Goal: Information Seeking & Learning: Learn about a topic

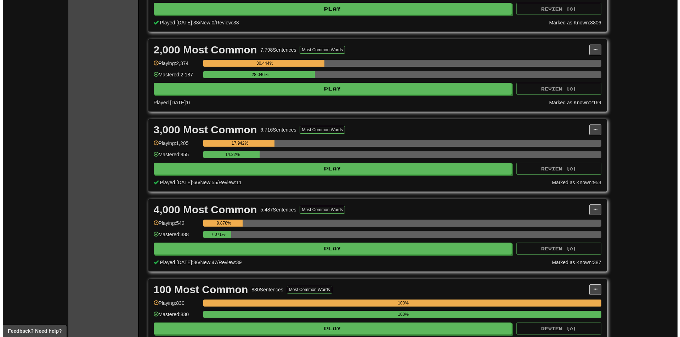
scroll to position [212, 0]
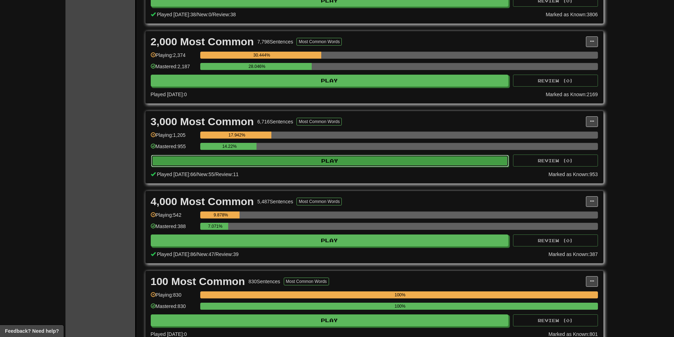
click at [268, 163] on button "Play" at bounding box center [330, 161] width 358 height 12
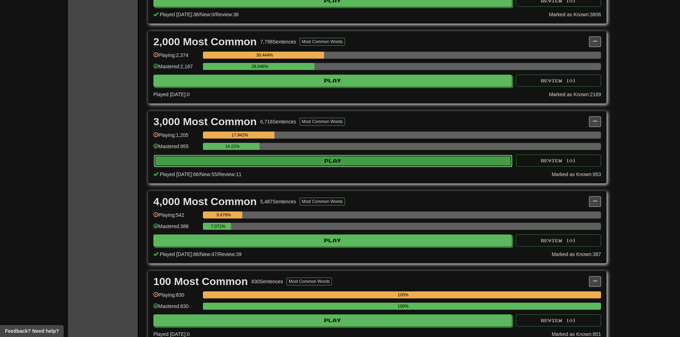
select select "**"
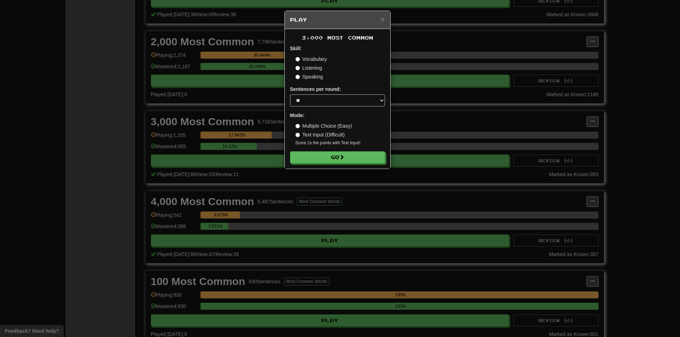
click at [299, 164] on div "3,000 Most Common Skill: Vocabulary Listening Speaking Sentences per round: * *…" at bounding box center [337, 99] width 105 height 140
click at [301, 161] on button "Go" at bounding box center [337, 158] width 95 height 12
click at [536, 205] on div "× Play 3,000 Most Common Skill: Vocabulary Listening Speaking Sentences per rou…" at bounding box center [340, 168] width 680 height 337
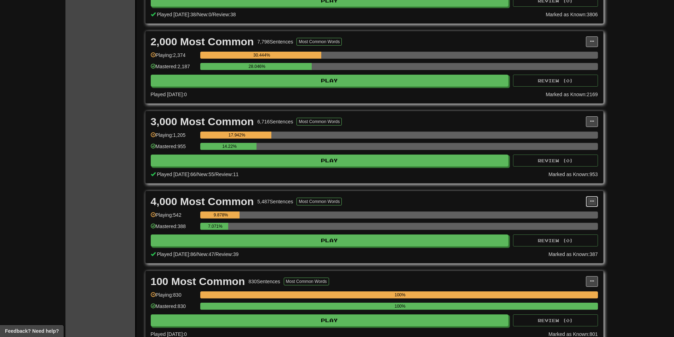
click at [592, 203] on span at bounding box center [592, 201] width 4 height 4
click at [574, 216] on span "Manage Sentences" at bounding box center [562, 215] width 43 height 6
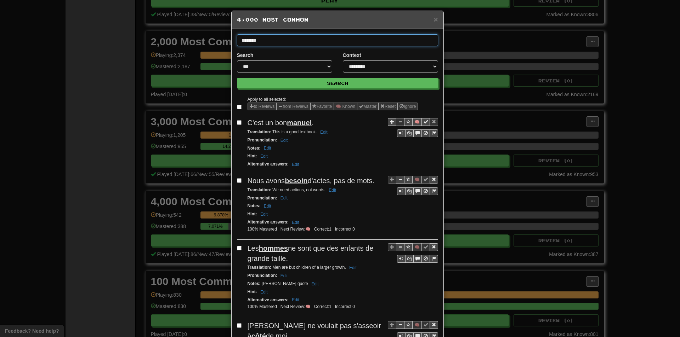
type input "********"
click at [237, 78] on button "Search" at bounding box center [337, 83] width 201 height 11
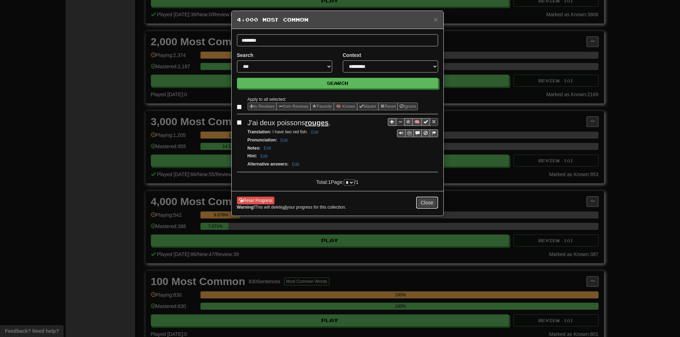
click at [435, 203] on button "Close" at bounding box center [427, 203] width 22 height 12
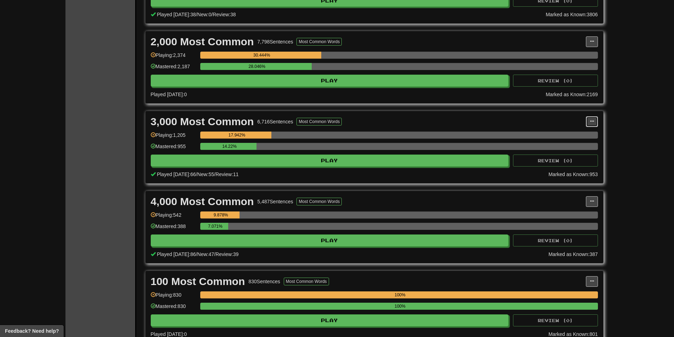
click at [595, 119] on button at bounding box center [592, 121] width 12 height 11
click at [582, 132] on span "Manage Sentences" at bounding box center [562, 135] width 43 height 6
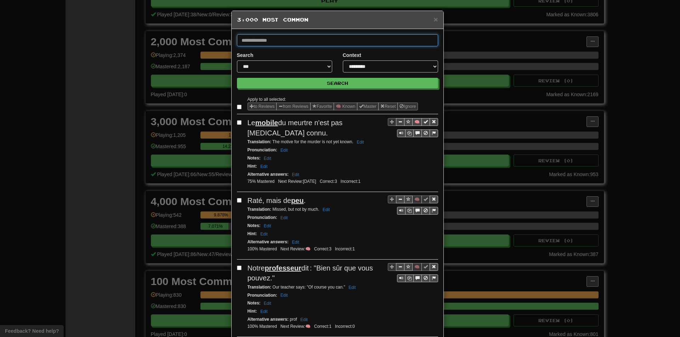
click at [342, 40] on input "text" at bounding box center [337, 40] width 201 height 12
type input "********"
click at [237, 78] on button "Search" at bounding box center [337, 83] width 201 height 11
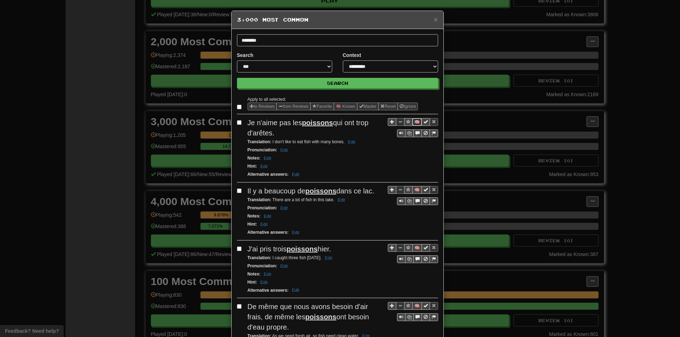
click at [413, 122] on button "🧠" at bounding box center [417, 122] width 10 height 8
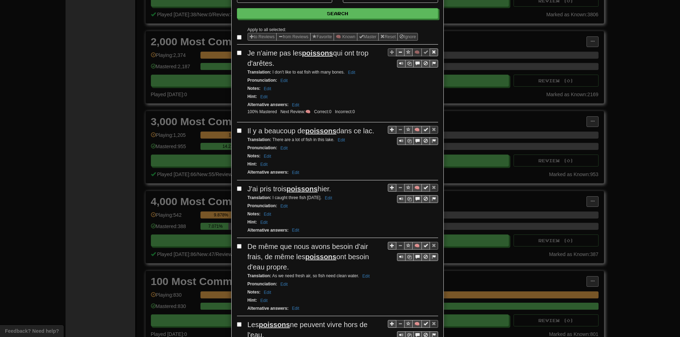
scroll to position [71, 0]
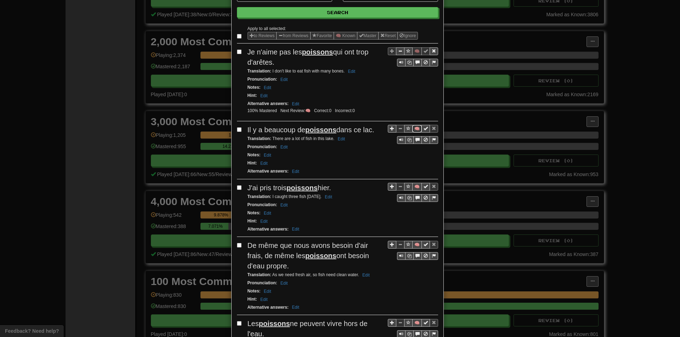
click at [413, 130] on button "🧠" at bounding box center [417, 129] width 10 height 8
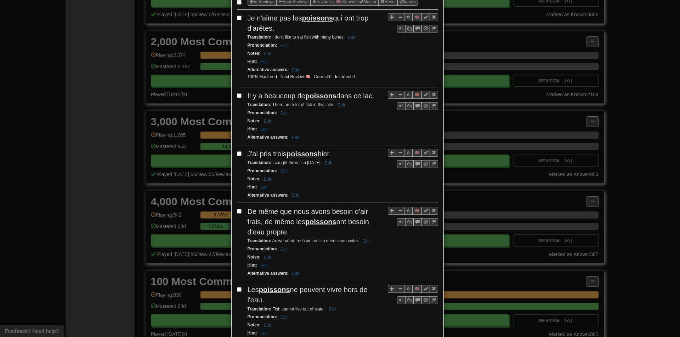
scroll to position [106, 0]
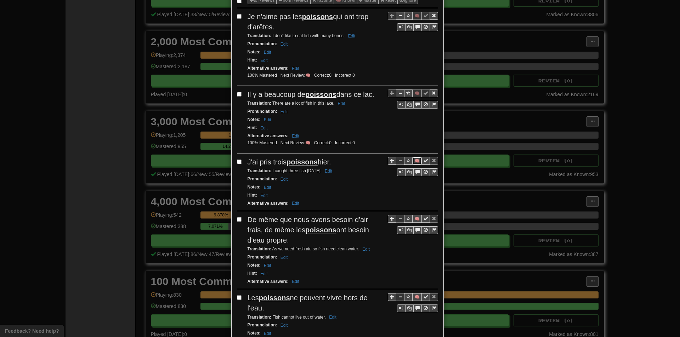
click at [416, 163] on button "🧠" at bounding box center [417, 161] width 10 height 8
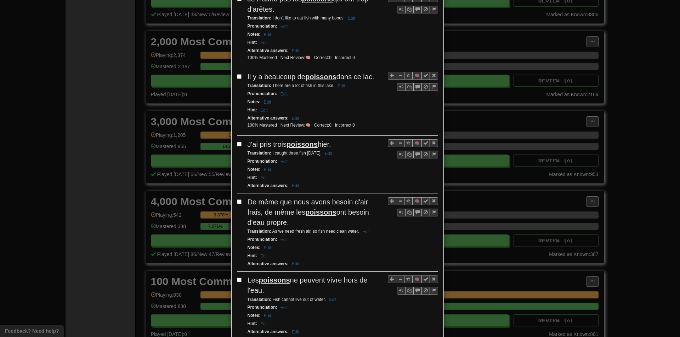
scroll to position [177, 0]
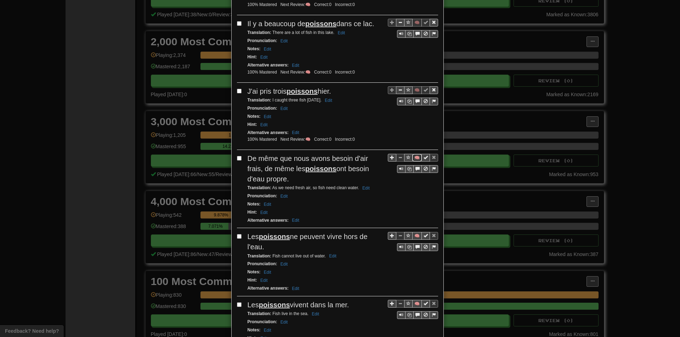
click at [412, 155] on button "🧠" at bounding box center [417, 158] width 10 height 8
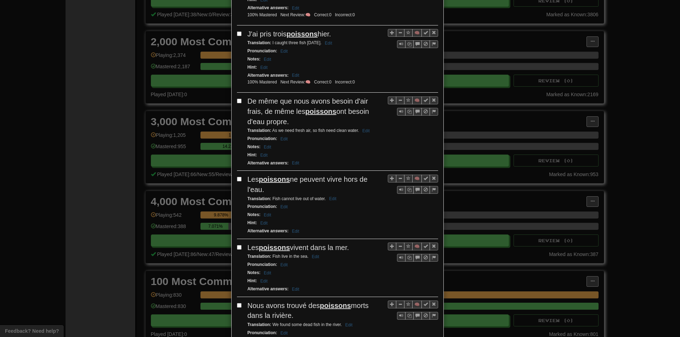
scroll to position [248, 0]
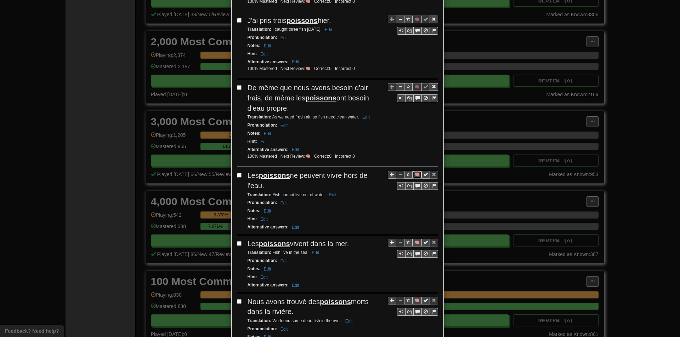
click at [413, 176] on button "🧠" at bounding box center [417, 175] width 10 height 8
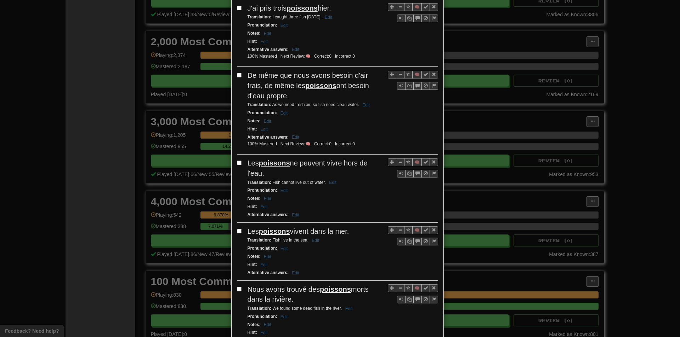
scroll to position [319, 0]
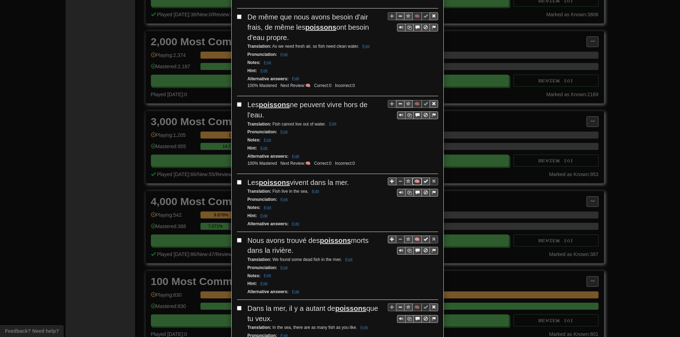
click at [413, 182] on button "🧠" at bounding box center [417, 182] width 10 height 8
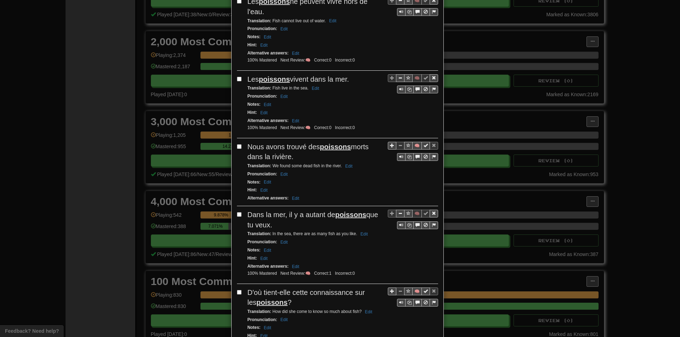
scroll to position [425, 0]
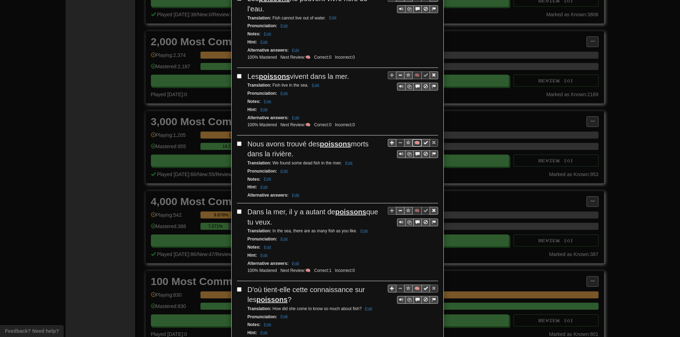
click at [416, 147] on button "🧠" at bounding box center [417, 143] width 10 height 8
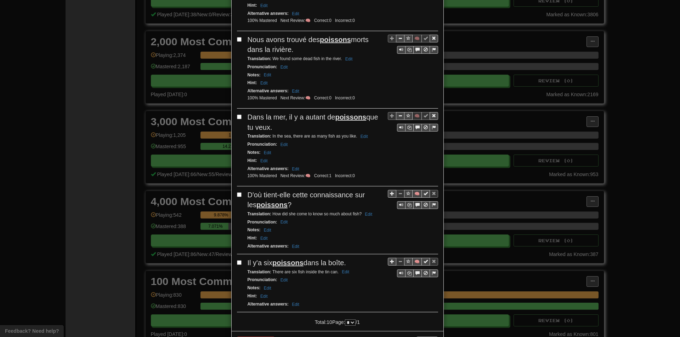
scroll to position [531, 0]
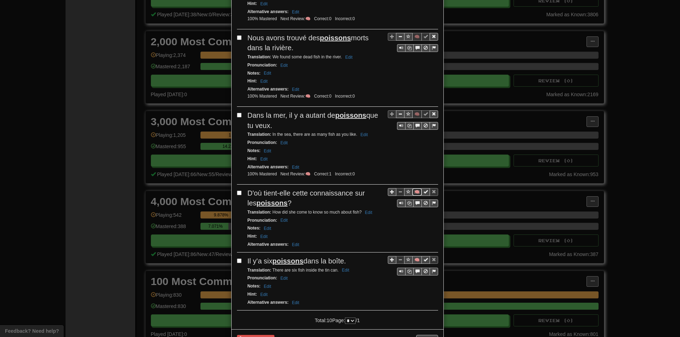
click at [412, 193] on button "🧠" at bounding box center [417, 192] width 10 height 8
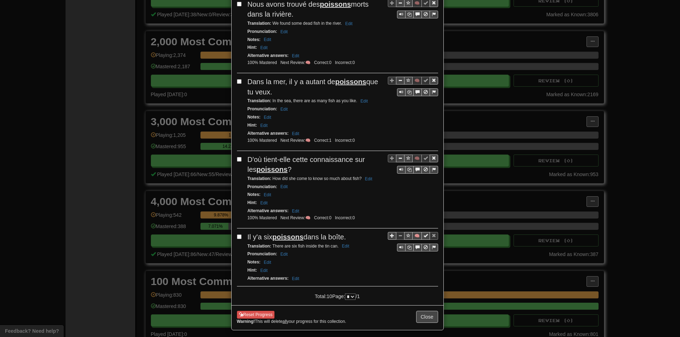
scroll to position [566, 0]
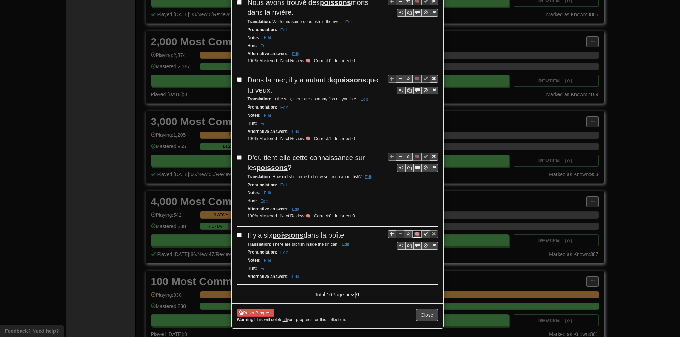
click at [417, 236] on button "🧠" at bounding box center [417, 234] width 10 height 8
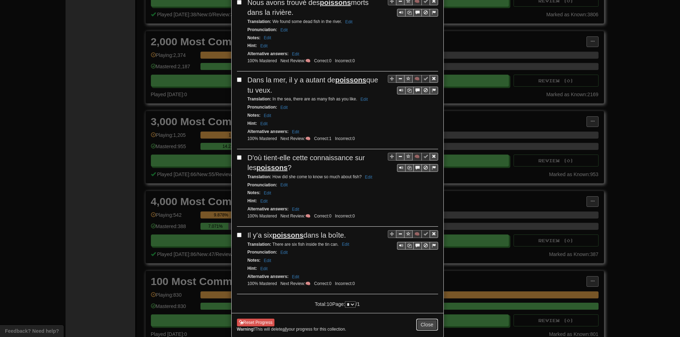
drag, startPoint x: 430, startPoint y: 328, endPoint x: 425, endPoint y: 327, distance: 5.1
click at [429, 325] on button "Close" at bounding box center [427, 325] width 22 height 12
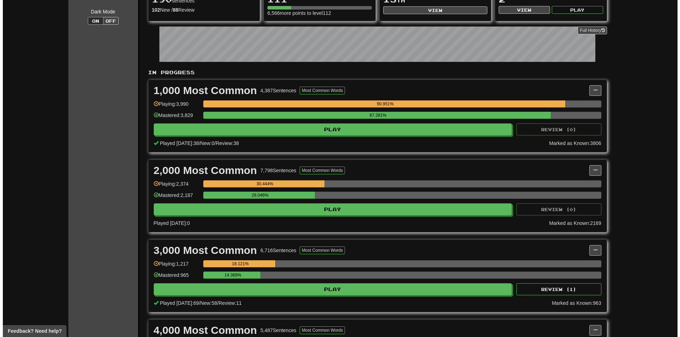
scroll to position [106, 0]
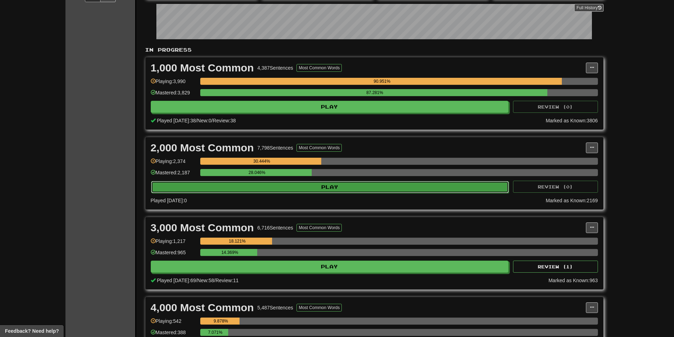
click at [318, 192] on button "Play" at bounding box center [330, 187] width 358 height 12
select select "**"
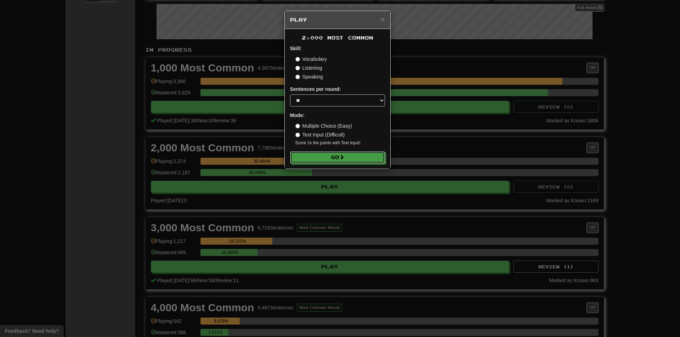
drag, startPoint x: 343, startPoint y: 154, endPoint x: 294, endPoint y: 174, distance: 52.7
click at [342, 155] on button "Go" at bounding box center [337, 157] width 95 height 12
click at [153, 170] on div "× Play 2,000 Most Common Skill: Vocabulary Listening Speaking Sentences per rou…" at bounding box center [340, 168] width 680 height 337
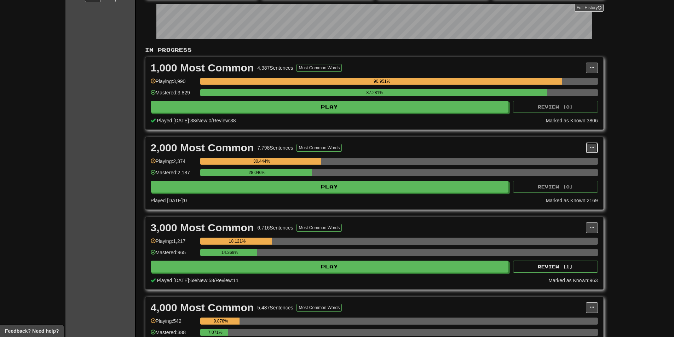
click at [591, 148] on span at bounding box center [592, 147] width 4 height 4
click at [562, 158] on span "Manage Sentences" at bounding box center [562, 161] width 43 height 6
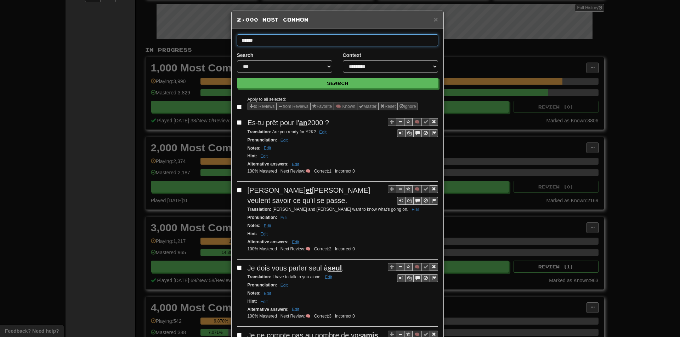
type input "******"
click at [237, 78] on button "Search" at bounding box center [337, 83] width 201 height 11
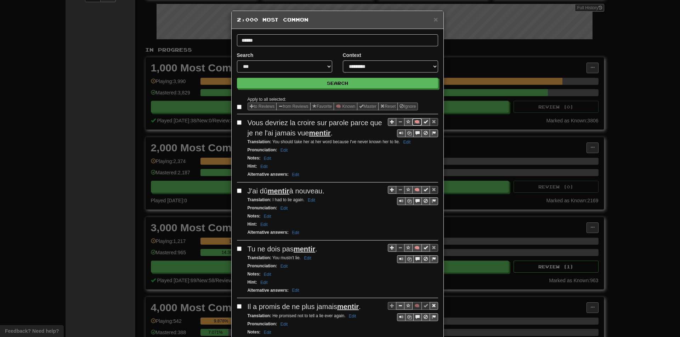
click at [413, 123] on button "🧠" at bounding box center [417, 122] width 10 height 8
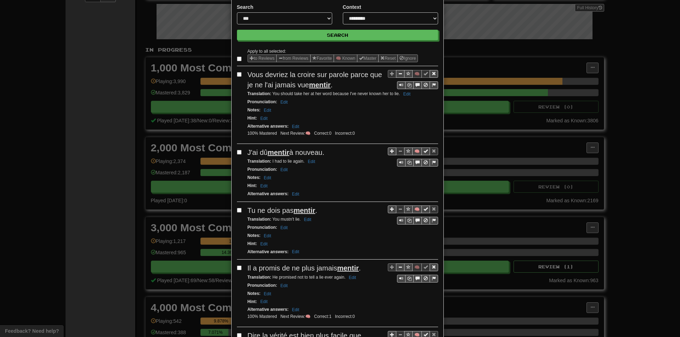
scroll to position [71, 0]
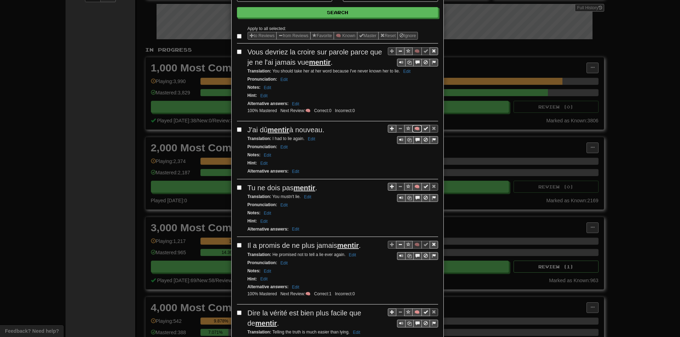
click at [413, 127] on button "🧠" at bounding box center [417, 129] width 10 height 8
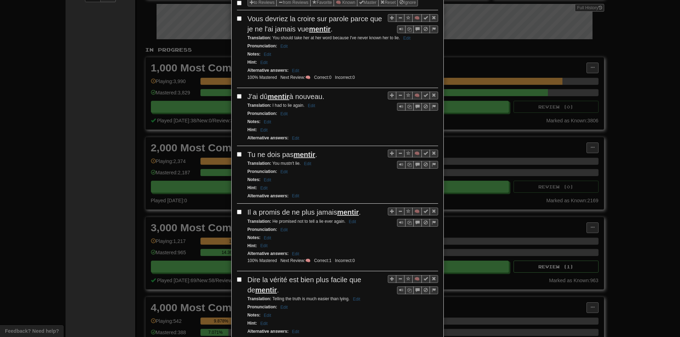
scroll to position [106, 0]
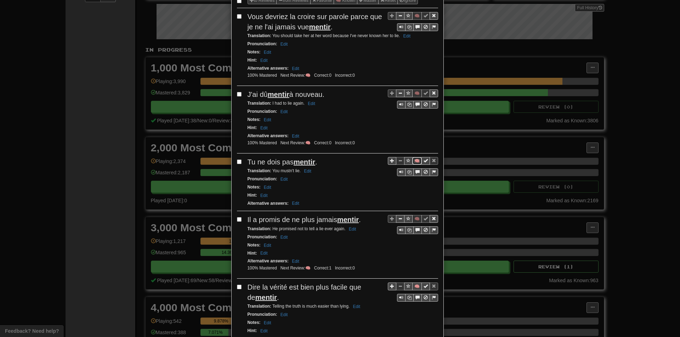
click at [412, 160] on button "🧠" at bounding box center [417, 161] width 10 height 8
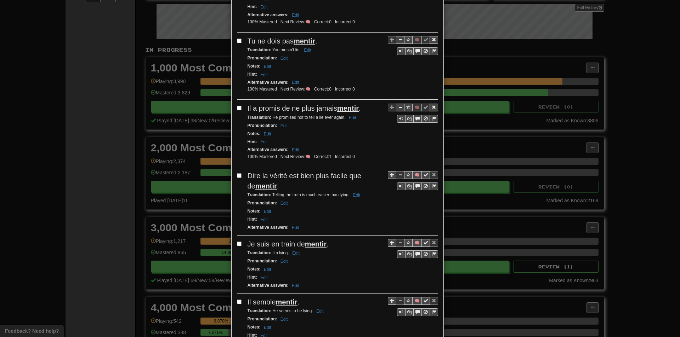
scroll to position [248, 0]
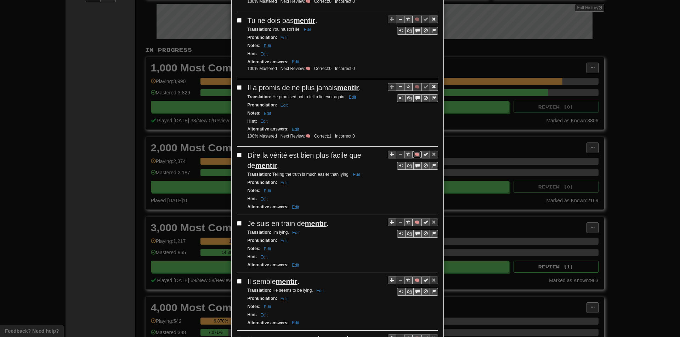
drag, startPoint x: 413, startPoint y: 154, endPoint x: 385, endPoint y: 150, distance: 28.1
click at [414, 154] on button "🧠" at bounding box center [417, 155] width 10 height 8
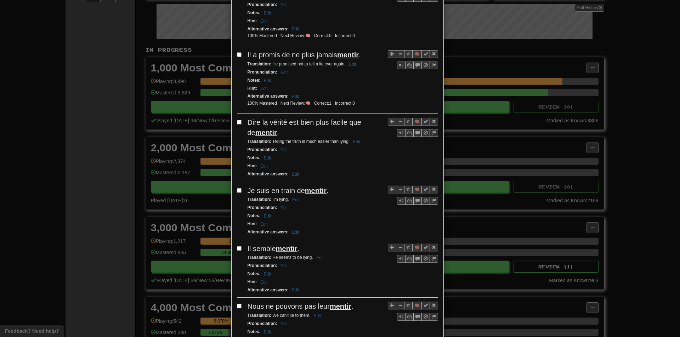
scroll to position [283, 0]
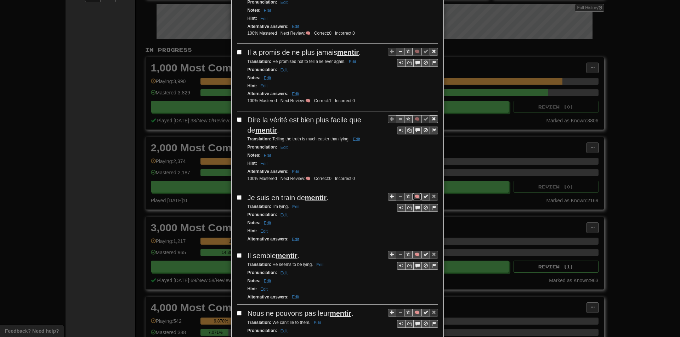
click at [414, 193] on button "🧠" at bounding box center [417, 197] width 10 height 8
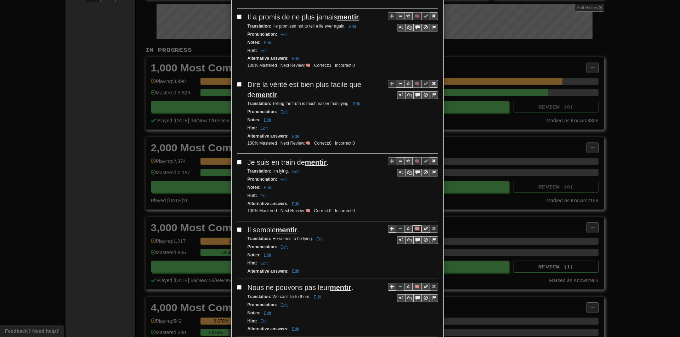
click at [414, 228] on button "🧠" at bounding box center [417, 229] width 10 height 8
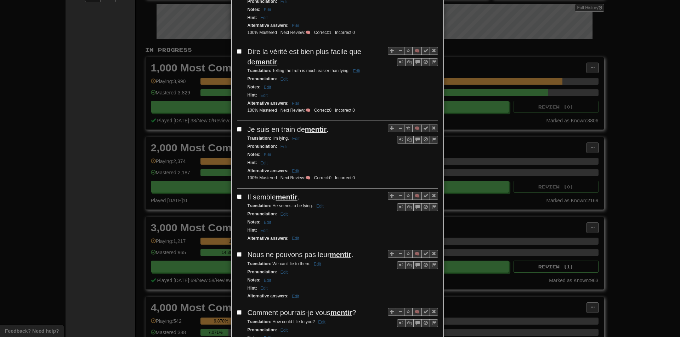
scroll to position [354, 0]
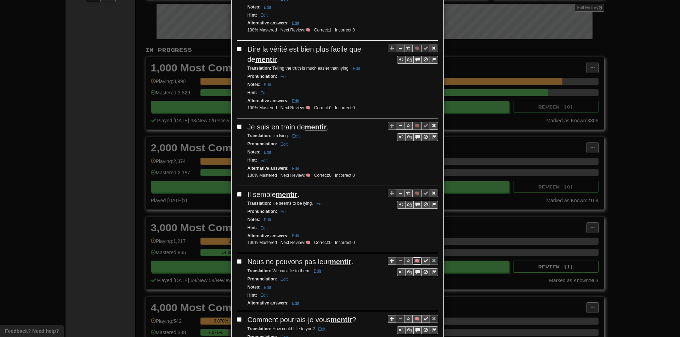
click at [414, 262] on button "🧠" at bounding box center [417, 261] width 10 height 8
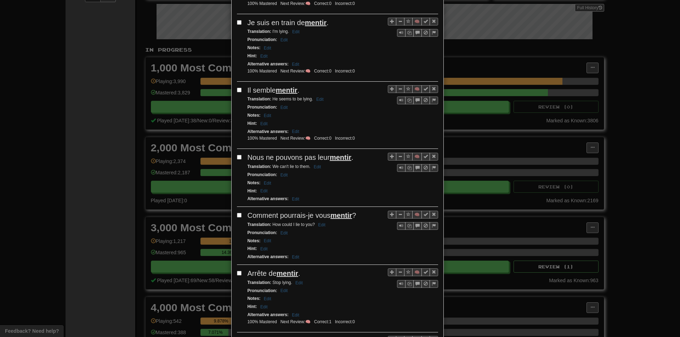
scroll to position [460, 0]
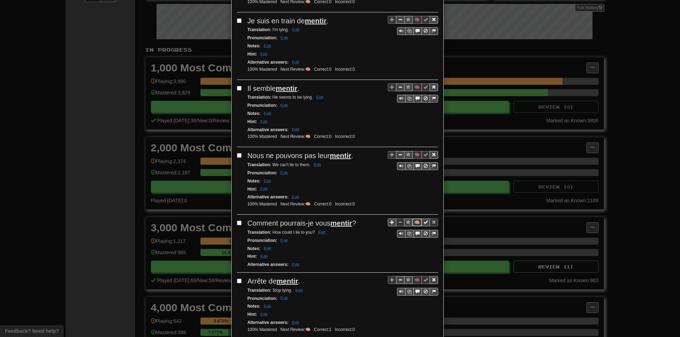
click at [413, 225] on button "🧠" at bounding box center [417, 223] width 10 height 8
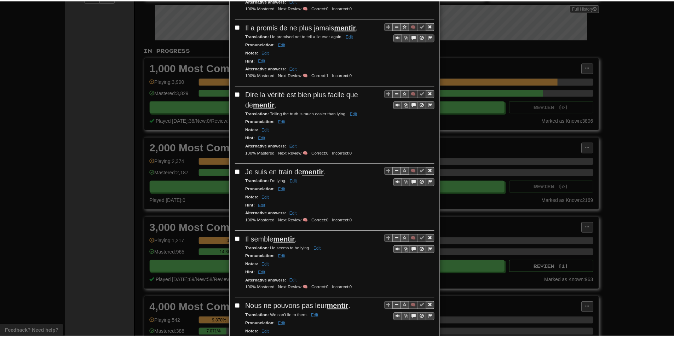
scroll to position [0, 0]
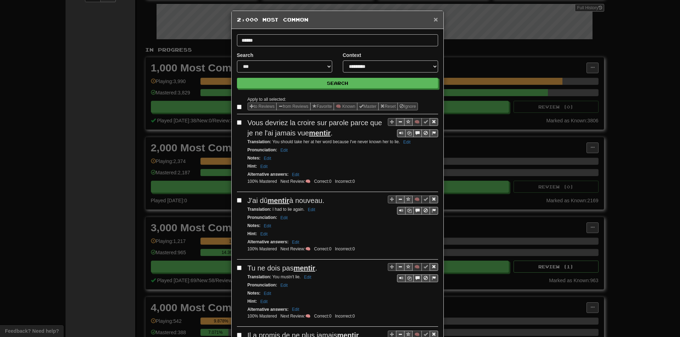
click at [434, 18] on span "×" at bounding box center [435, 19] width 4 height 8
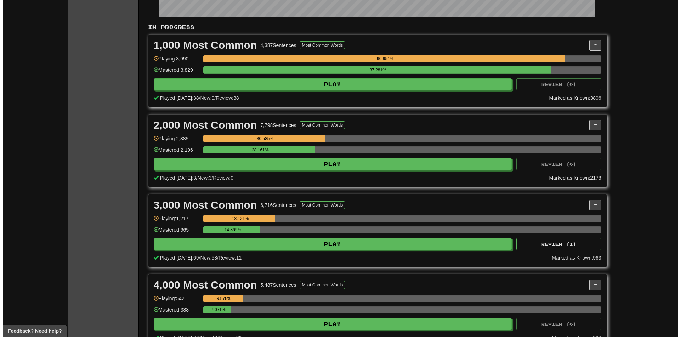
scroll to position [106, 0]
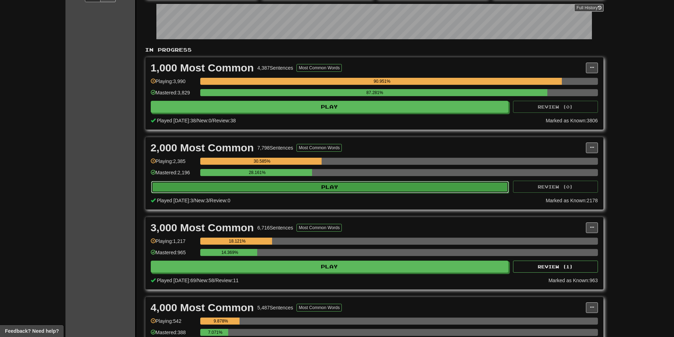
click at [161, 190] on button "Play" at bounding box center [330, 187] width 358 height 12
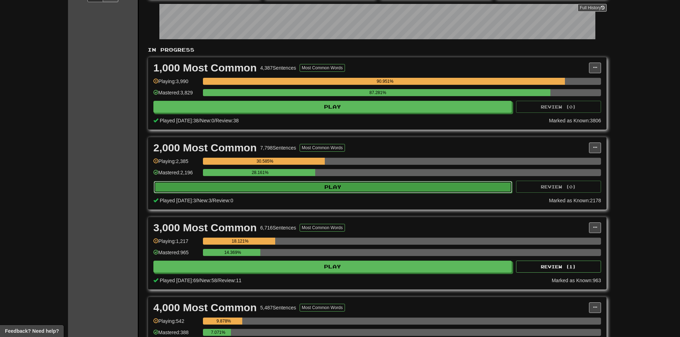
select select "**"
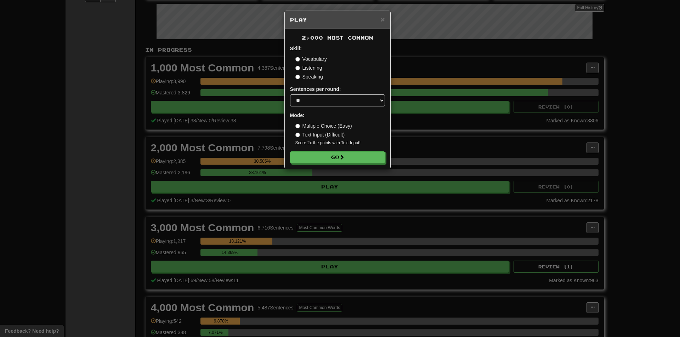
click at [303, 150] on form "Skill: Vocabulary Listening Speaking Sentences per round: * ** ** ** ** ** *** …" at bounding box center [337, 104] width 95 height 119
click at [312, 157] on button "Go" at bounding box center [337, 158] width 95 height 12
click at [670, 153] on div "× Play 2,000 Most Common Skill: Vocabulary Listening Speaking Sentences per rou…" at bounding box center [340, 168] width 680 height 337
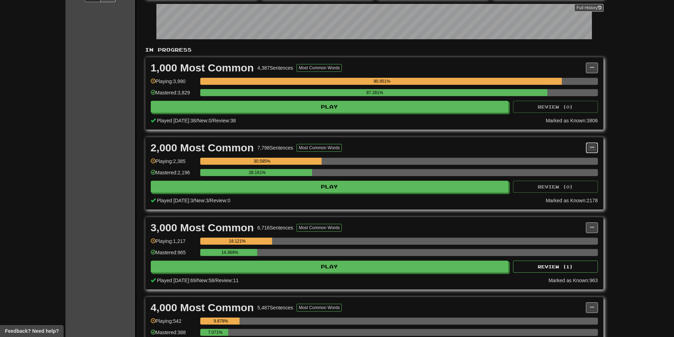
click at [591, 152] on button at bounding box center [592, 148] width 12 height 11
click at [571, 162] on span "Manage Sentences" at bounding box center [562, 161] width 43 height 6
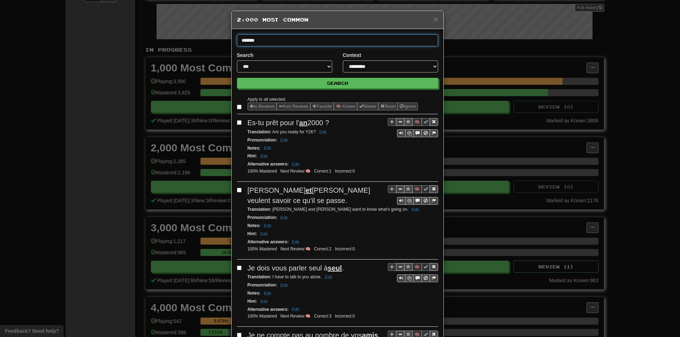
type input "*******"
click at [237, 78] on button "Search" at bounding box center [337, 83] width 201 height 11
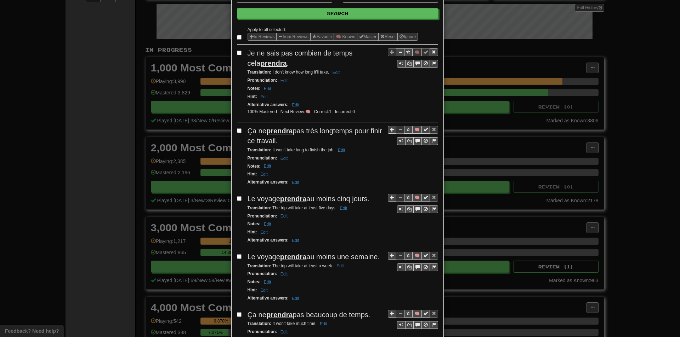
scroll to position [71, 0]
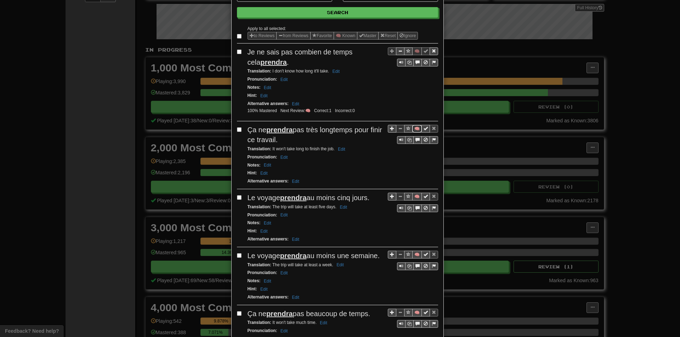
click at [412, 129] on button "🧠" at bounding box center [417, 129] width 10 height 8
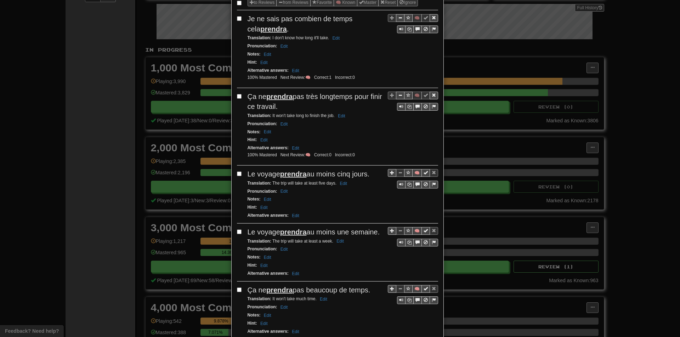
scroll to position [106, 0]
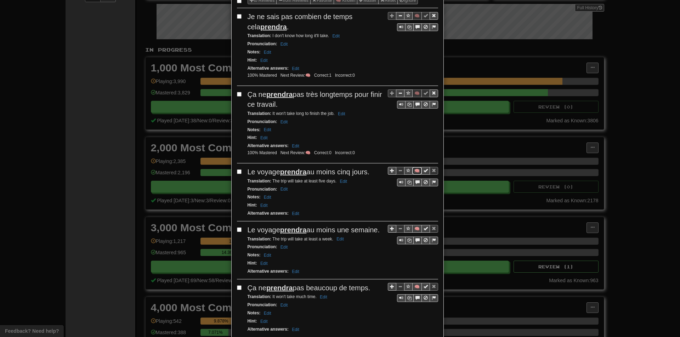
click at [413, 171] on button "🧠" at bounding box center [417, 171] width 10 height 8
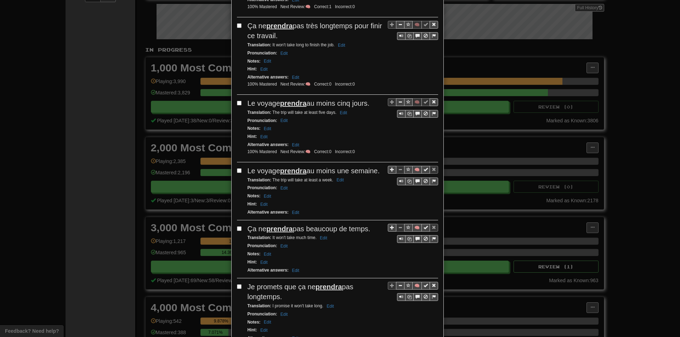
scroll to position [177, 0]
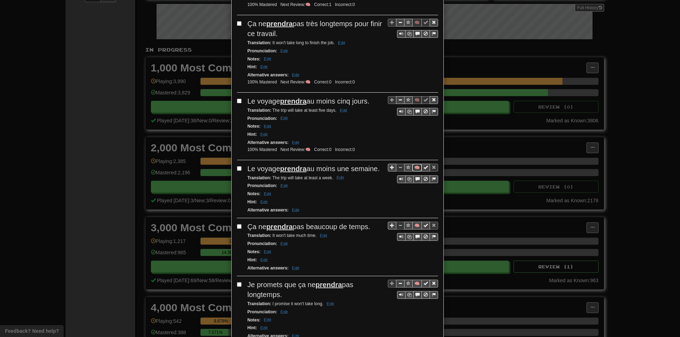
click at [417, 166] on button "🧠" at bounding box center [417, 168] width 10 height 8
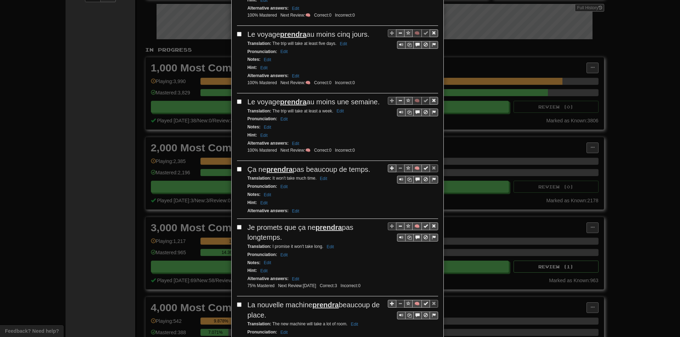
scroll to position [248, 0]
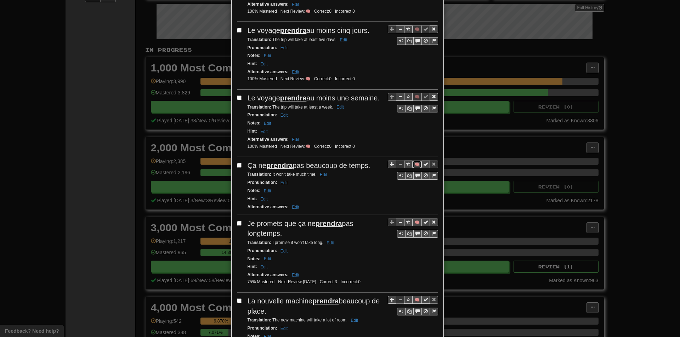
click at [413, 168] on button "🧠" at bounding box center [417, 165] width 10 height 8
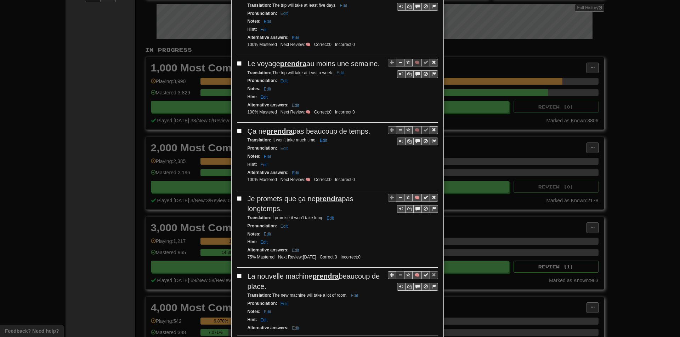
scroll to position [283, 0]
click at [413, 201] on button "🧠" at bounding box center [417, 197] width 10 height 8
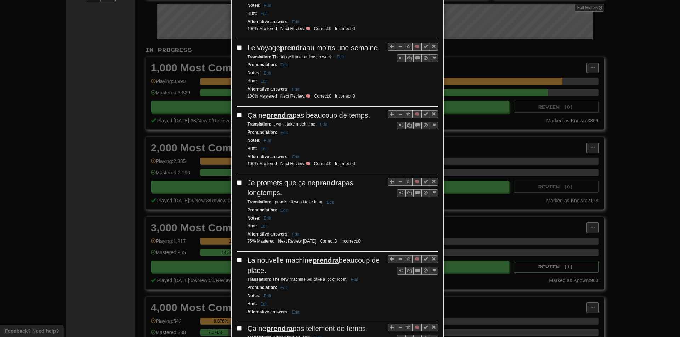
scroll to position [319, 0]
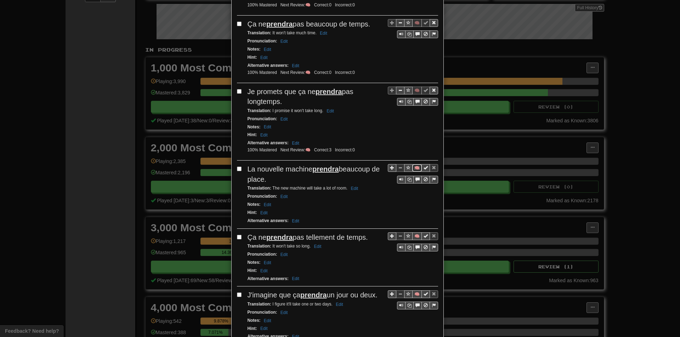
click at [413, 172] on button "🧠" at bounding box center [417, 168] width 10 height 8
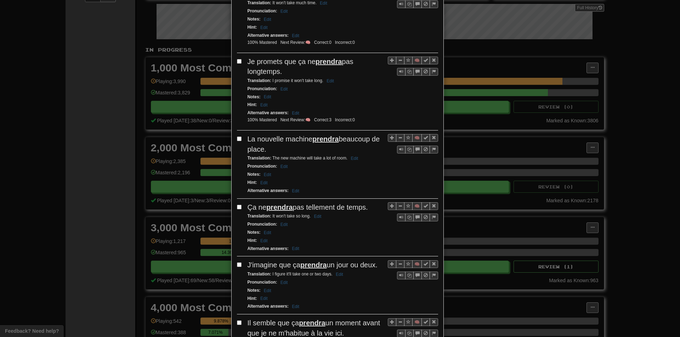
scroll to position [425, 0]
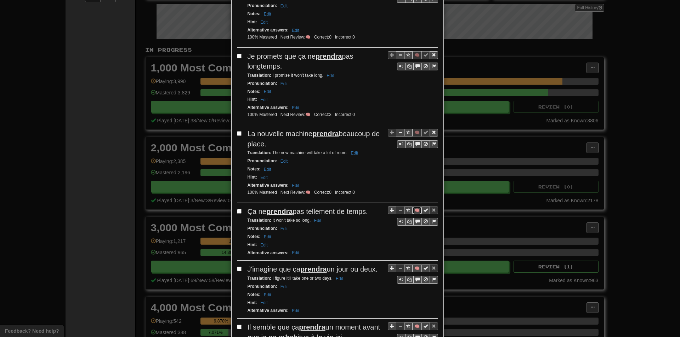
click at [412, 214] on button "🧠" at bounding box center [417, 211] width 10 height 8
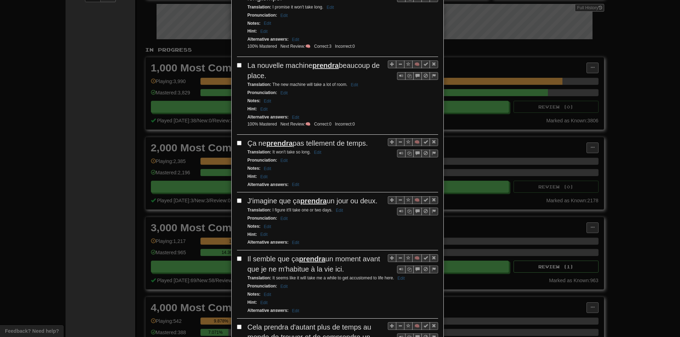
scroll to position [496, 0]
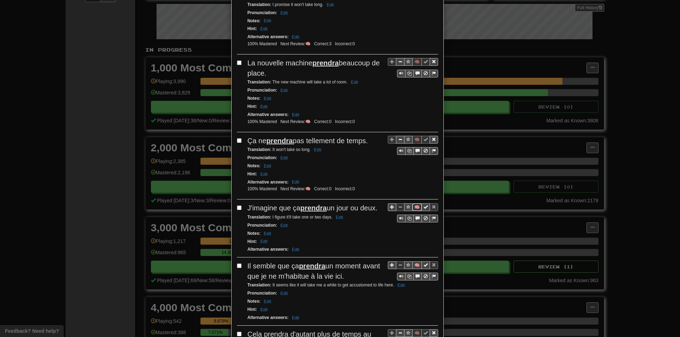
click at [413, 211] on button "🧠" at bounding box center [417, 208] width 10 height 8
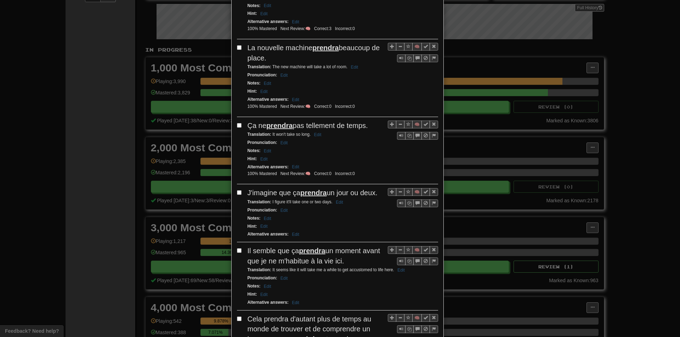
scroll to position [566, 0]
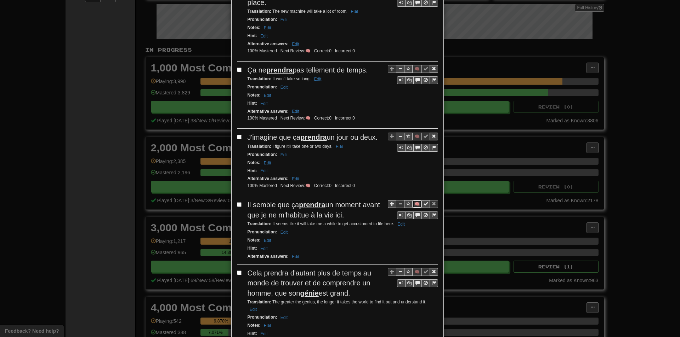
click at [412, 208] on button "🧠" at bounding box center [417, 204] width 10 height 8
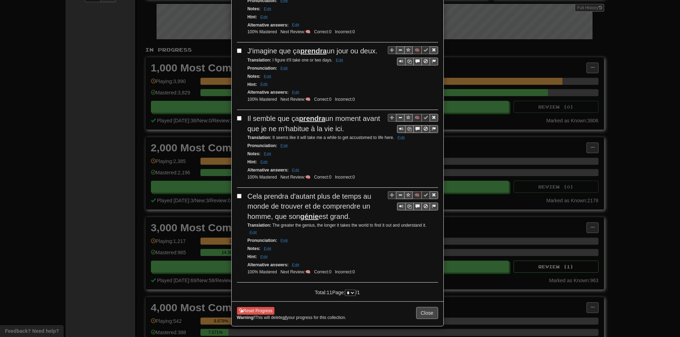
scroll to position [664, 0]
click at [429, 308] on button "Close" at bounding box center [427, 313] width 22 height 12
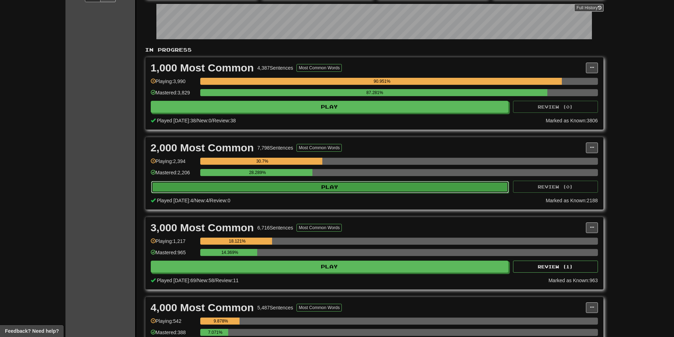
click at [281, 189] on button "Play" at bounding box center [330, 187] width 358 height 12
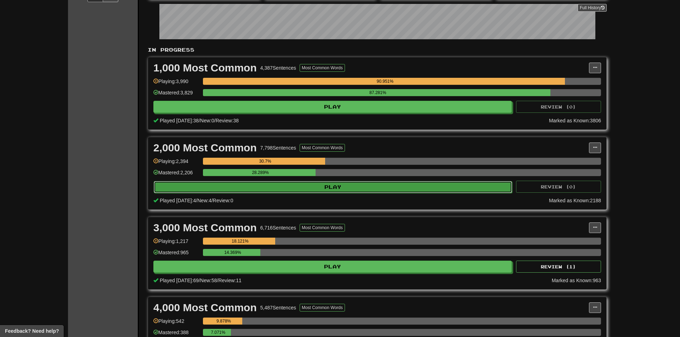
select select "**"
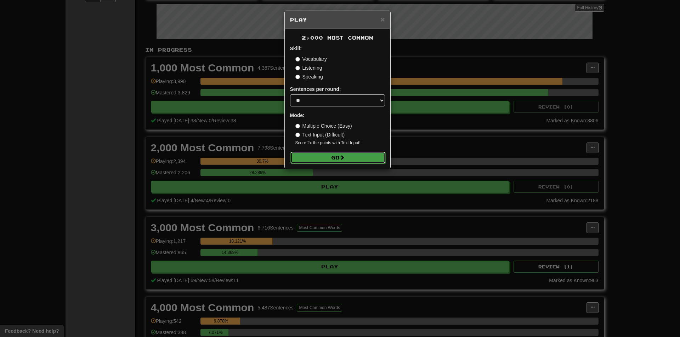
click at [325, 152] on button "Go" at bounding box center [337, 158] width 95 height 12
click at [574, 142] on div "× Play 2,000 Most Common Skill: Vocabulary Listening Speaking Sentences per rou…" at bounding box center [340, 168] width 680 height 337
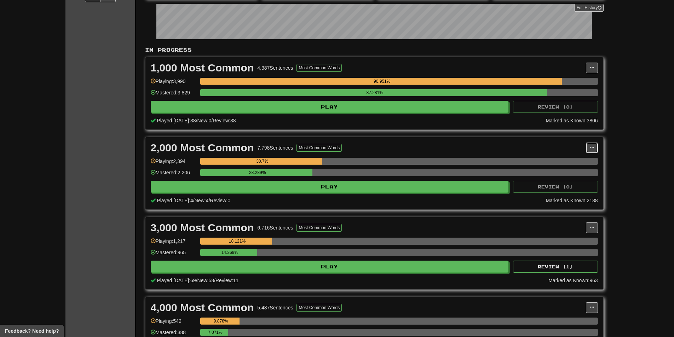
click at [593, 147] on span at bounding box center [592, 147] width 4 height 4
click at [577, 159] on span "Manage Sentences" at bounding box center [562, 161] width 43 height 6
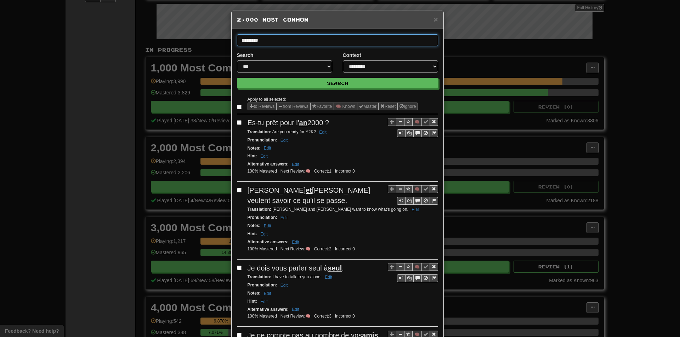
type input "**********"
click at [237, 78] on button "Search" at bounding box center [337, 83] width 201 height 11
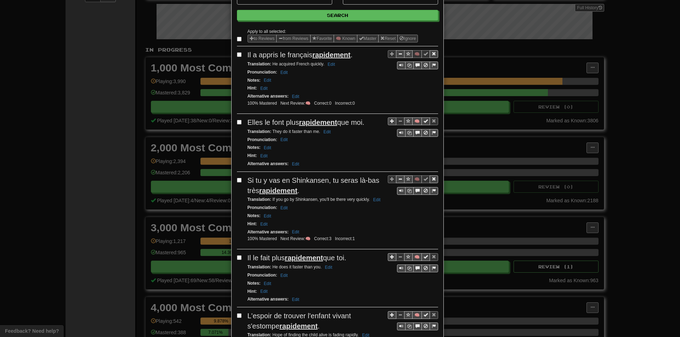
scroll to position [71, 0]
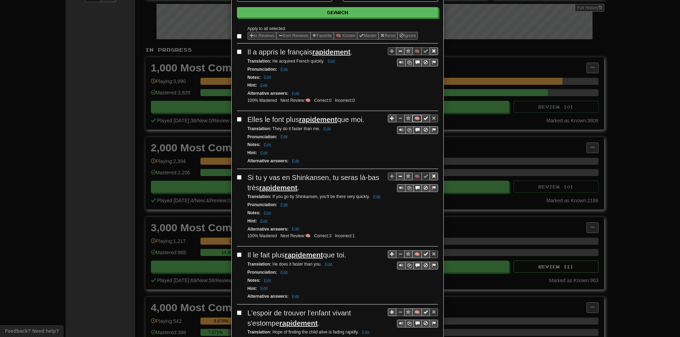
click at [412, 117] on button "🧠" at bounding box center [417, 119] width 10 height 8
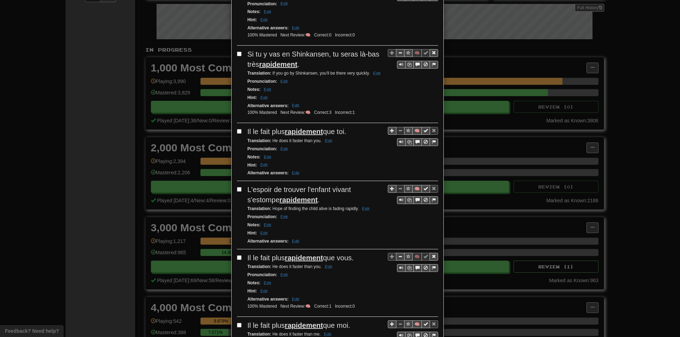
scroll to position [212, 0]
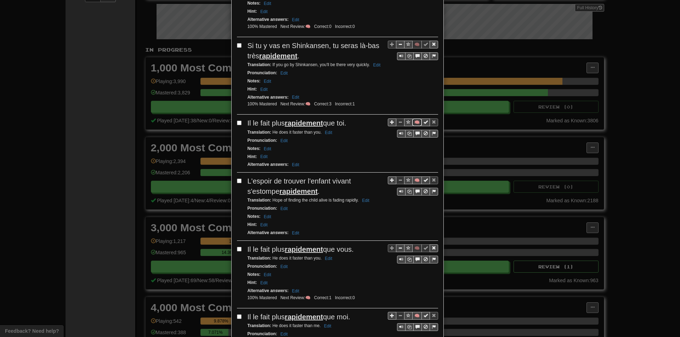
click at [415, 119] on button "🧠" at bounding box center [417, 123] width 10 height 8
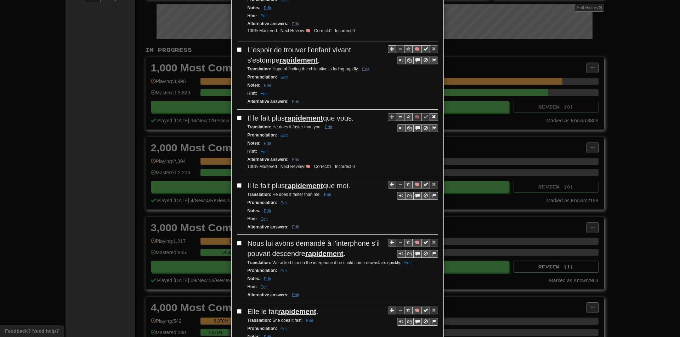
scroll to position [354, 0]
click at [412, 46] on button "🧠" at bounding box center [417, 49] width 10 height 8
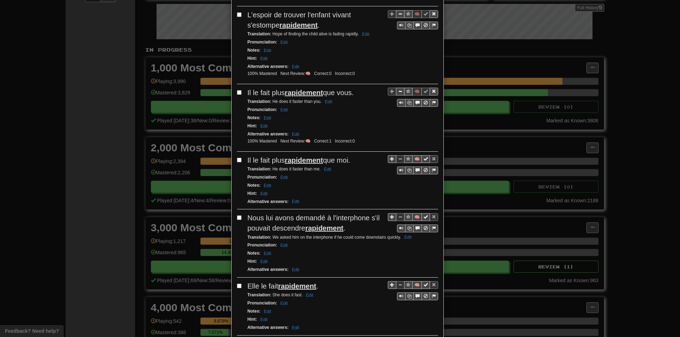
scroll to position [389, 0]
click at [412, 160] on button "🧠" at bounding box center [417, 158] width 10 height 8
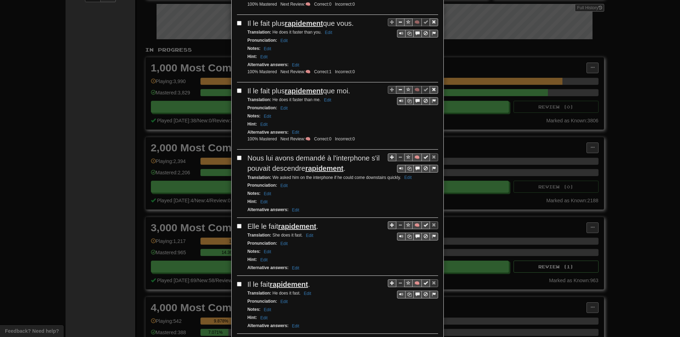
scroll to position [460, 0]
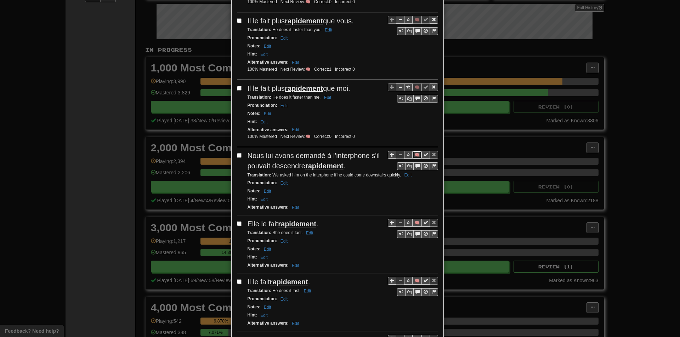
click at [414, 155] on button "🧠" at bounding box center [417, 155] width 10 height 8
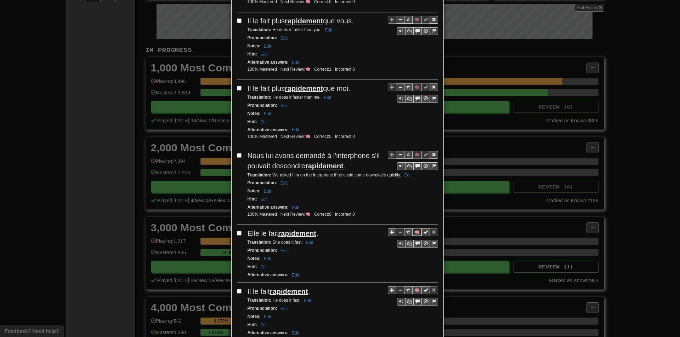
click at [415, 230] on button "🧠" at bounding box center [417, 233] width 10 height 8
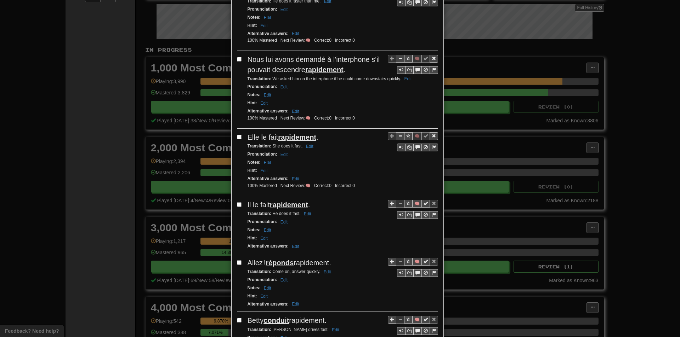
scroll to position [566, 0]
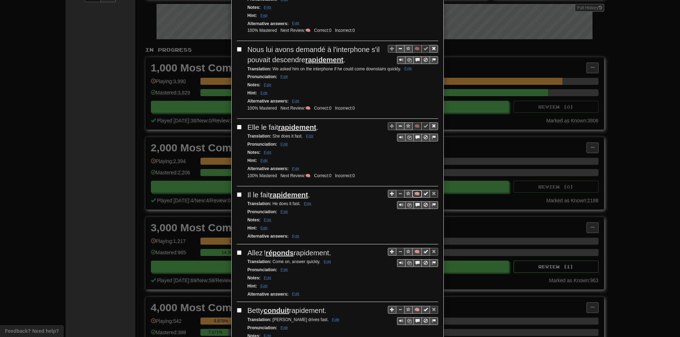
click at [413, 191] on button "🧠" at bounding box center [417, 194] width 10 height 8
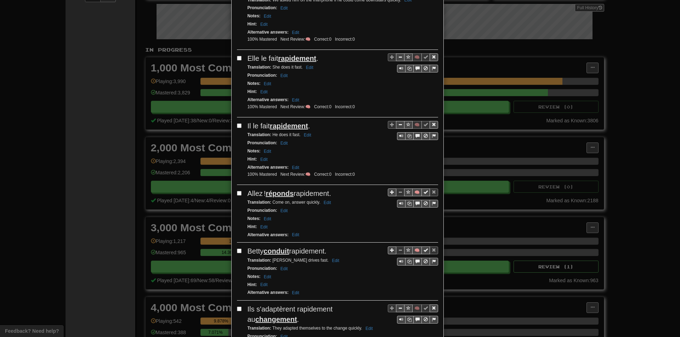
scroll to position [637, 0]
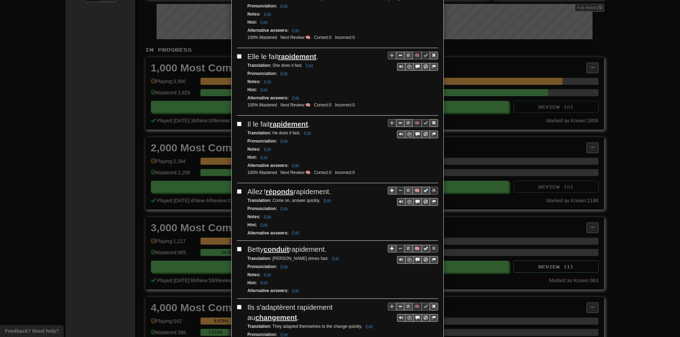
drag, startPoint x: 350, startPoint y: 192, endPoint x: 385, endPoint y: 61, distance: 135.8
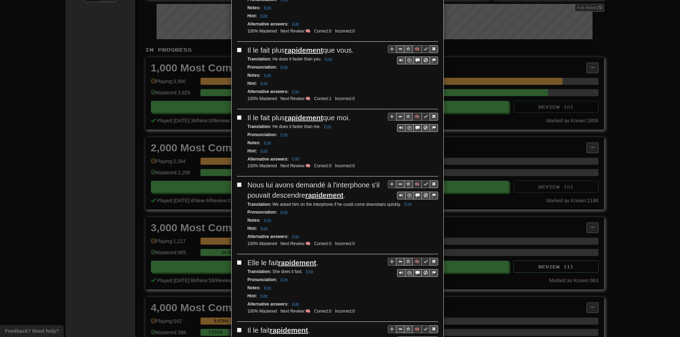
scroll to position [0, 0]
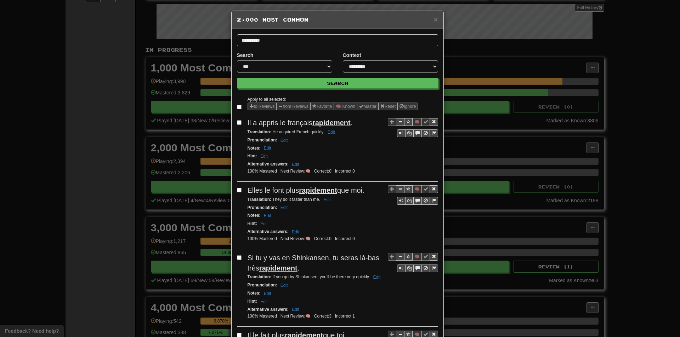
click at [430, 22] on h5 "2,000 Most Common" at bounding box center [337, 19] width 201 height 7
click at [433, 19] on span "×" at bounding box center [435, 19] width 4 height 8
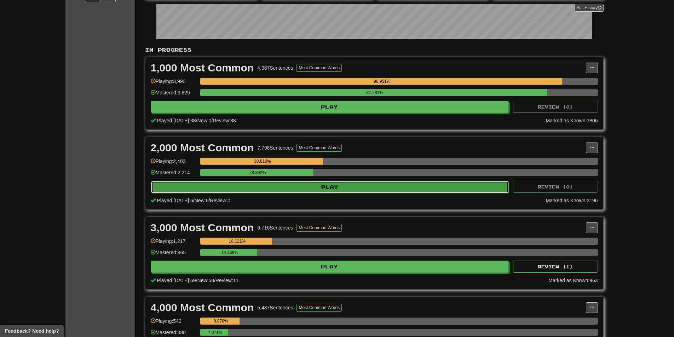
click at [242, 191] on button "Play" at bounding box center [330, 187] width 358 height 12
select select "**"
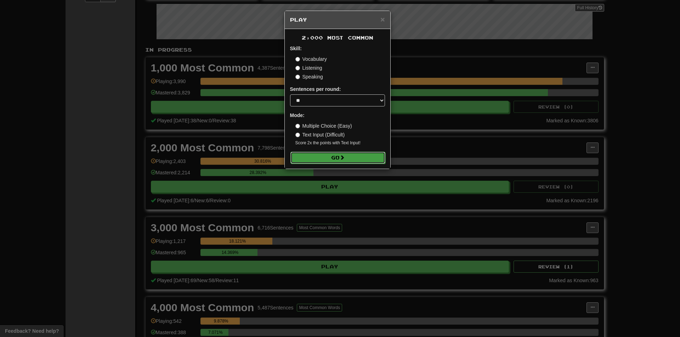
click at [321, 153] on button "Go" at bounding box center [337, 158] width 95 height 12
click at [619, 120] on div "× Play 2,000 Most Common Skill: Vocabulary Listening Speaking Sentences per rou…" at bounding box center [340, 168] width 680 height 337
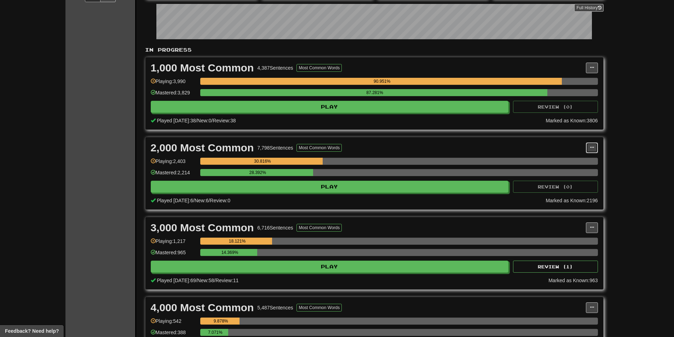
click at [591, 148] on span at bounding box center [592, 147] width 4 height 4
click at [580, 158] on span "Manage Sentences" at bounding box center [562, 161] width 43 height 6
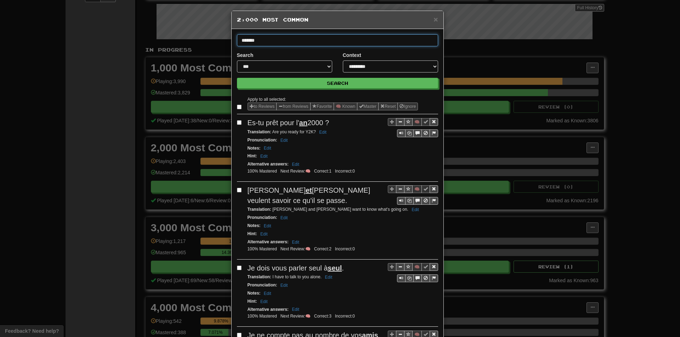
type input "*******"
click at [237, 78] on button "Search" at bounding box center [337, 83] width 201 height 11
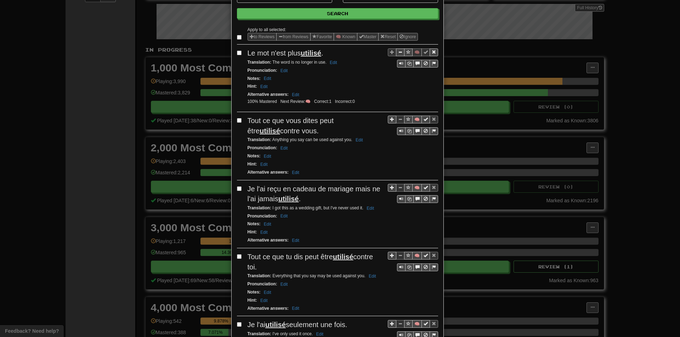
scroll to position [71, 0]
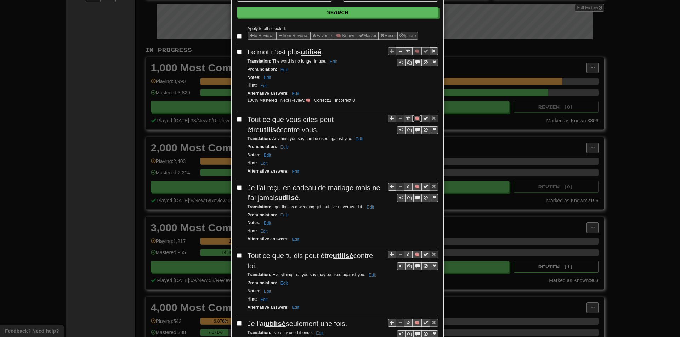
click at [412, 121] on button "🧠" at bounding box center [417, 119] width 10 height 8
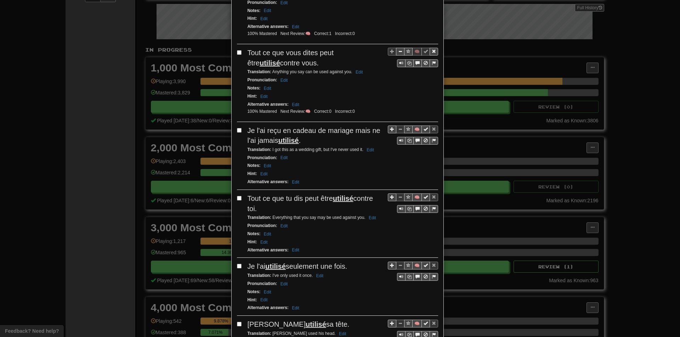
scroll to position [142, 0]
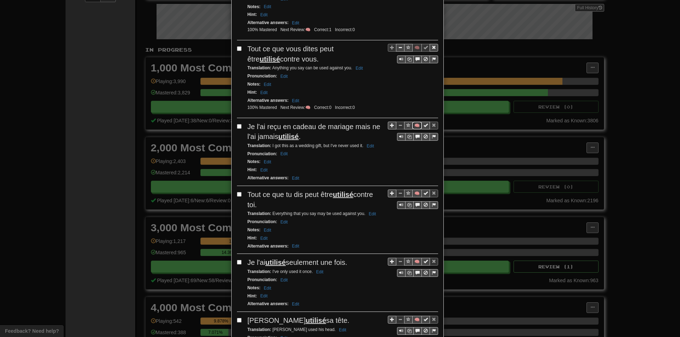
click at [413, 127] on button "🧠" at bounding box center [417, 126] width 10 height 8
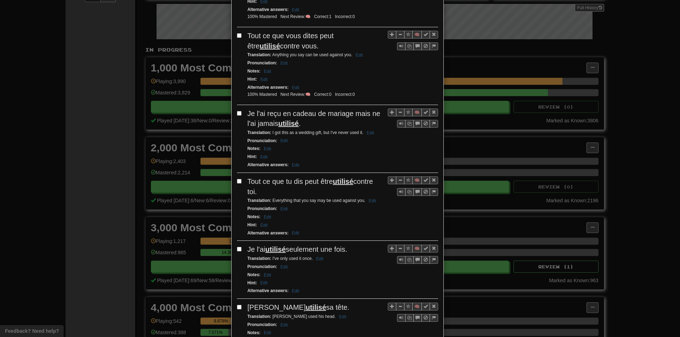
scroll to position [177, 0]
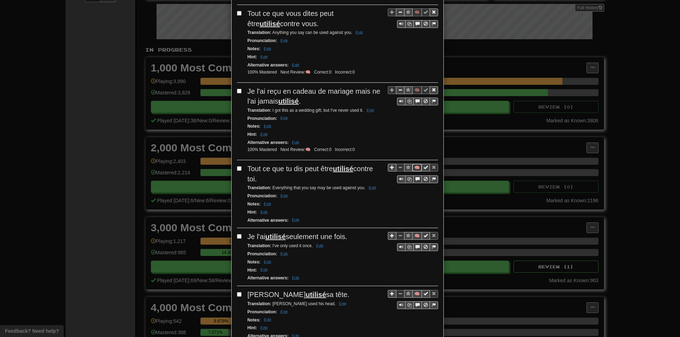
click at [414, 166] on button "🧠" at bounding box center [417, 168] width 10 height 8
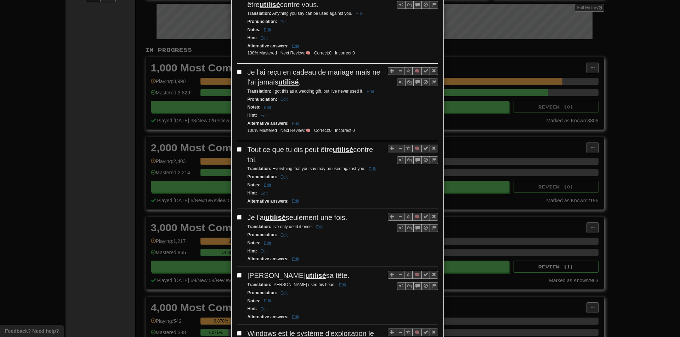
scroll to position [248, 0]
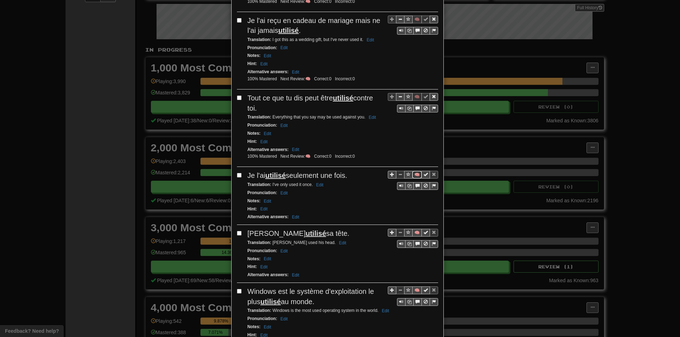
click at [413, 177] on button "🧠" at bounding box center [417, 175] width 10 height 8
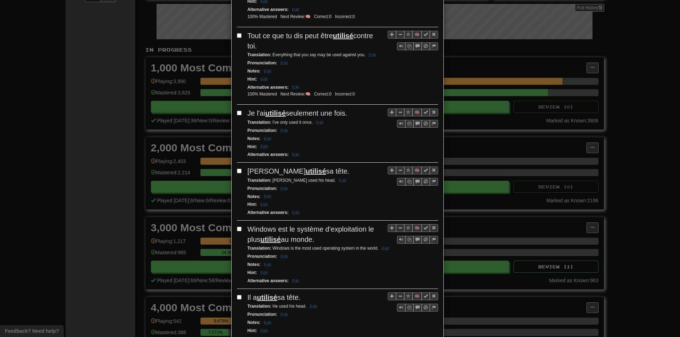
scroll to position [319, 0]
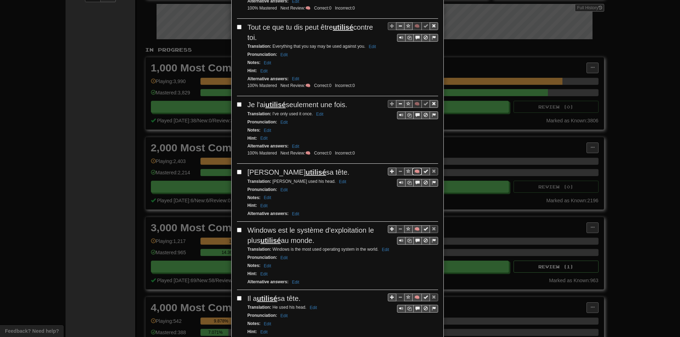
click at [416, 173] on button "🧠" at bounding box center [417, 172] width 10 height 8
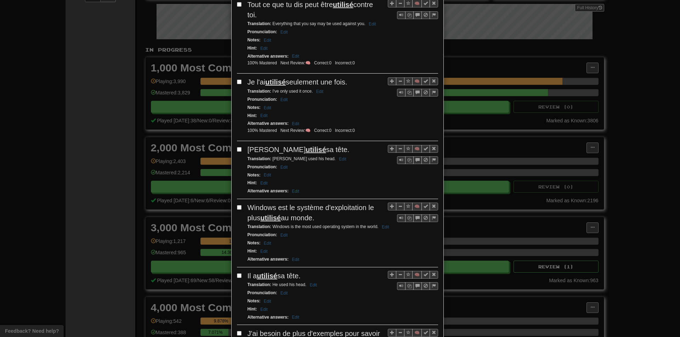
scroll to position [389, 0]
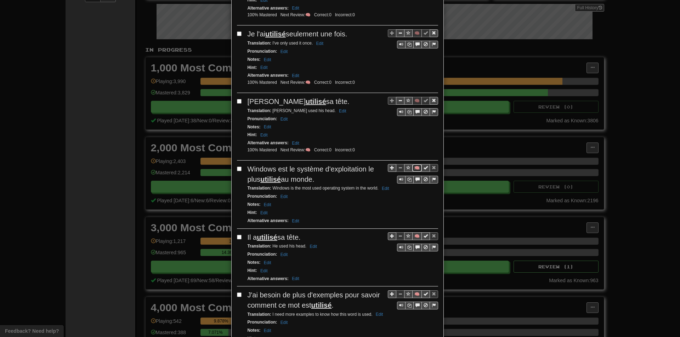
click at [416, 170] on button "🧠" at bounding box center [417, 168] width 10 height 8
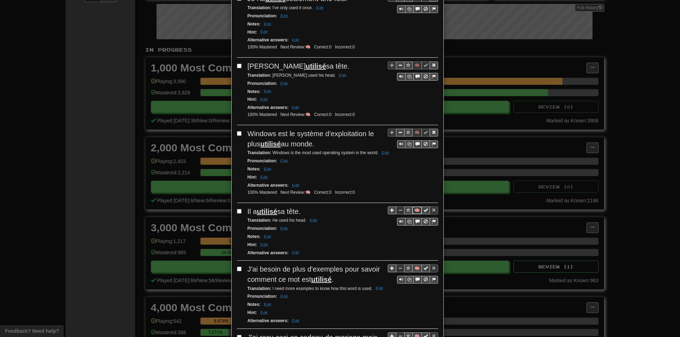
click at [416, 211] on button "🧠" at bounding box center [417, 211] width 10 height 8
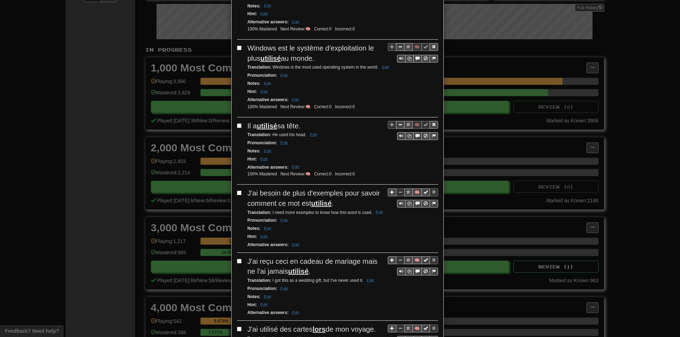
scroll to position [531, 0]
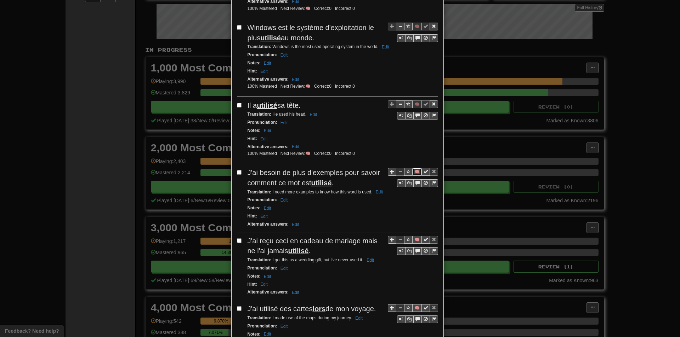
click at [413, 171] on button "🧠" at bounding box center [417, 172] width 10 height 8
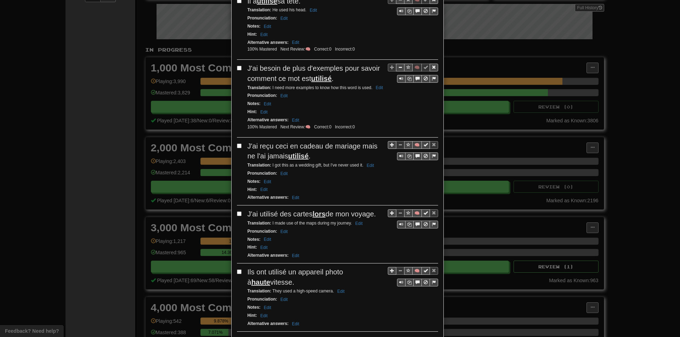
scroll to position [637, 0]
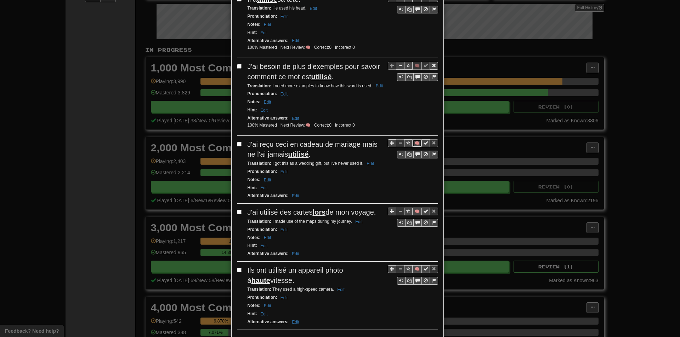
click at [412, 143] on button "🧠" at bounding box center [417, 143] width 10 height 8
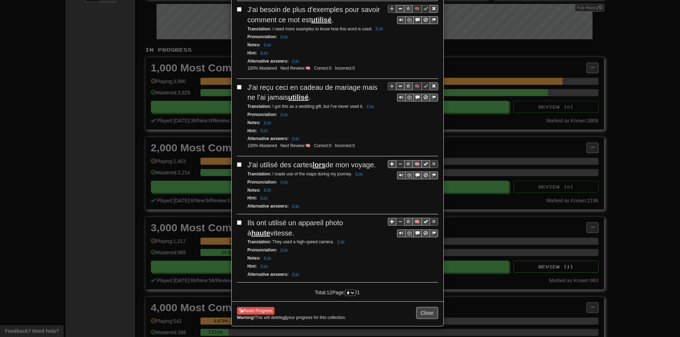
scroll to position [695, 0]
click at [426, 308] on button "Close" at bounding box center [427, 313] width 22 height 12
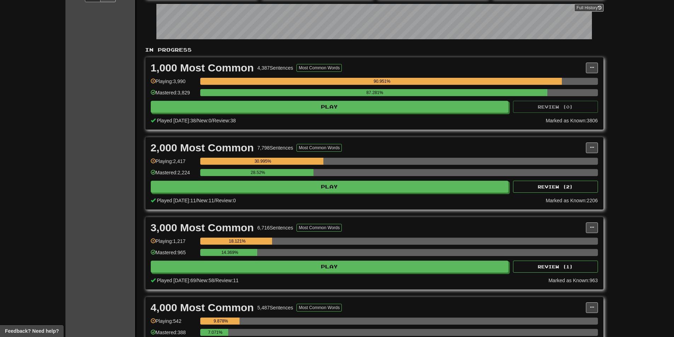
click at [317, 200] on div "Played today: 11 / New: 11 / Review: 0" at bounding box center [348, 200] width 395 height 7
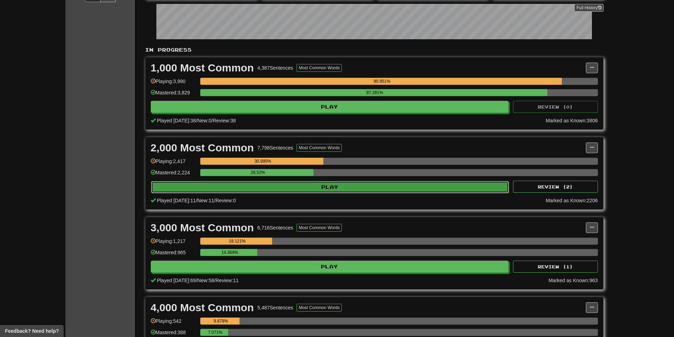
click at [310, 191] on button "Play" at bounding box center [330, 187] width 358 height 12
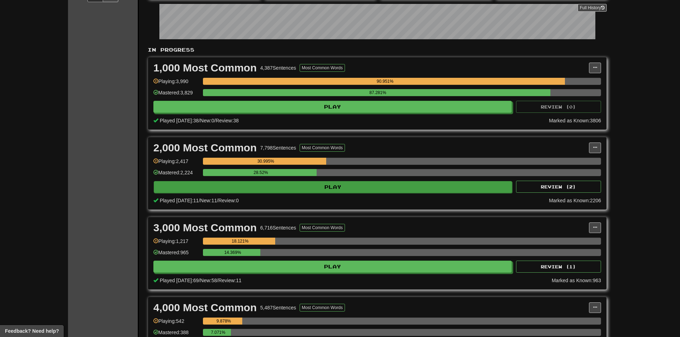
select select "**"
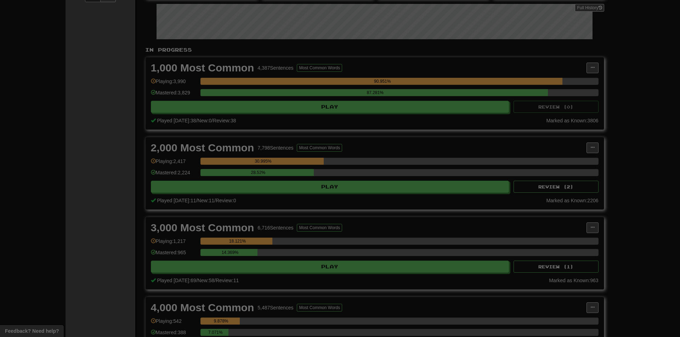
click at [308, 189] on div at bounding box center [340, 168] width 680 height 337
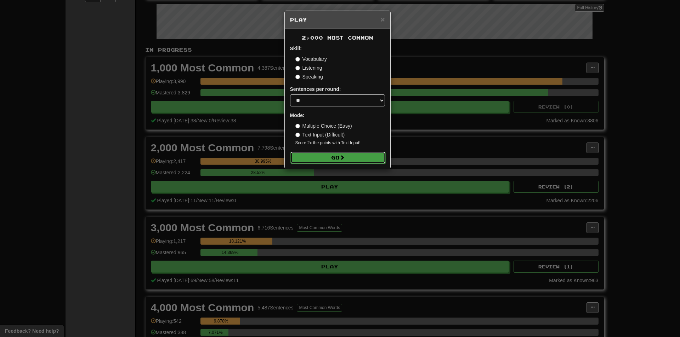
click at [325, 158] on button "Go" at bounding box center [337, 158] width 95 height 12
click at [141, 206] on div "× Play 2,000 Most Common Skill: Vocabulary Listening Speaking Sentences per rou…" at bounding box center [340, 168] width 680 height 337
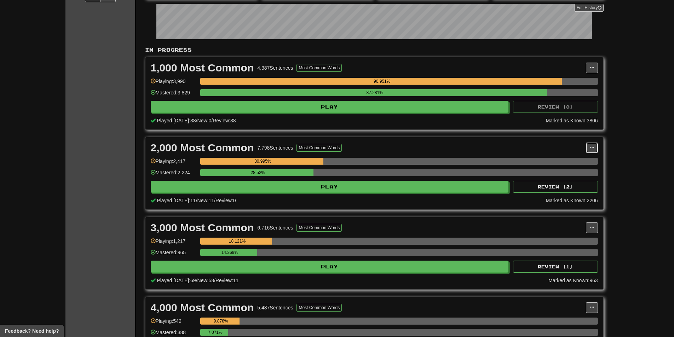
click at [591, 147] on span at bounding box center [592, 147] width 4 height 4
click at [581, 159] on span "Manage Sentences" at bounding box center [562, 161] width 43 height 6
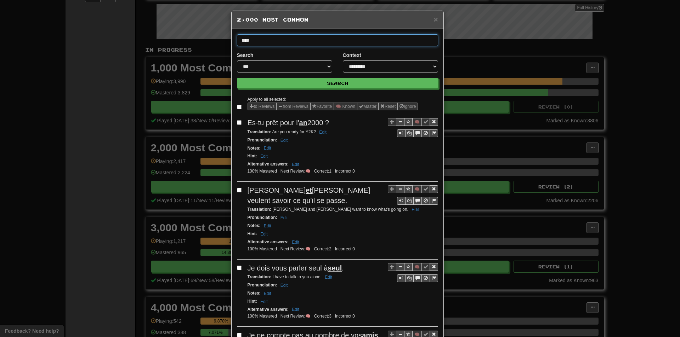
type input "****"
click at [237, 78] on button "Search" at bounding box center [337, 83] width 201 height 11
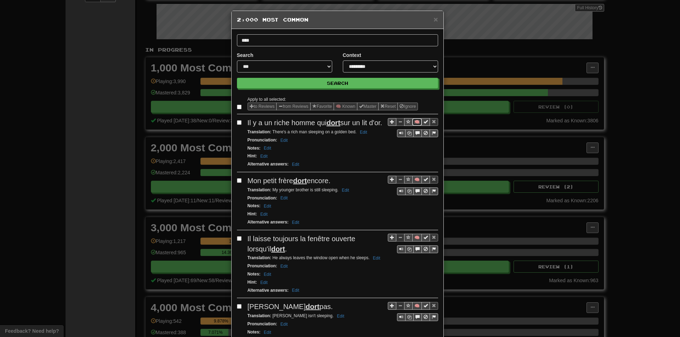
click at [414, 122] on button "🧠" at bounding box center [417, 122] width 10 height 8
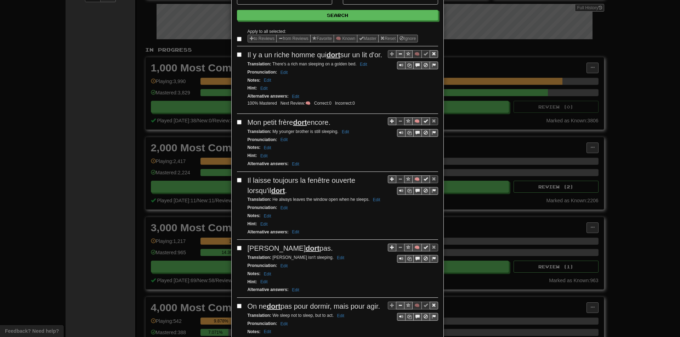
scroll to position [71, 0]
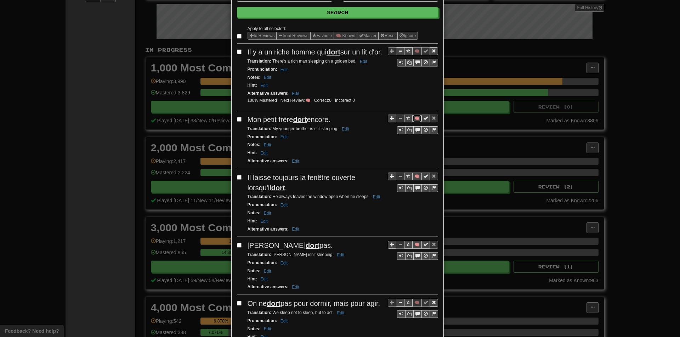
drag, startPoint x: 416, startPoint y: 126, endPoint x: 413, endPoint y: 126, distance: 3.6
click at [416, 122] on button "🧠" at bounding box center [417, 119] width 10 height 8
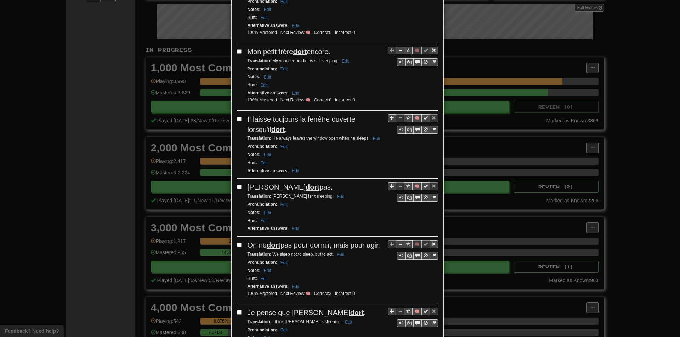
scroll to position [142, 0]
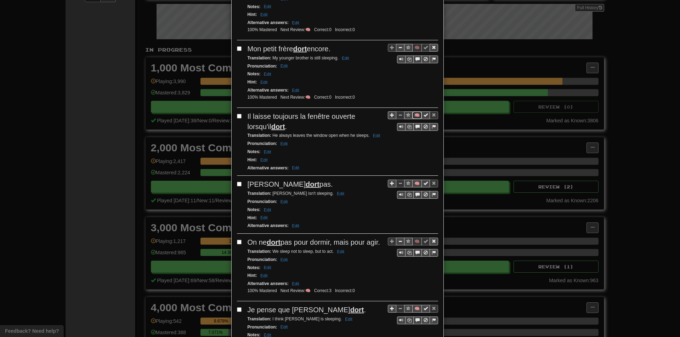
click at [416, 119] on button "🧠" at bounding box center [417, 115] width 10 height 8
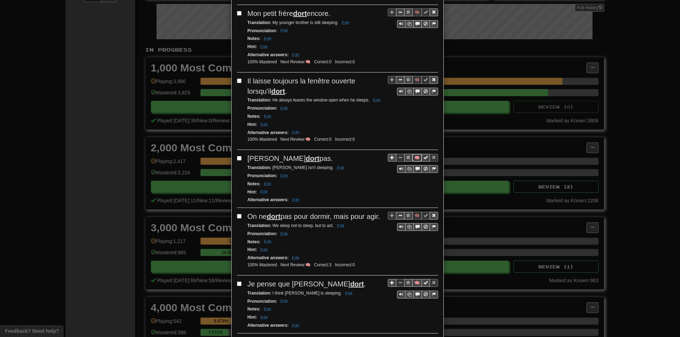
click at [417, 162] on button "🧠" at bounding box center [417, 158] width 10 height 8
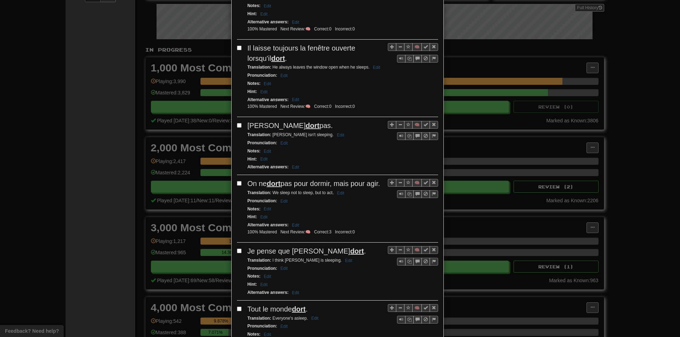
scroll to position [212, 0]
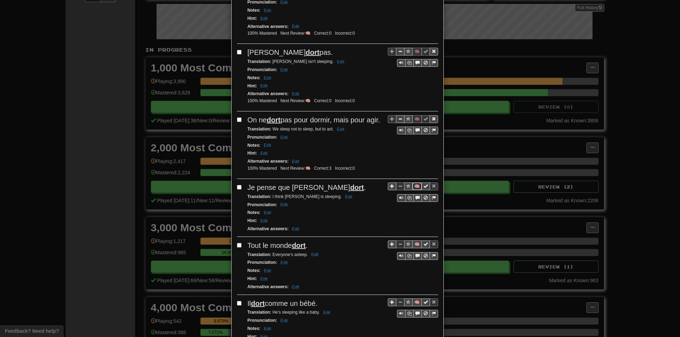
click at [414, 190] on button "🧠" at bounding box center [417, 187] width 10 height 8
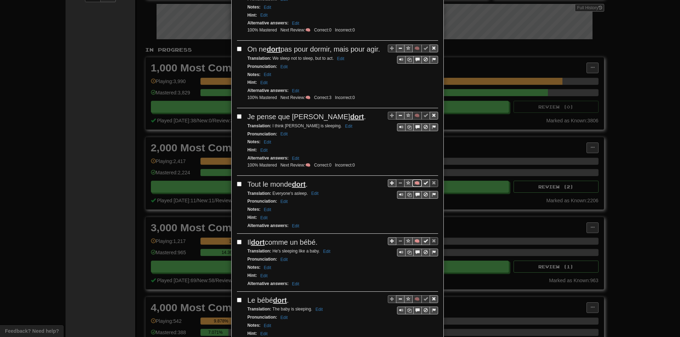
click at [414, 187] on button "🧠" at bounding box center [417, 183] width 10 height 8
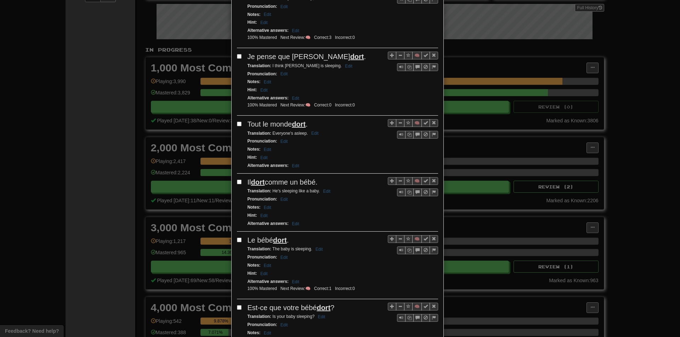
scroll to position [425, 0]
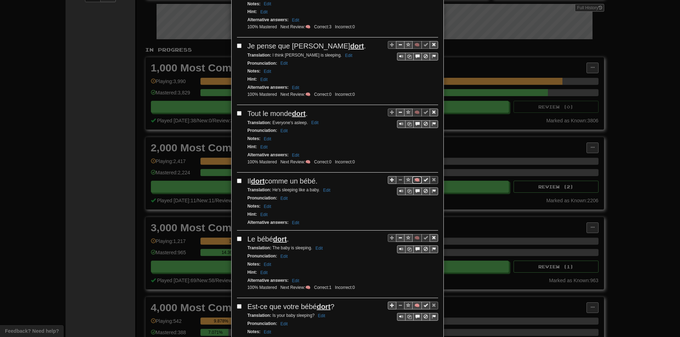
click at [412, 184] on button "🧠" at bounding box center [417, 180] width 10 height 8
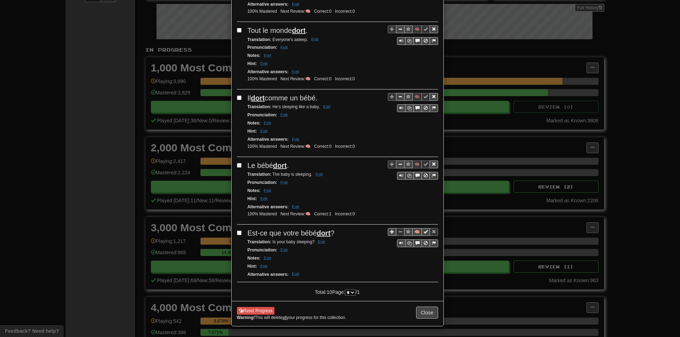
scroll to position [529, 0]
click at [413, 230] on button "🧠" at bounding box center [417, 232] width 10 height 8
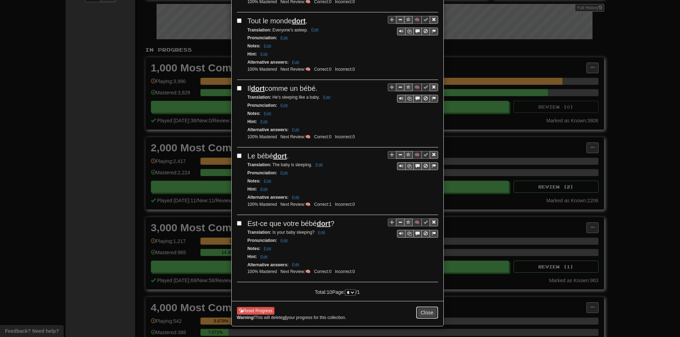
click at [431, 319] on button "Close" at bounding box center [427, 313] width 22 height 12
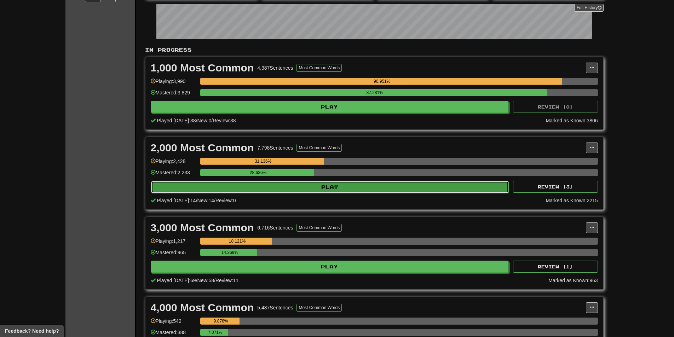
click at [333, 193] on button "Play" at bounding box center [330, 187] width 358 height 12
select select "**"
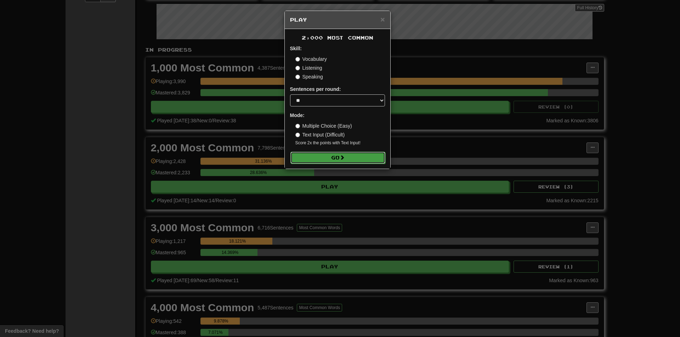
click at [330, 155] on button "Go" at bounding box center [337, 158] width 95 height 12
click at [422, 143] on div "× Play 2,000 Most Common Skill: Vocabulary Listening Speaking Sentences per rou…" at bounding box center [340, 168] width 680 height 337
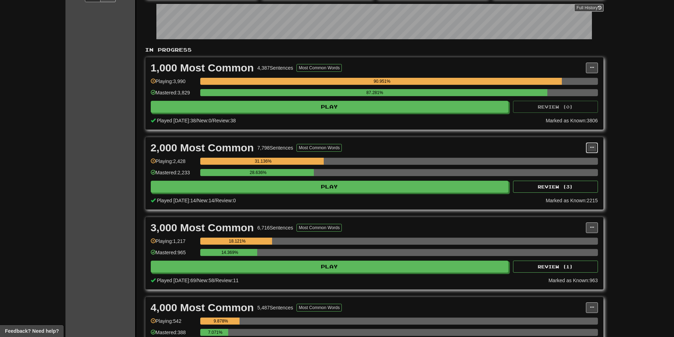
click at [587, 147] on button at bounding box center [592, 148] width 12 height 11
click at [569, 166] on ul "Manage Sentences Unpin from Dashboard" at bounding box center [561, 168] width 74 height 29
click at [592, 147] on span at bounding box center [592, 147] width 4 height 4
click at [588, 154] on div "2,000 Most Common 7,798 Sentences Most Common Words Manage Sentences Unpin from…" at bounding box center [374, 173] width 458 height 72
click at [589, 150] on button at bounding box center [592, 148] width 12 height 11
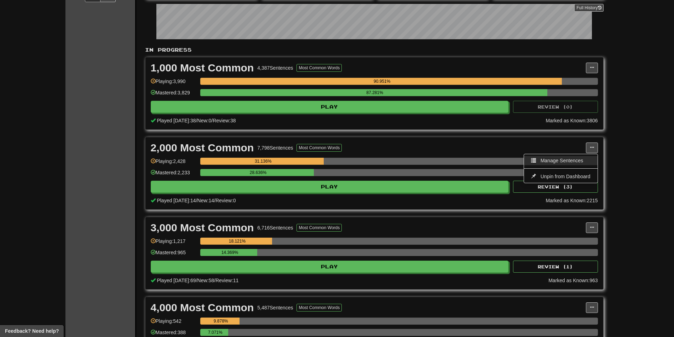
click at [585, 158] on link "Manage Sentences" at bounding box center [560, 160] width 73 height 9
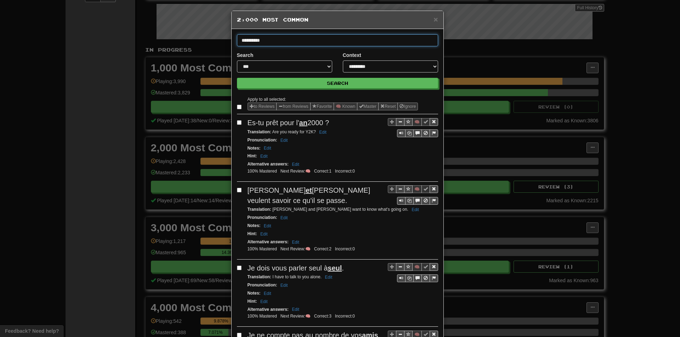
type input "**********"
click at [237, 78] on button "Search" at bounding box center [337, 83] width 201 height 11
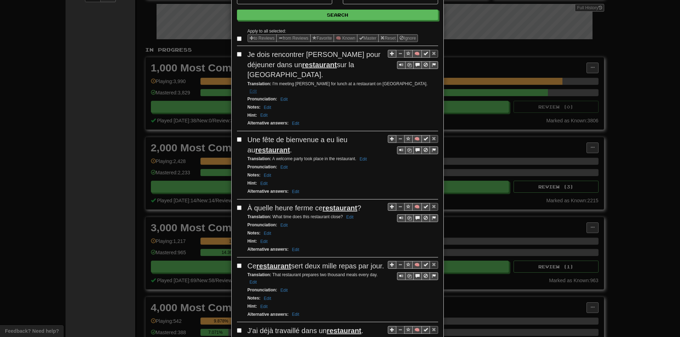
scroll to position [71, 0]
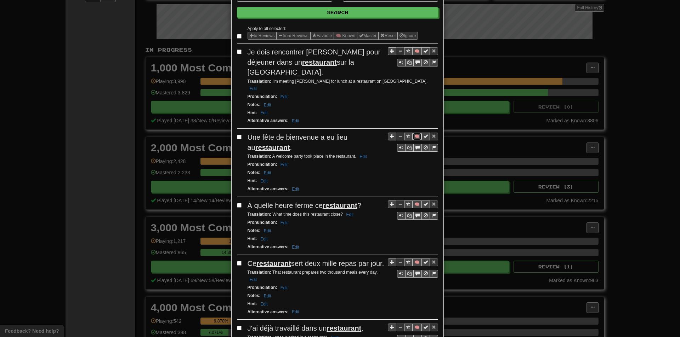
click at [412, 133] on button "🧠" at bounding box center [417, 137] width 10 height 8
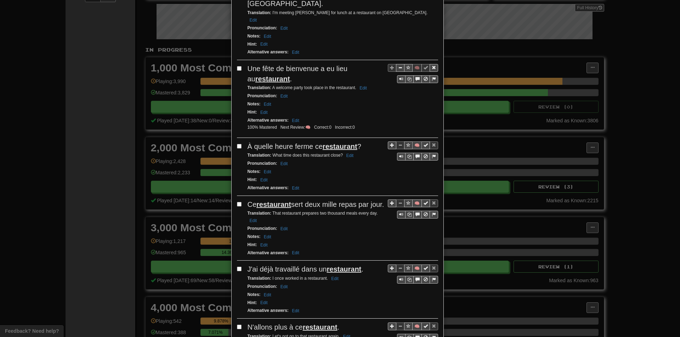
scroll to position [142, 0]
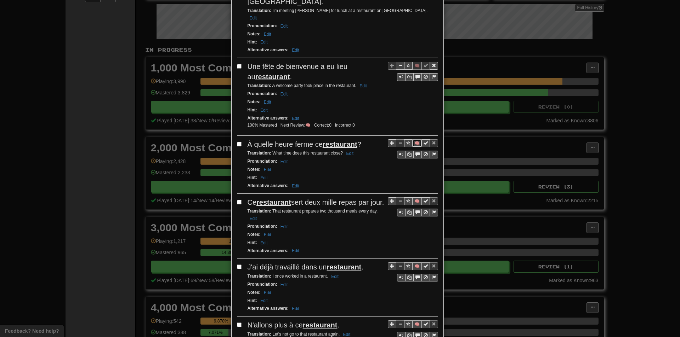
click at [416, 139] on button "🧠" at bounding box center [417, 143] width 10 height 8
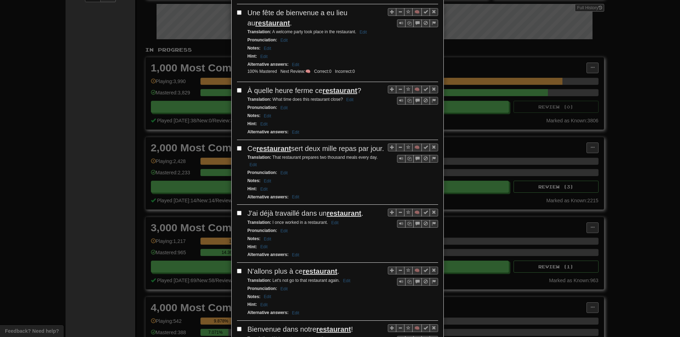
scroll to position [212, 0]
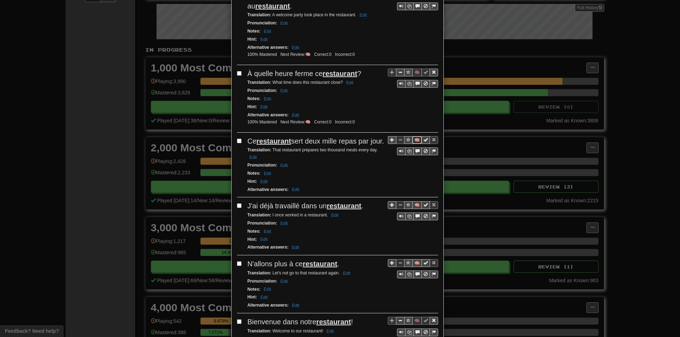
click at [412, 136] on button "🧠" at bounding box center [417, 140] width 10 height 8
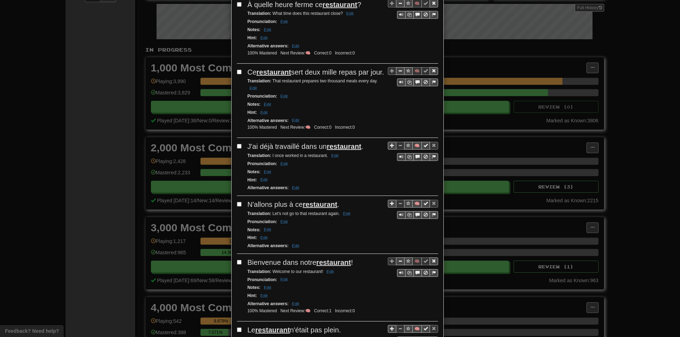
scroll to position [283, 0]
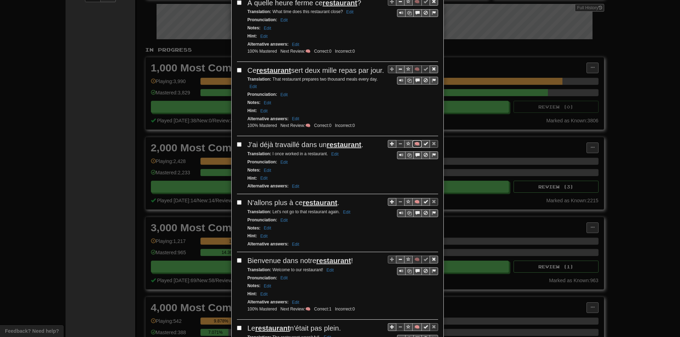
click at [415, 140] on button "🧠" at bounding box center [417, 144] width 10 height 8
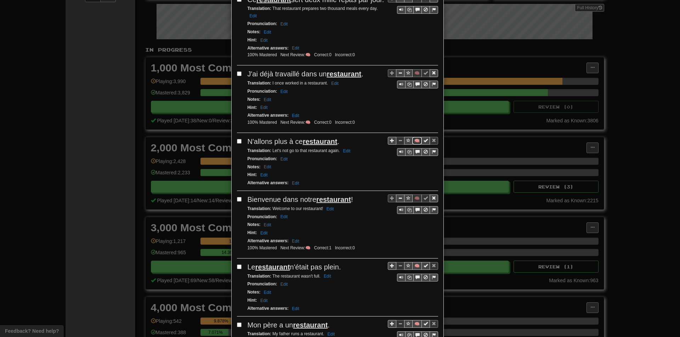
click at [413, 137] on button "🧠" at bounding box center [417, 141] width 10 height 8
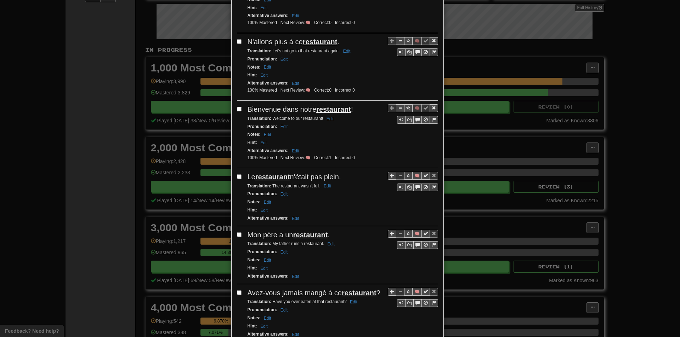
scroll to position [460, 0]
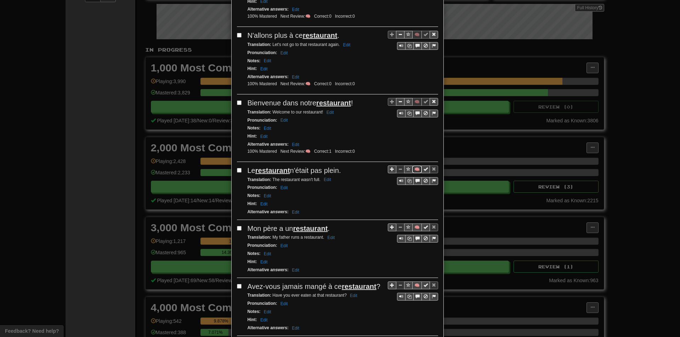
click at [413, 166] on button "🧠" at bounding box center [417, 170] width 10 height 8
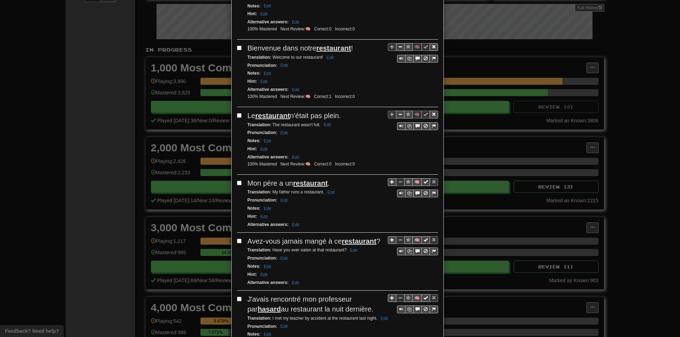
scroll to position [531, 0]
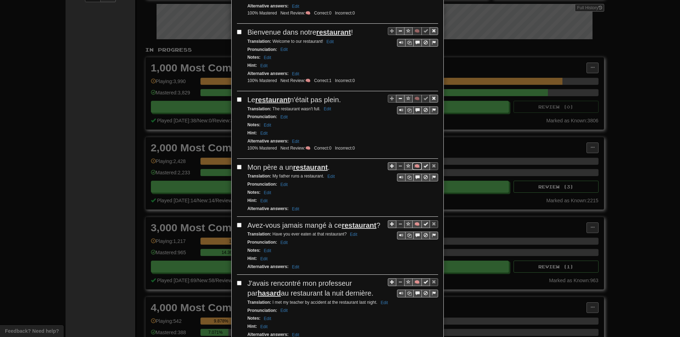
click at [414, 162] on button "🧠" at bounding box center [417, 166] width 10 height 8
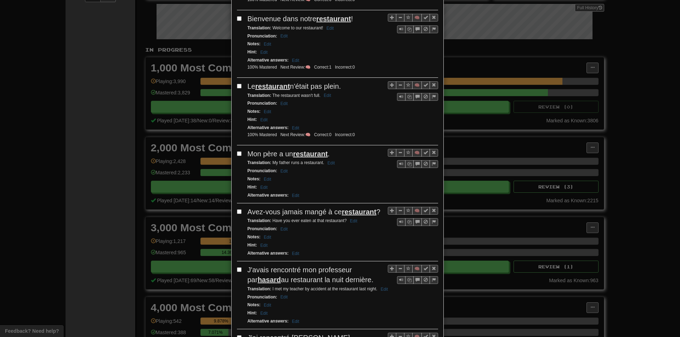
scroll to position [566, 0]
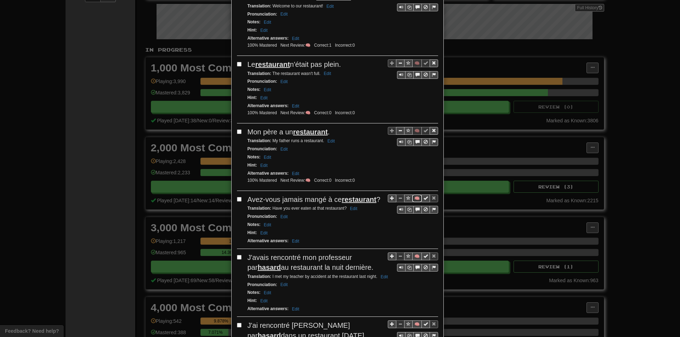
click at [413, 195] on button "🧠" at bounding box center [417, 199] width 10 height 8
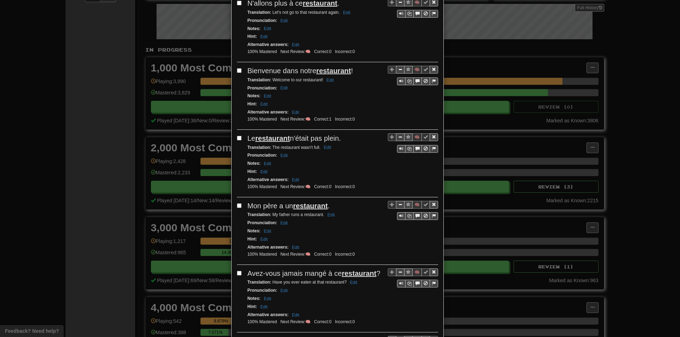
scroll to position [0, 0]
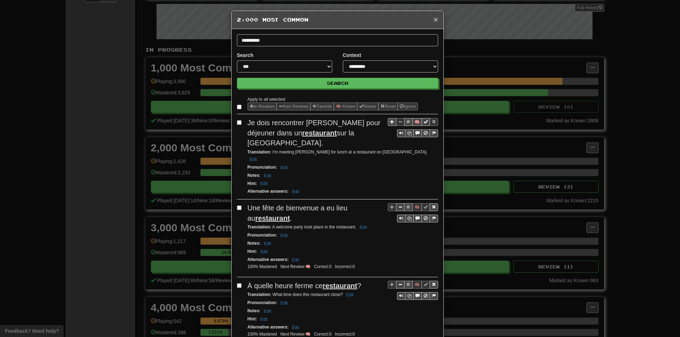
click at [433, 18] on span "×" at bounding box center [435, 19] width 4 height 8
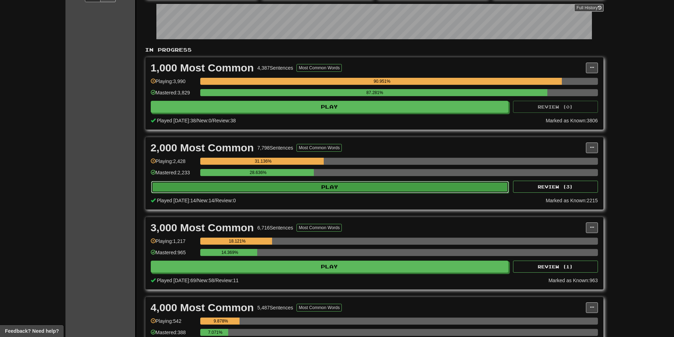
click at [275, 189] on button "Play" at bounding box center [330, 187] width 358 height 12
select select "**"
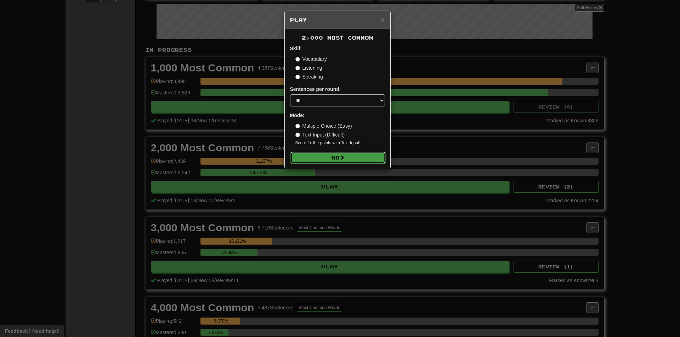
click at [317, 153] on button "Go" at bounding box center [337, 158] width 95 height 12
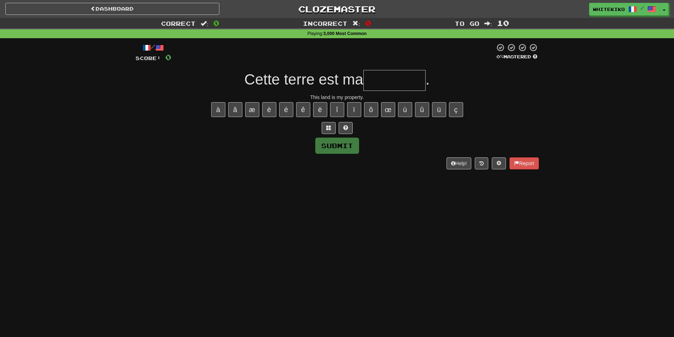
click at [118, 333] on div "Dashboard Clozemaster whitekiko / Toggle Dropdown Dashboard Leaderboard Activit…" at bounding box center [337, 168] width 674 height 337
drag, startPoint x: 384, startPoint y: 87, endPoint x: 352, endPoint y: 106, distance: 37.6
click at [383, 88] on input "text" at bounding box center [394, 80] width 62 height 21
type input "*********"
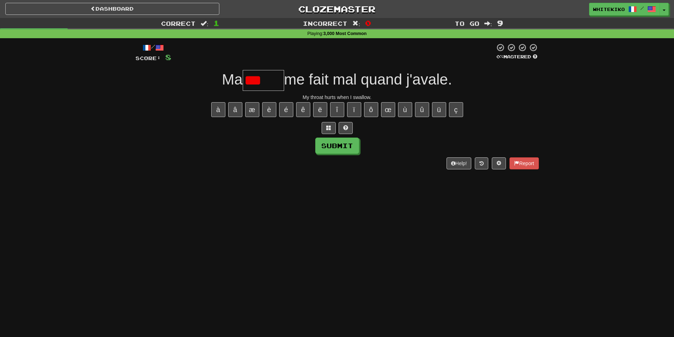
type input "*****"
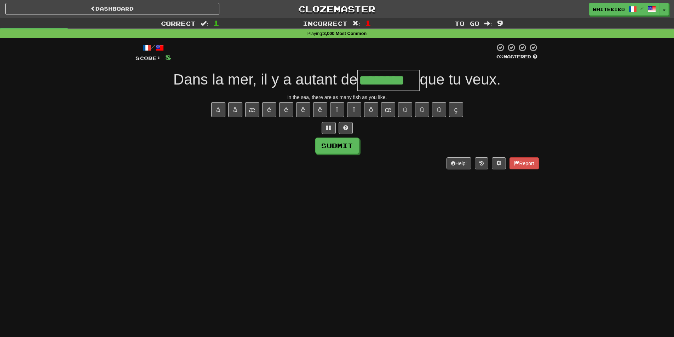
type input "********"
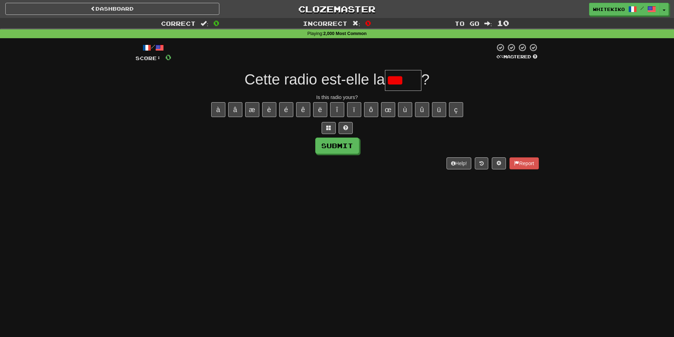
type input "****"
type input "*****"
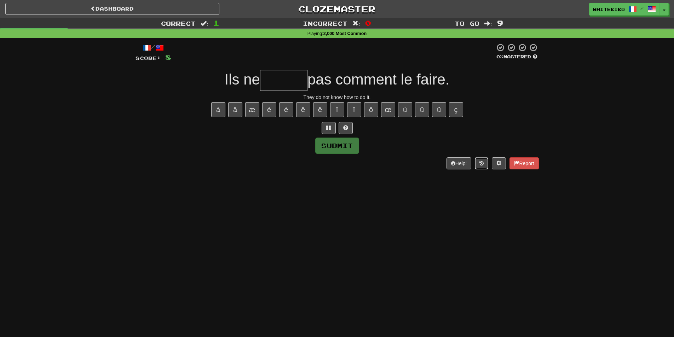
click at [476, 162] on button at bounding box center [481, 164] width 13 height 12
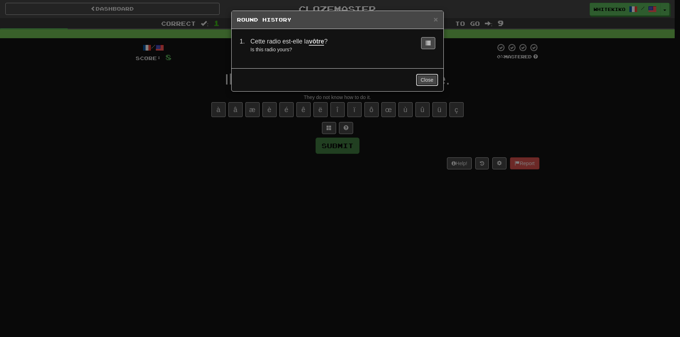
click at [420, 79] on button "Close" at bounding box center [427, 80] width 22 height 12
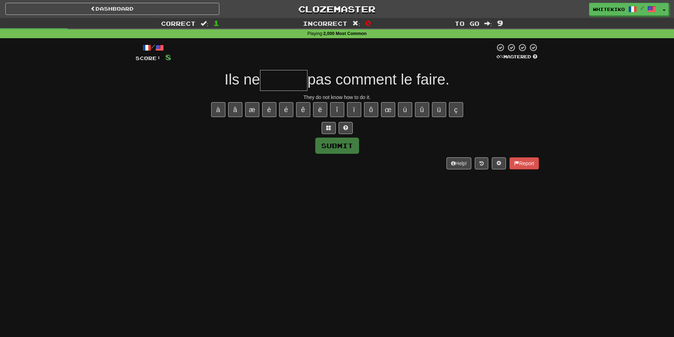
click at [256, 74] on span "Ils ne" at bounding box center [242, 79] width 35 height 17
click at [273, 89] on input "text" at bounding box center [283, 80] width 47 height 21
type input "******"
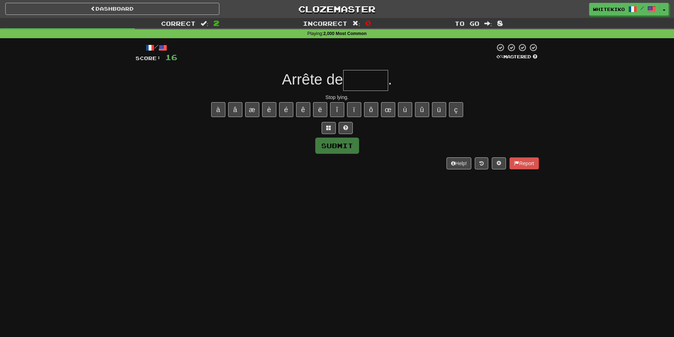
type input "*"
type input "******"
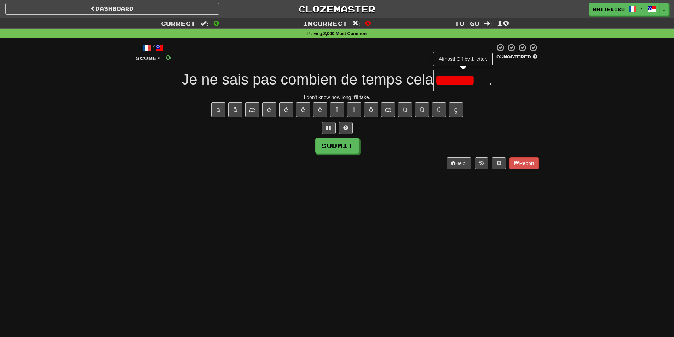
type input "*******"
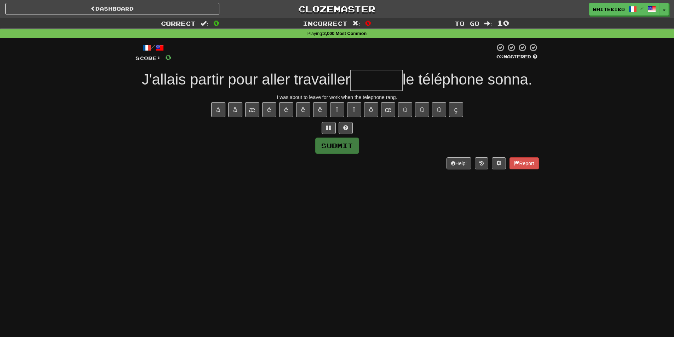
type input "*"
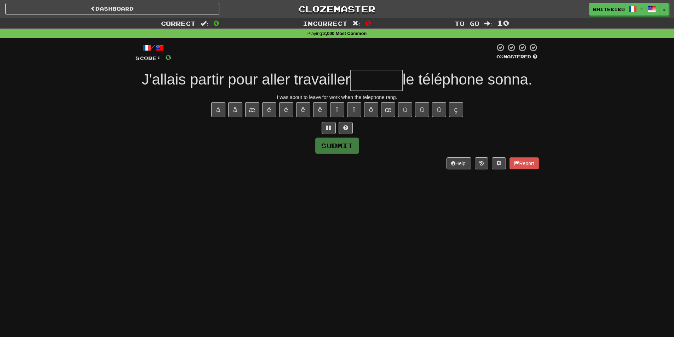
type input "*"
type input "*******"
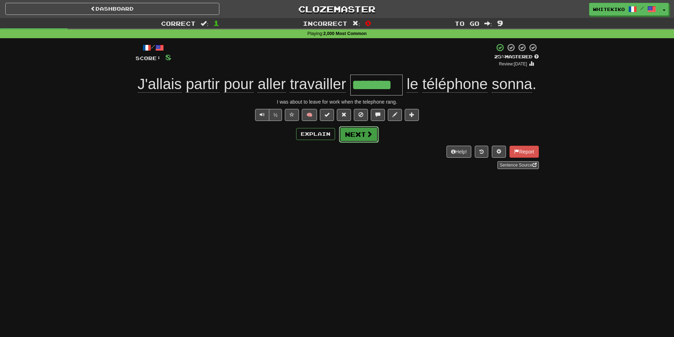
click at [357, 130] on button "Next" at bounding box center [359, 134] width 40 height 16
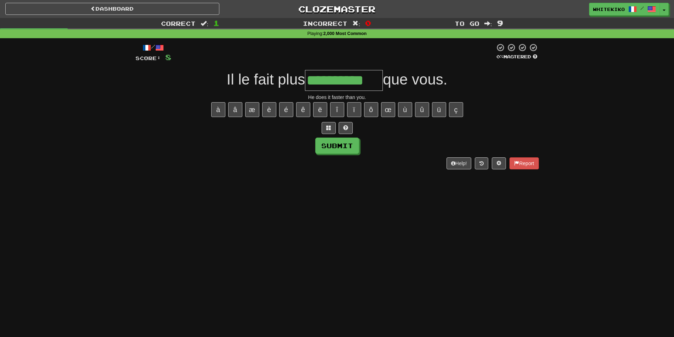
type input "**********"
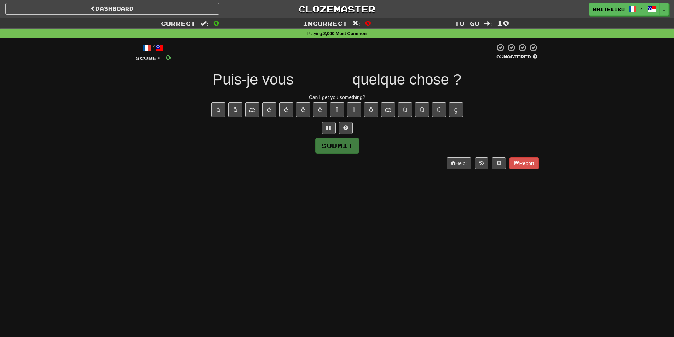
type input "*"
type input "*******"
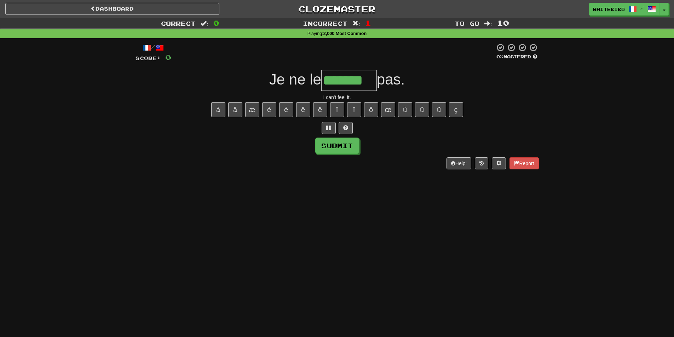
type input "*******"
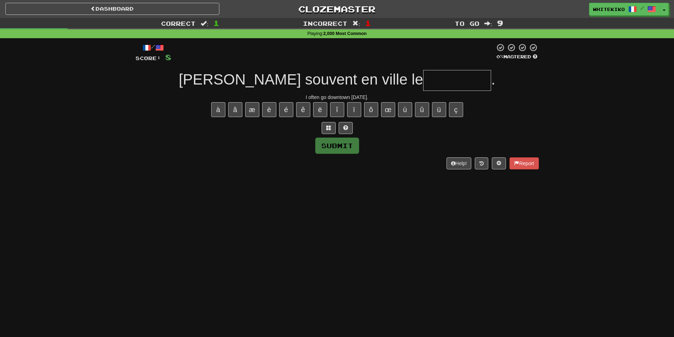
type input "*"
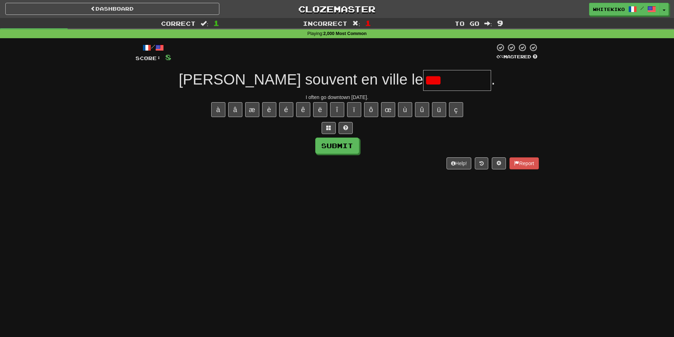
type input "********"
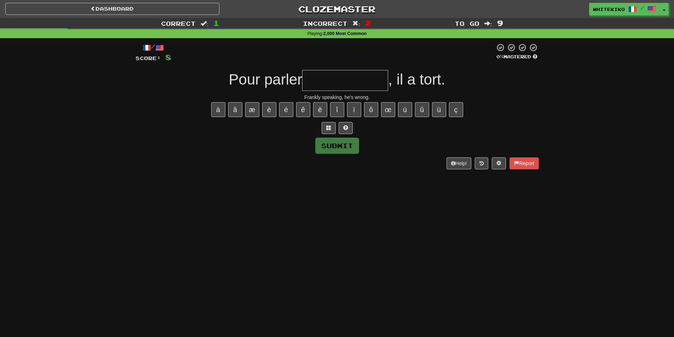
type input "*"
type input "**********"
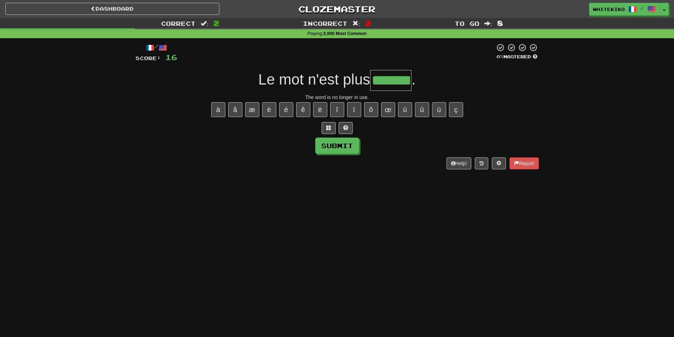
type input "*******"
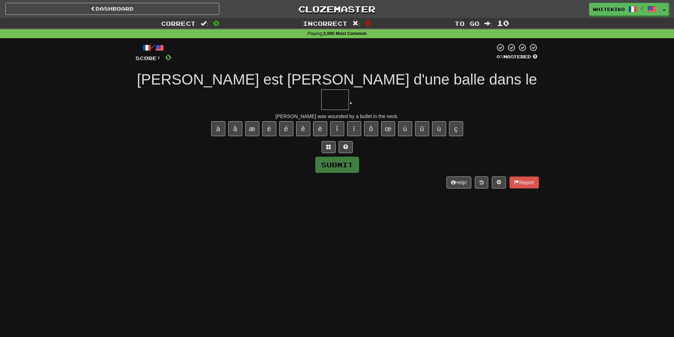
type input "*"
type input "***"
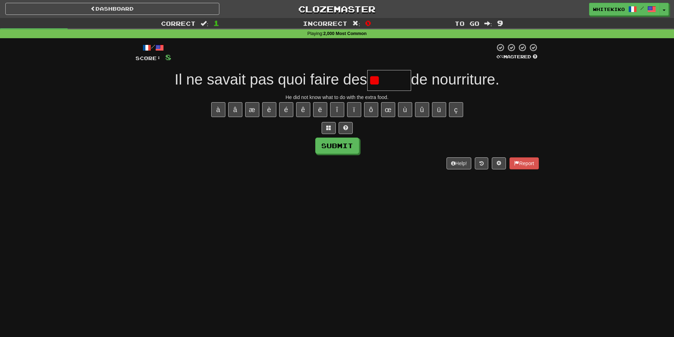
type input "*"
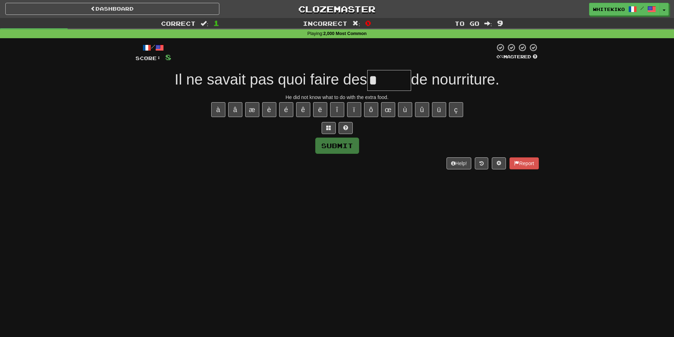
type input "******"
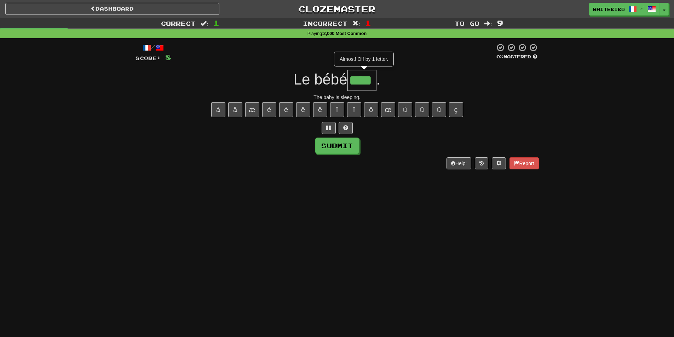
type input "****"
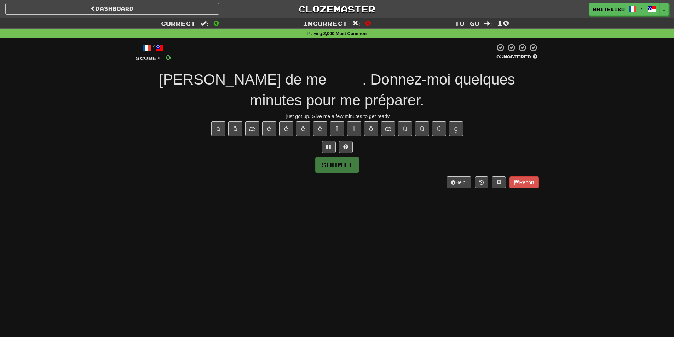
type input "*"
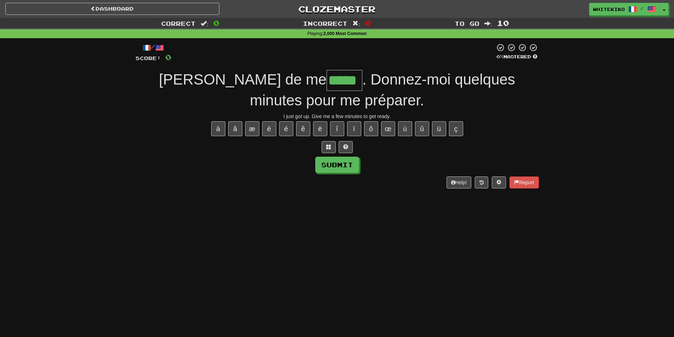
type input "*****"
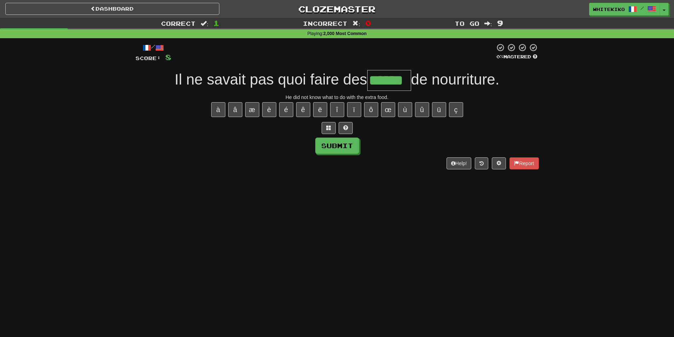
type input "******"
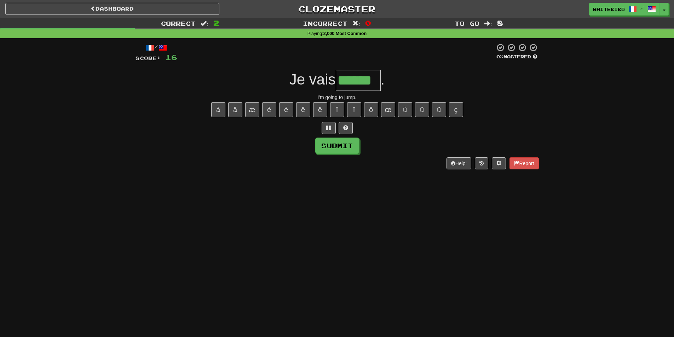
type input "******"
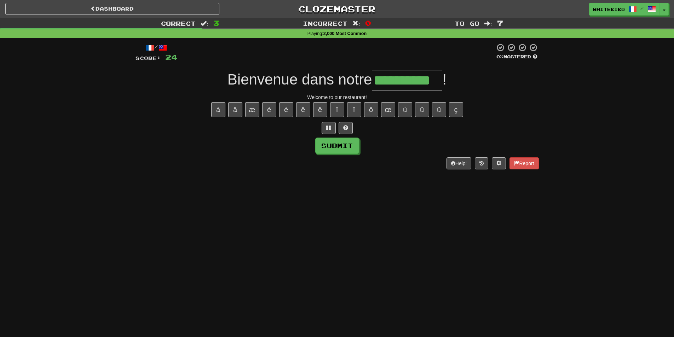
type input "**********"
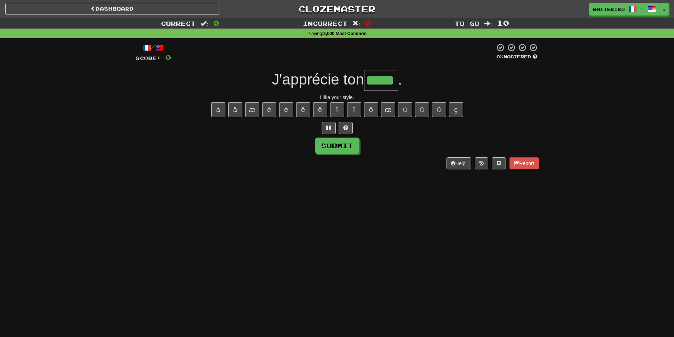
type input "*****"
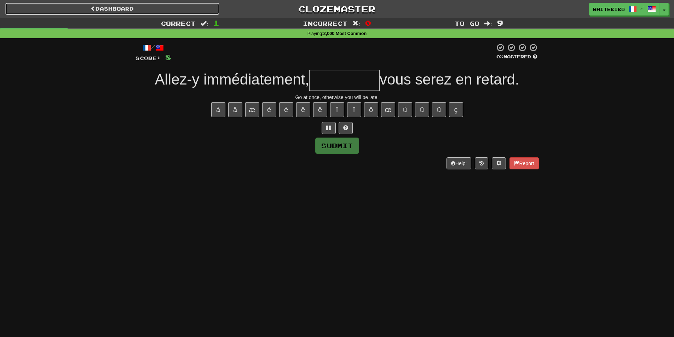
click at [137, 5] on link "Dashboard" at bounding box center [112, 9] width 214 height 12
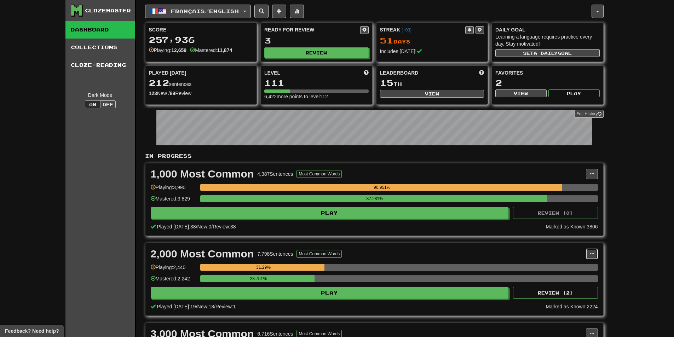
click at [588, 252] on button at bounding box center [592, 254] width 12 height 11
click at [584, 261] on ul "Manage Sentences Unpin from Dashboard" at bounding box center [561, 274] width 74 height 29
click at [589, 256] on button at bounding box center [592, 254] width 12 height 11
click at [586, 265] on link "Manage Sentences" at bounding box center [560, 266] width 73 height 9
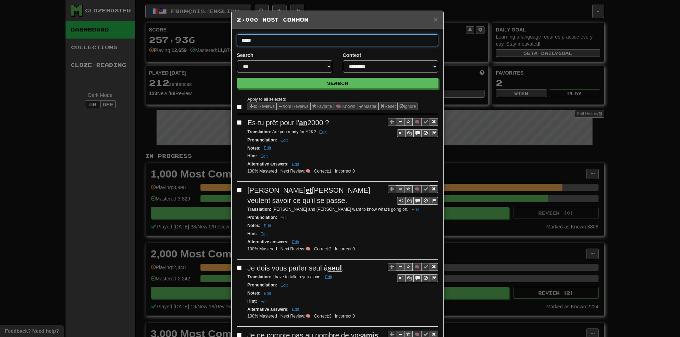
type input "*****"
click at [237, 78] on button "Search" at bounding box center [337, 83] width 201 height 11
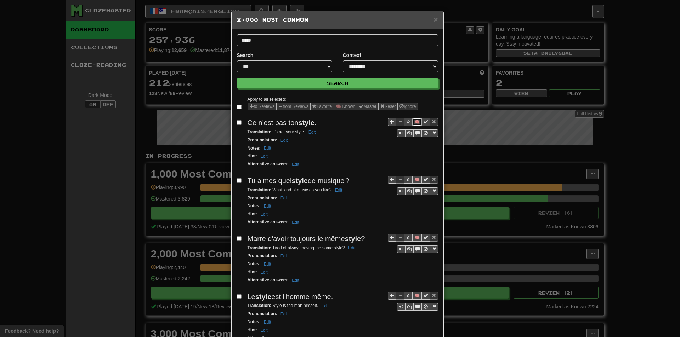
click at [413, 120] on button "🧠" at bounding box center [417, 122] width 10 height 8
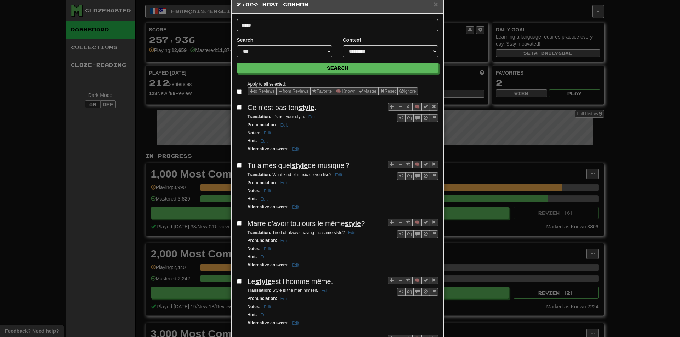
scroll to position [35, 0]
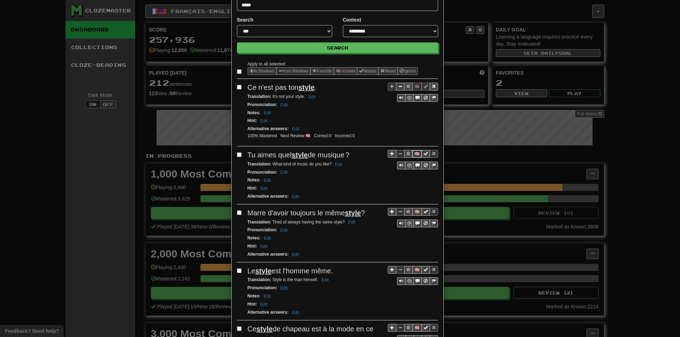
click at [413, 156] on button "🧠" at bounding box center [417, 154] width 10 height 8
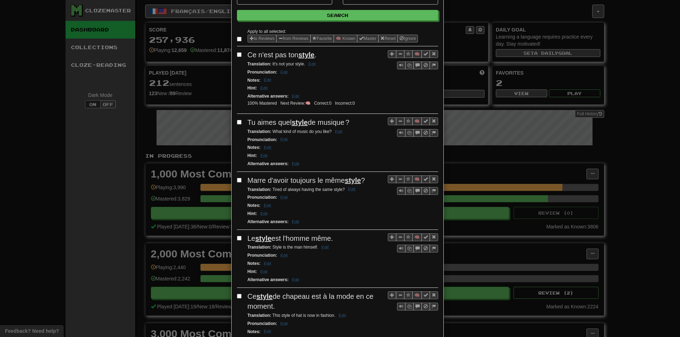
scroll to position [71, 0]
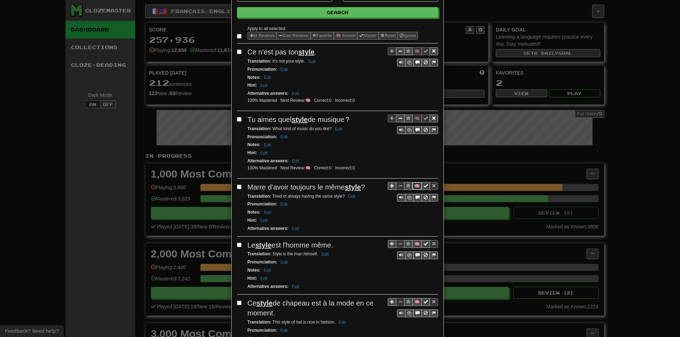
click at [412, 183] on button "🧠" at bounding box center [417, 186] width 10 height 8
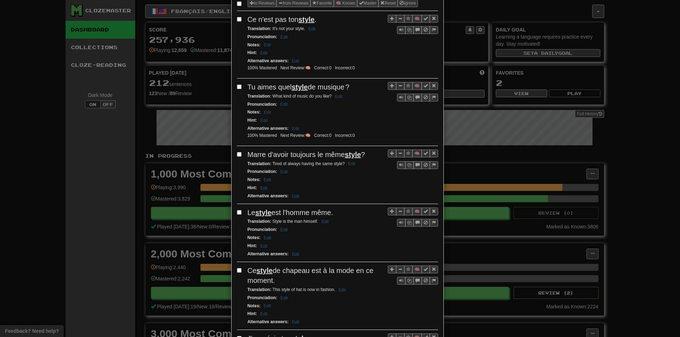
scroll to position [106, 0]
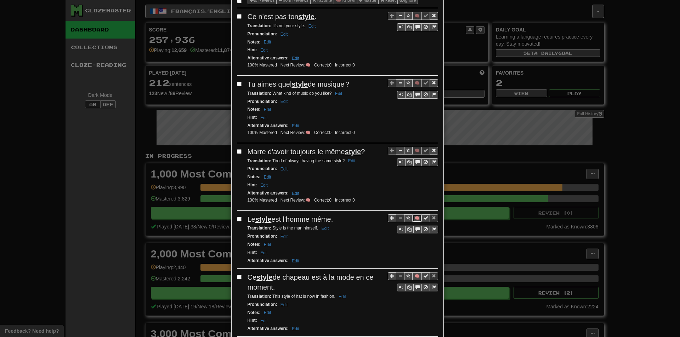
click at [413, 216] on button "🧠" at bounding box center [417, 218] width 10 height 8
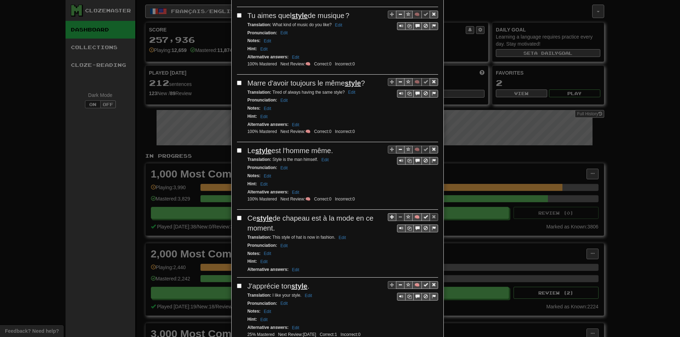
scroll to position [177, 0]
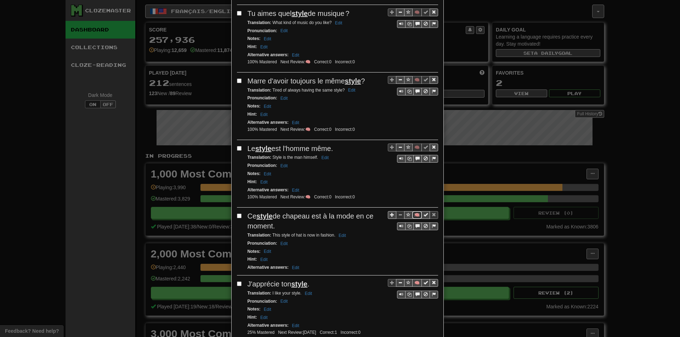
click at [412, 213] on button "🧠" at bounding box center [417, 215] width 10 height 8
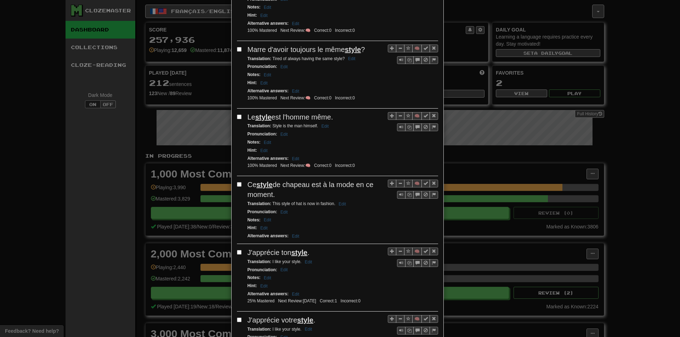
scroll to position [212, 0]
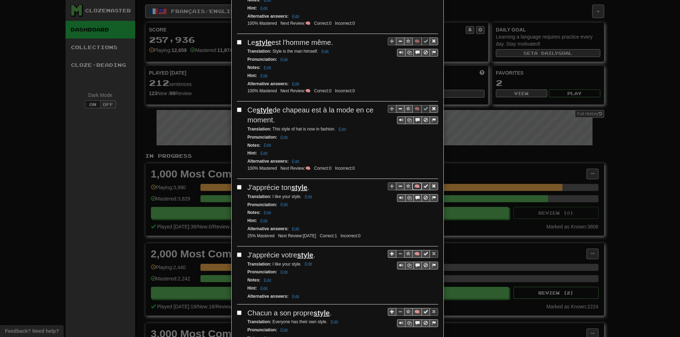
click at [412, 187] on button "🧠" at bounding box center [417, 187] width 10 height 8
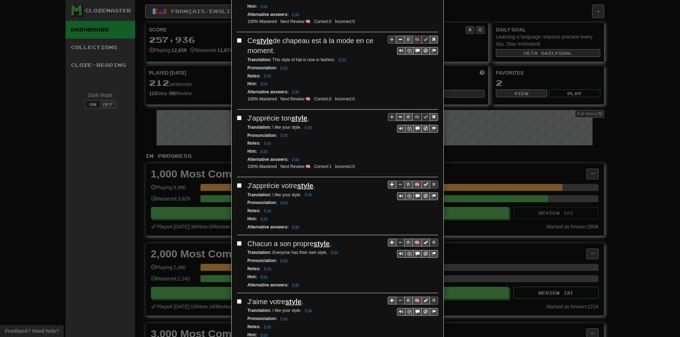
scroll to position [354, 0]
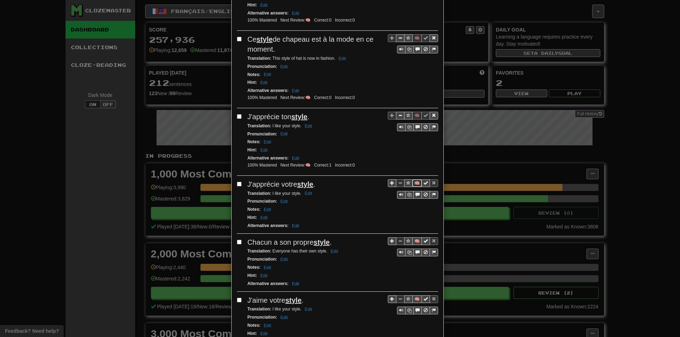
click at [415, 183] on button "🧠" at bounding box center [417, 183] width 10 height 8
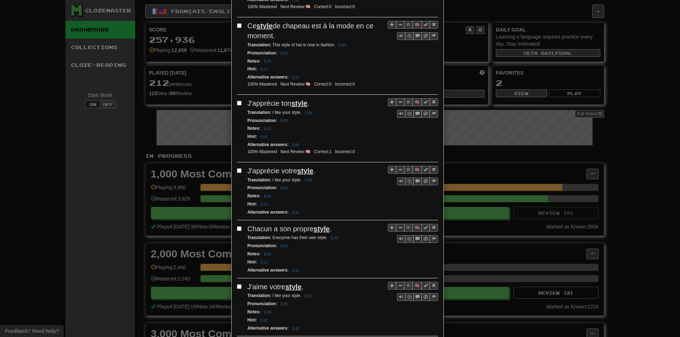
scroll to position [389, 0]
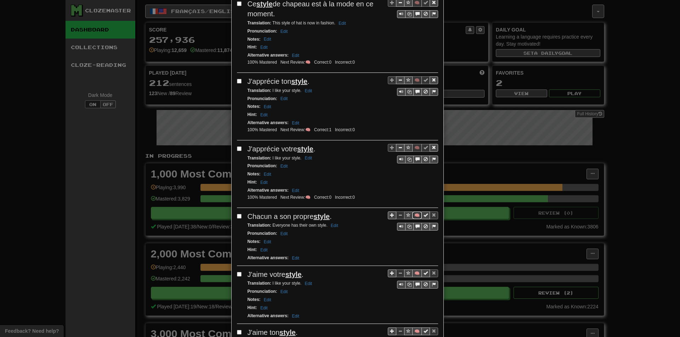
drag, startPoint x: 412, startPoint y: 213, endPoint x: 402, endPoint y: 212, distance: 9.2
click at [412, 213] on button "🧠" at bounding box center [417, 216] width 10 height 8
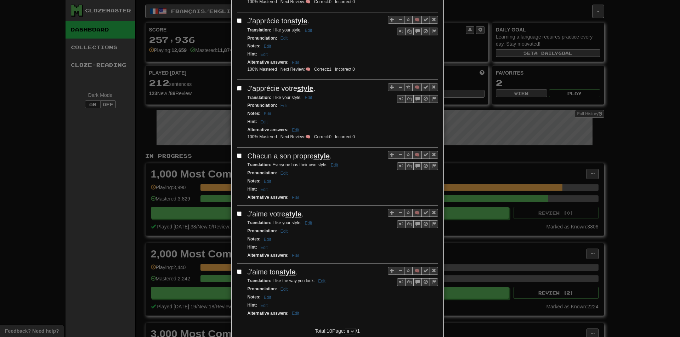
scroll to position [460, 0]
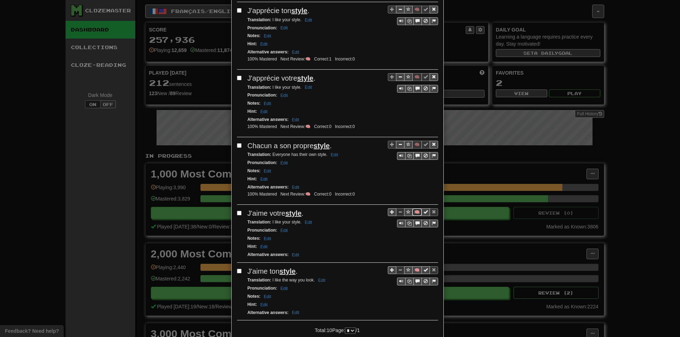
click at [413, 213] on button "🧠" at bounding box center [417, 212] width 10 height 8
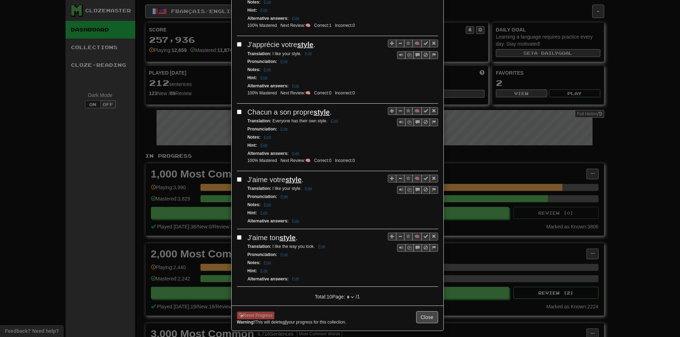
scroll to position [496, 0]
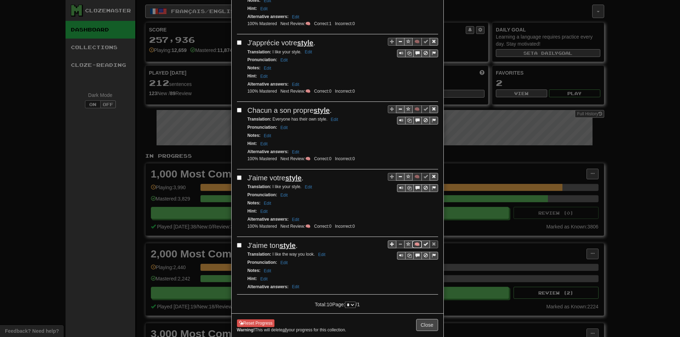
click at [413, 243] on button "🧠" at bounding box center [417, 245] width 10 height 8
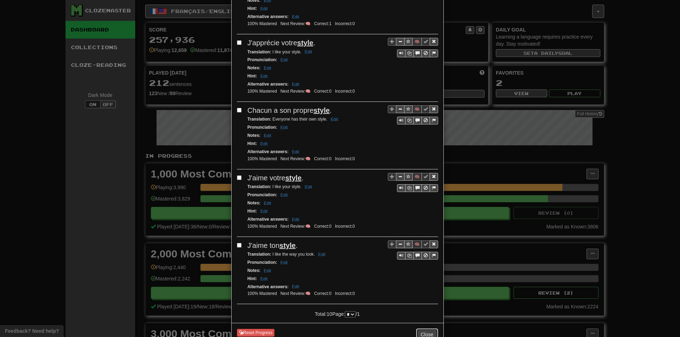
click at [425, 334] on button "Close" at bounding box center [427, 335] width 22 height 12
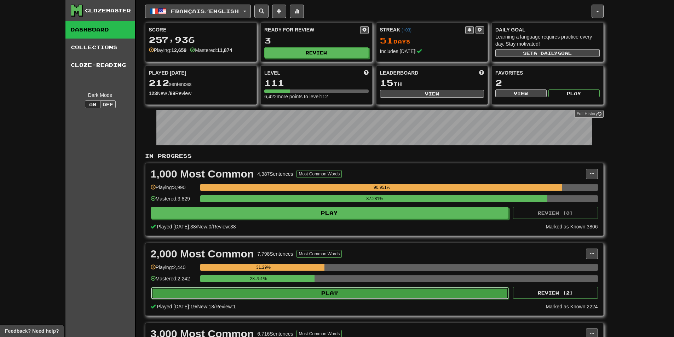
click at [266, 293] on button "Play" at bounding box center [330, 293] width 358 height 12
select select "**"
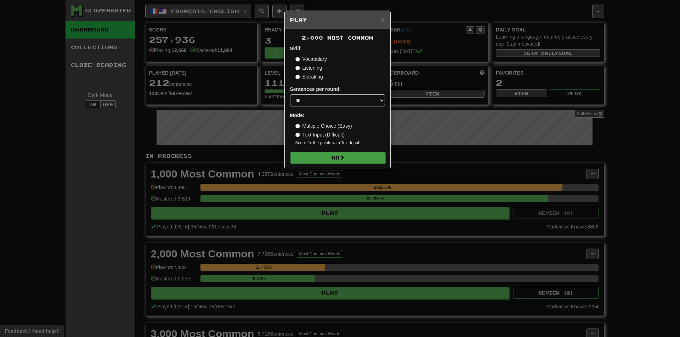
drag, startPoint x: 319, startPoint y: 151, endPoint x: 310, endPoint y: 161, distance: 13.3
click at [319, 151] on form "Skill: Vocabulary Listening Speaking Sentences per round: * ** ** ** ** ** *** …" at bounding box center [337, 104] width 95 height 119
click at [311, 159] on button "Go" at bounding box center [337, 158] width 95 height 12
drag, startPoint x: 232, startPoint y: 178, endPoint x: 245, endPoint y: 181, distance: 13.3
click at [245, 181] on div "× Play 2,000 Most Common Skill: Vocabulary Listening Speaking Sentences per rou…" at bounding box center [340, 168] width 680 height 337
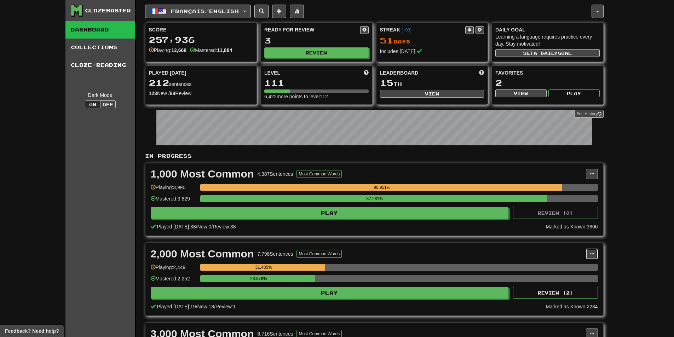
click at [592, 253] on span at bounding box center [592, 254] width 4 height 4
click at [562, 263] on link "Manage Sentences" at bounding box center [560, 266] width 73 height 9
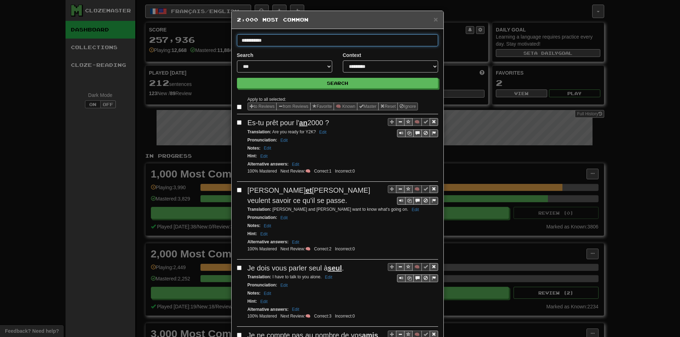
type input "**********"
click at [237, 78] on button "Search" at bounding box center [337, 83] width 201 height 11
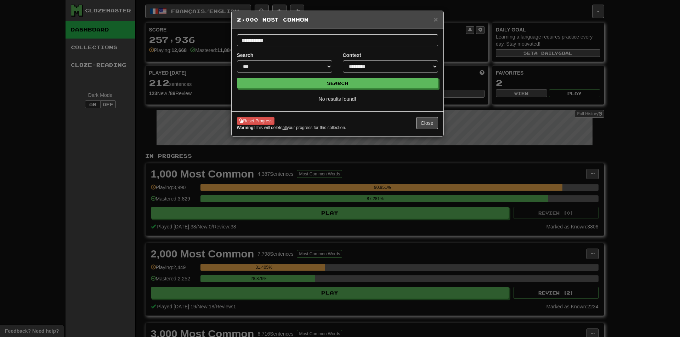
click at [418, 48] on form "**********" at bounding box center [337, 61] width 201 height 54
click at [415, 44] on input "**********" at bounding box center [337, 40] width 201 height 12
type input "**********"
click at [237, 78] on button "Search" at bounding box center [337, 83] width 201 height 11
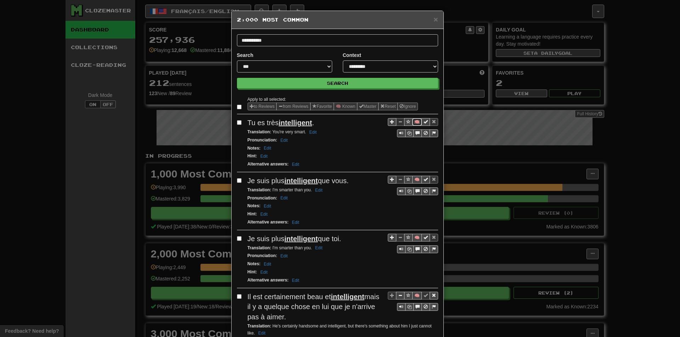
click at [415, 121] on button "🧠" at bounding box center [417, 122] width 10 height 8
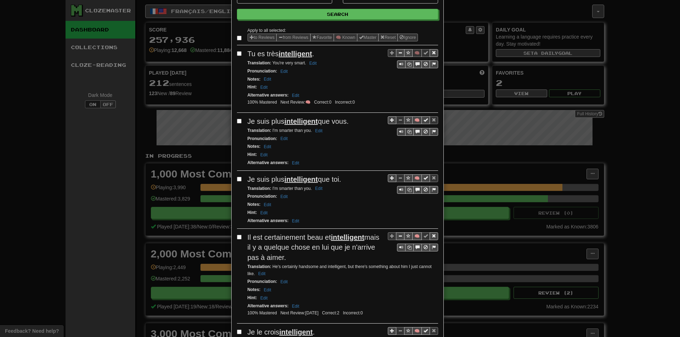
scroll to position [71, 0]
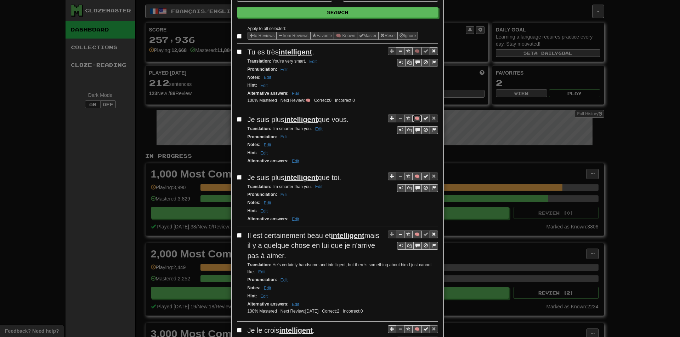
click at [415, 120] on button "🧠" at bounding box center [417, 119] width 10 height 8
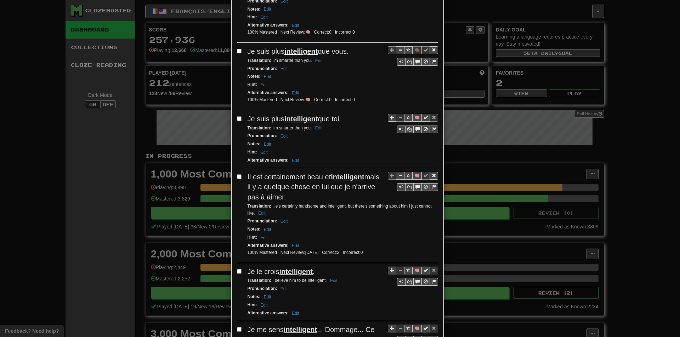
scroll to position [142, 0]
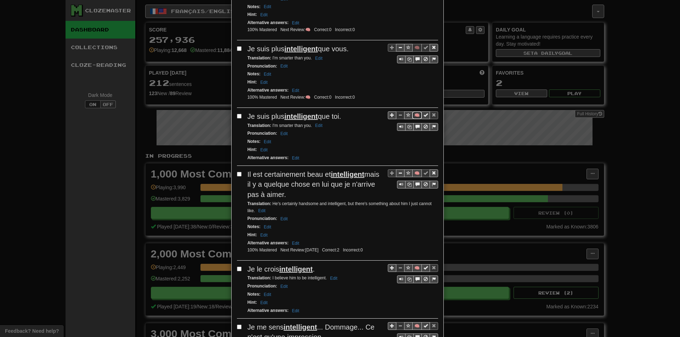
click at [413, 116] on button "🧠" at bounding box center [417, 115] width 10 height 8
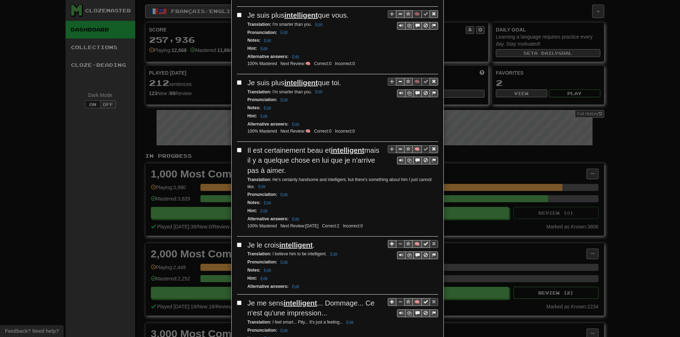
scroll to position [177, 0]
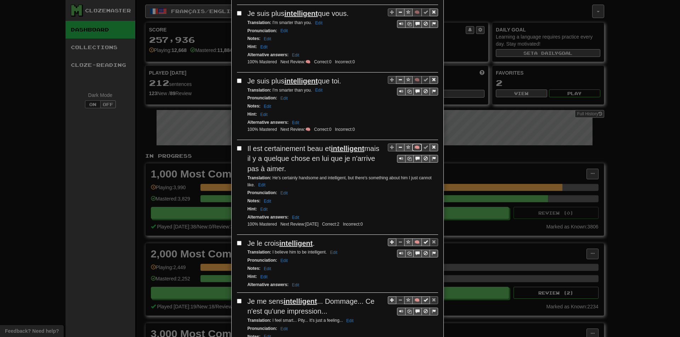
click at [414, 149] on button "🧠" at bounding box center [417, 148] width 10 height 8
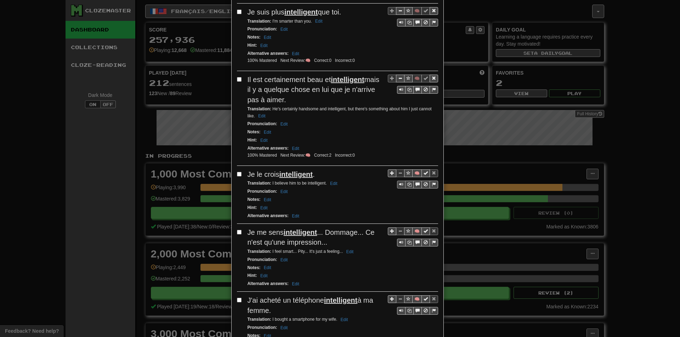
scroll to position [248, 0]
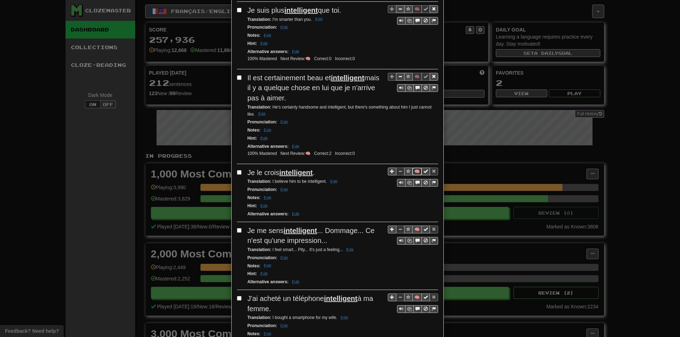
click at [414, 173] on button "🧠" at bounding box center [417, 172] width 10 height 8
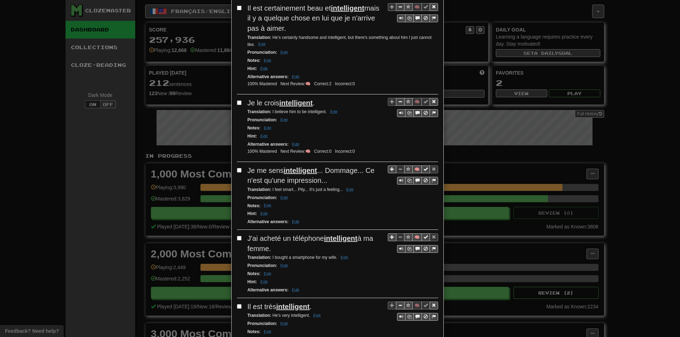
scroll to position [319, 0]
click at [412, 167] on button "🧠" at bounding box center [417, 169] width 10 height 8
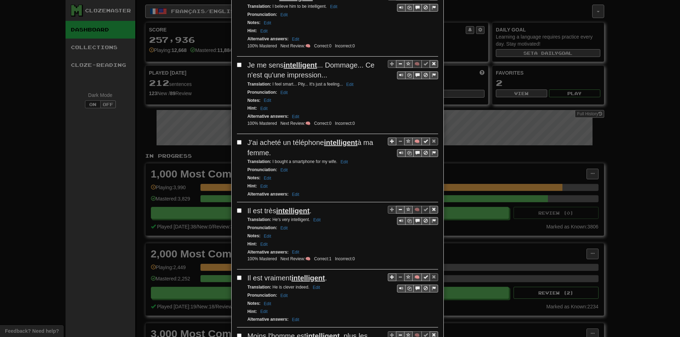
scroll to position [425, 0]
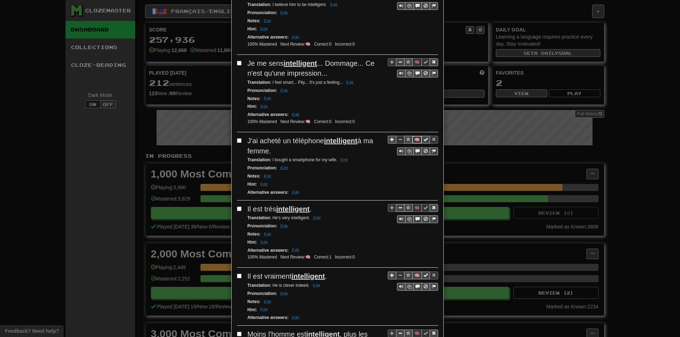
click at [413, 144] on button "🧠" at bounding box center [417, 140] width 10 height 8
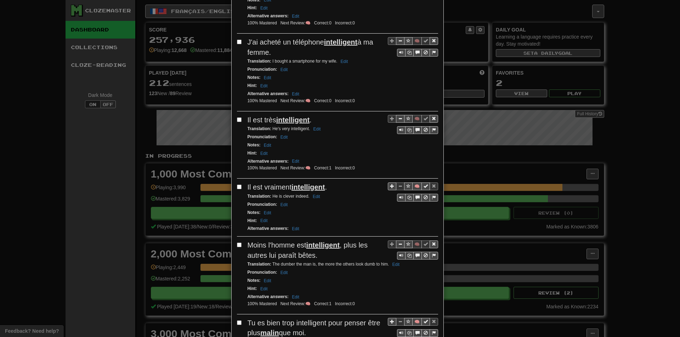
scroll to position [531, 0]
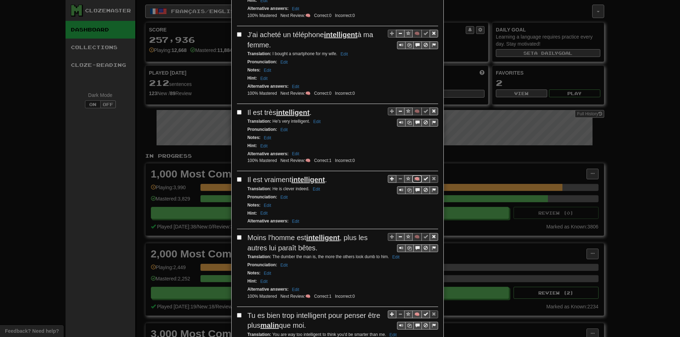
click at [413, 179] on button "🧠" at bounding box center [417, 179] width 10 height 8
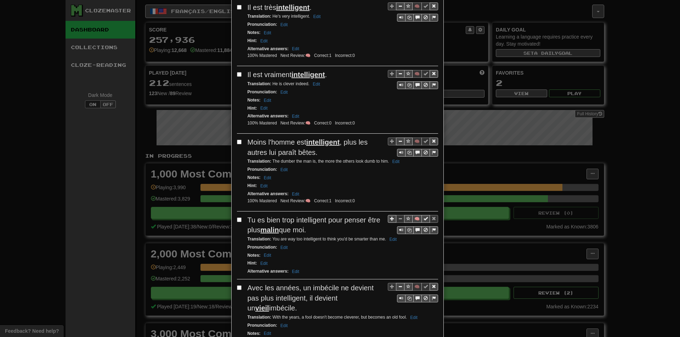
scroll to position [637, 0]
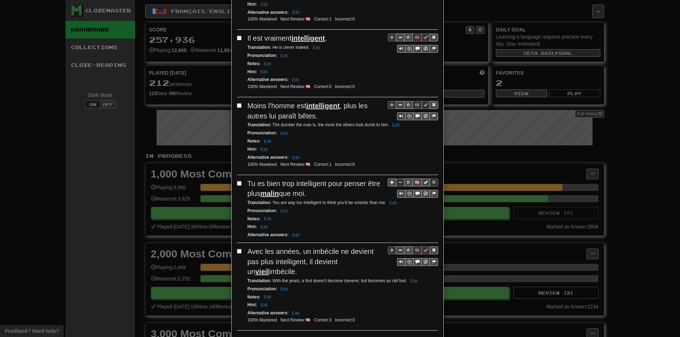
drag, startPoint x: 367, startPoint y: 173, endPoint x: 401, endPoint y: 57, distance: 120.4
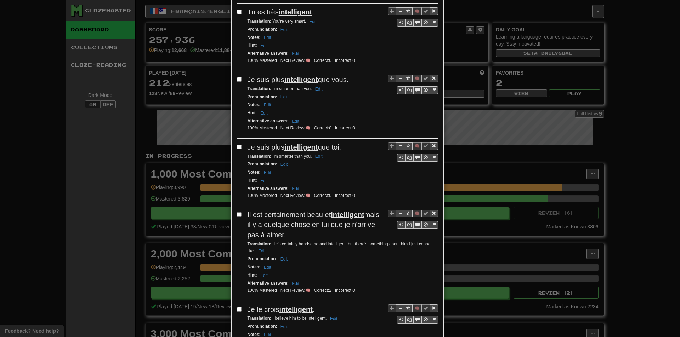
scroll to position [0, 0]
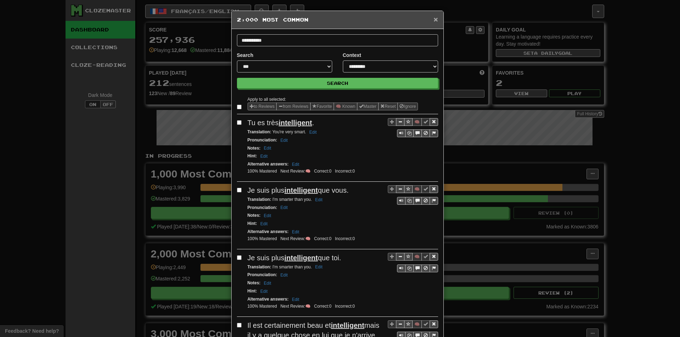
click at [433, 23] on span "×" at bounding box center [435, 19] width 4 height 8
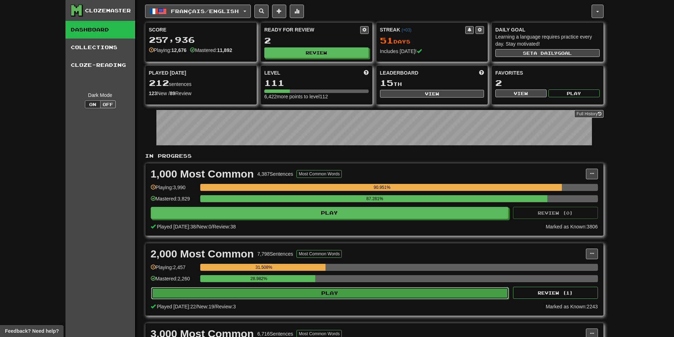
click at [221, 291] on button "Play" at bounding box center [330, 293] width 358 height 12
select select "**"
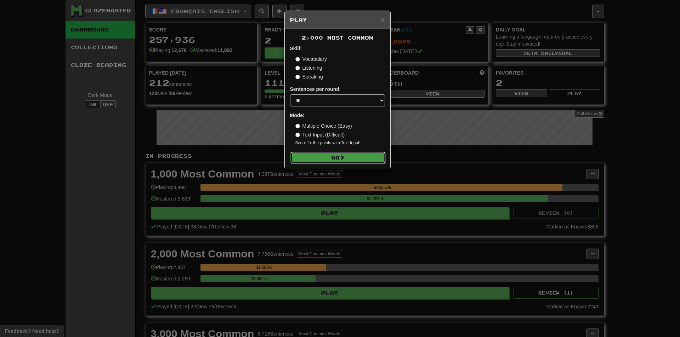
click at [312, 155] on button "Go" at bounding box center [337, 158] width 95 height 12
click at [216, 168] on div "× Play 2,000 Most Common Skill: Vocabulary Listening Speaking Sentences per rou…" at bounding box center [340, 168] width 680 height 337
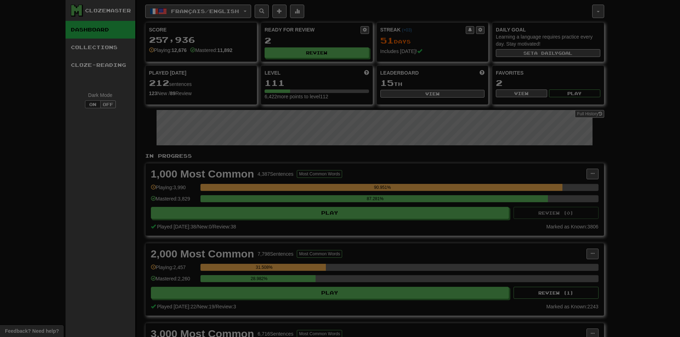
click at [216, 168] on div "× Play 2,000 Most Common Skill: Vocabulary Listening Speaking Sentences per rou…" at bounding box center [340, 168] width 680 height 337
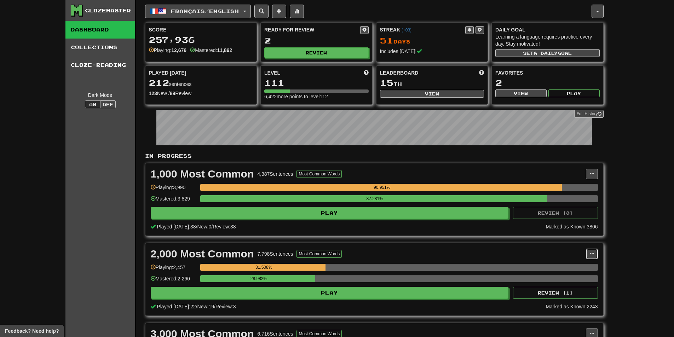
click at [591, 258] on button at bounding box center [592, 254] width 12 height 11
click at [574, 270] on link "Manage Sentences" at bounding box center [560, 266] width 73 height 9
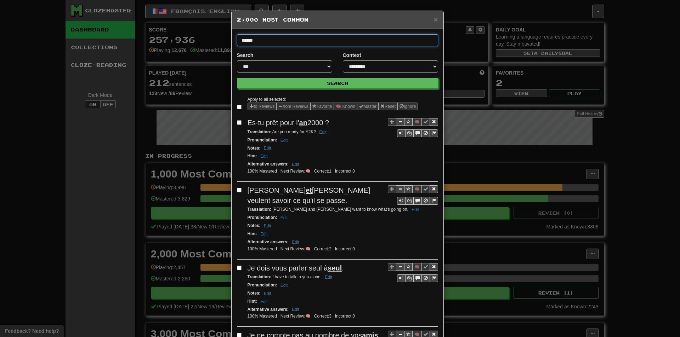
type input "******"
click at [237, 78] on button "Search" at bounding box center [337, 83] width 201 height 11
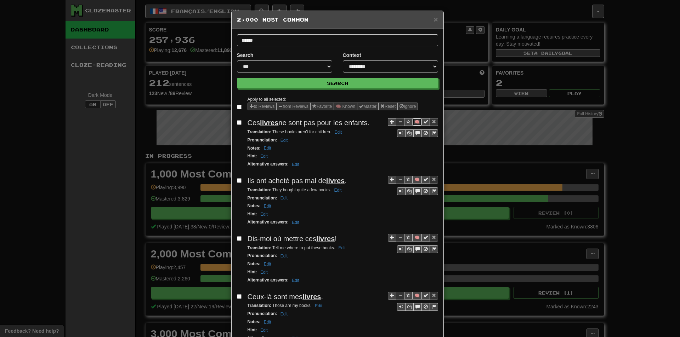
click at [413, 121] on button "🧠" at bounding box center [417, 122] width 10 height 8
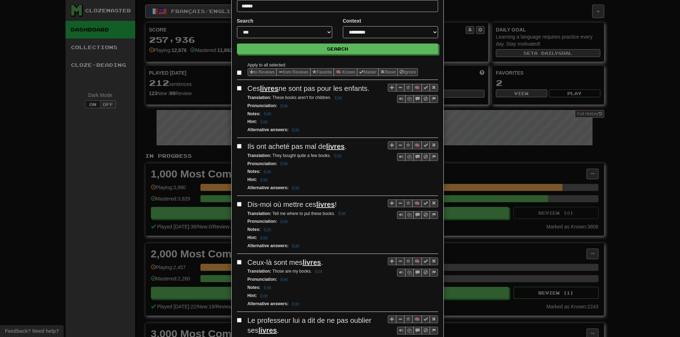
scroll to position [35, 0]
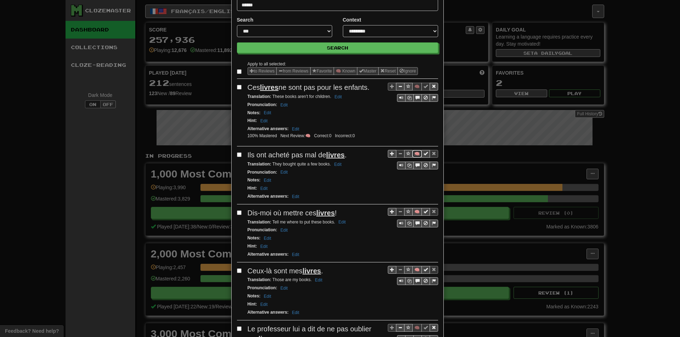
click at [412, 155] on button "🧠" at bounding box center [417, 154] width 10 height 8
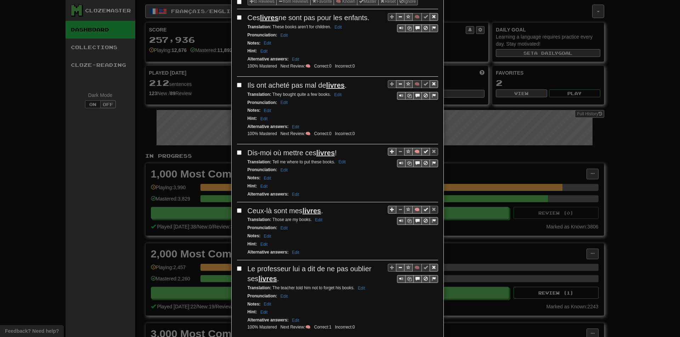
scroll to position [106, 0]
click at [412, 152] on button "🧠" at bounding box center [417, 151] width 10 height 8
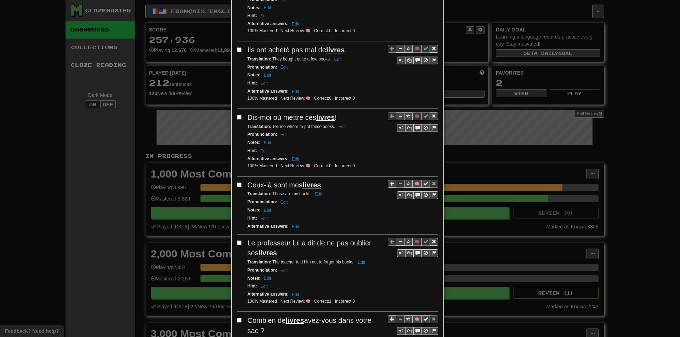
scroll to position [142, 0]
click at [413, 184] on button "🧠" at bounding box center [417, 183] width 10 height 8
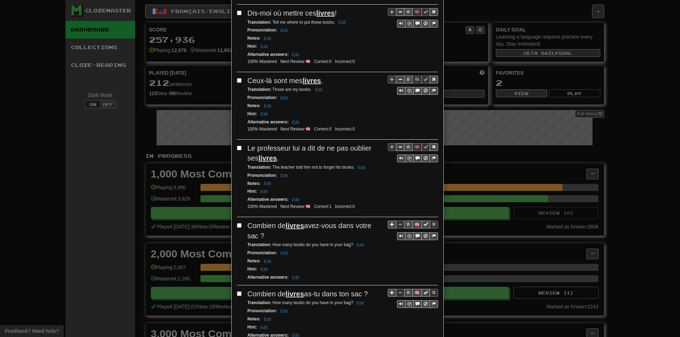
scroll to position [248, 0]
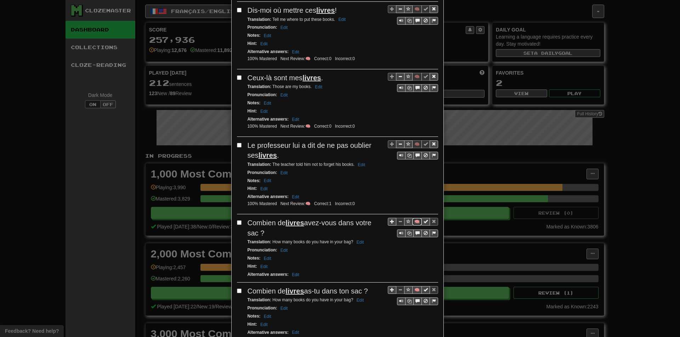
drag, startPoint x: 412, startPoint y: 221, endPoint x: 363, endPoint y: 211, distance: 50.2
click at [412, 221] on button "🧠" at bounding box center [417, 222] width 10 height 8
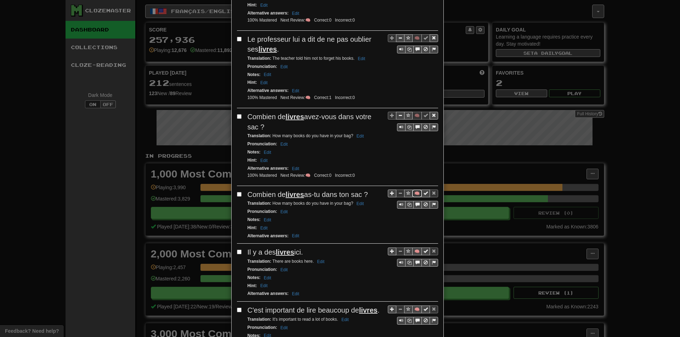
click at [414, 195] on button "🧠" at bounding box center [417, 194] width 10 height 8
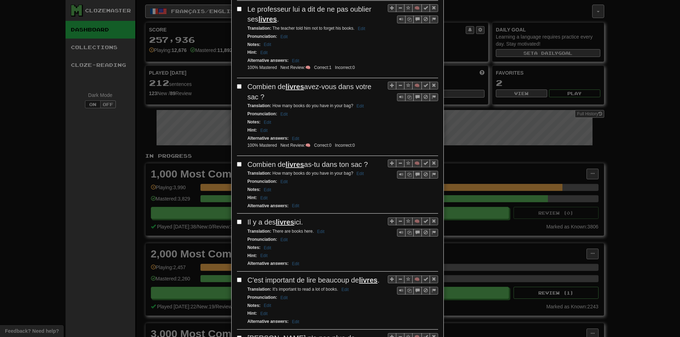
scroll to position [389, 0]
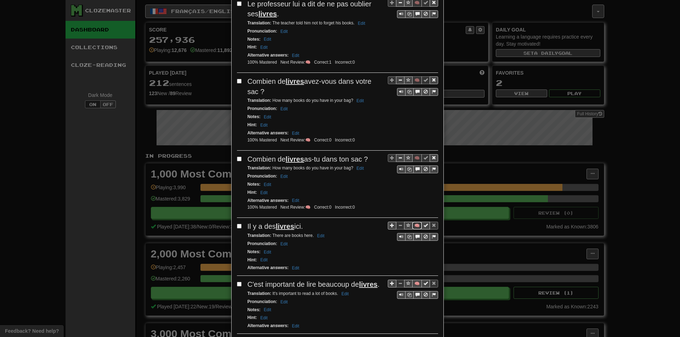
click at [416, 225] on button "🧠" at bounding box center [417, 226] width 10 height 8
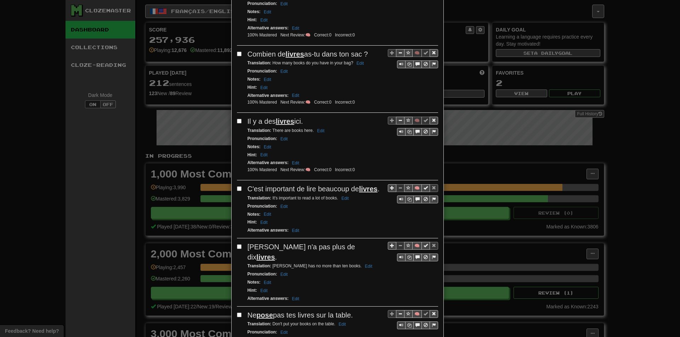
scroll to position [496, 0]
click at [413, 187] on button "🧠" at bounding box center [417, 187] width 10 height 8
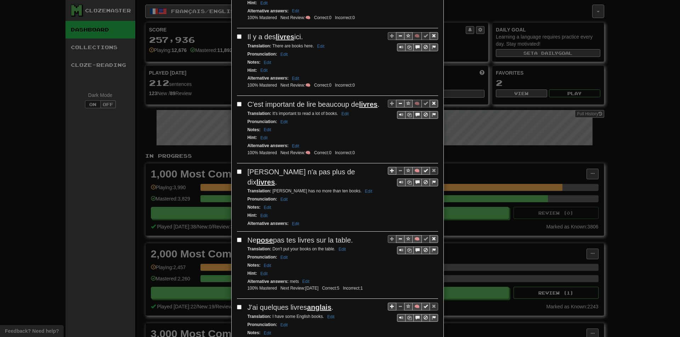
scroll to position [602, 0]
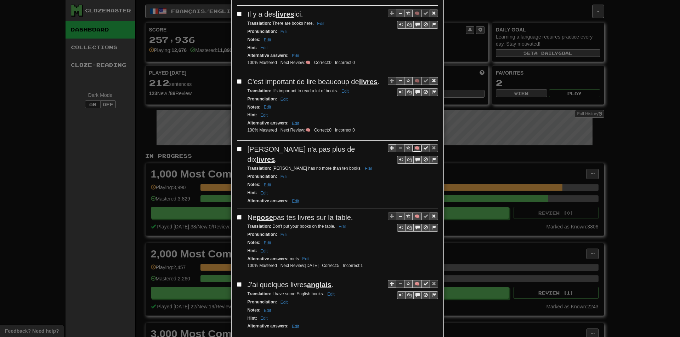
click at [413, 148] on button "🧠" at bounding box center [417, 148] width 10 height 8
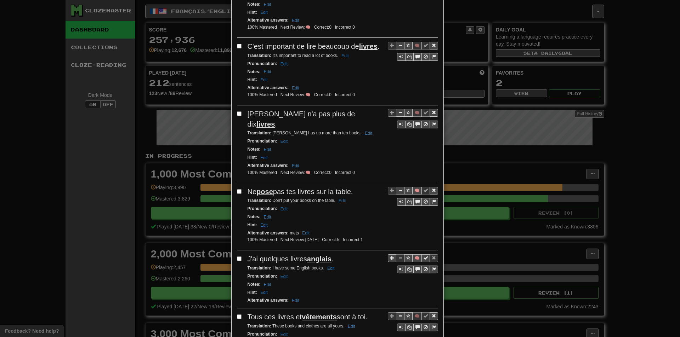
drag, startPoint x: 339, startPoint y: 172, endPoint x: 339, endPoint y: 153, distance: 18.8
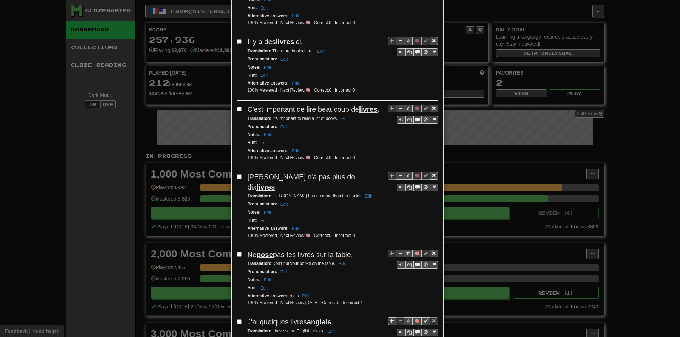
scroll to position [0, 0]
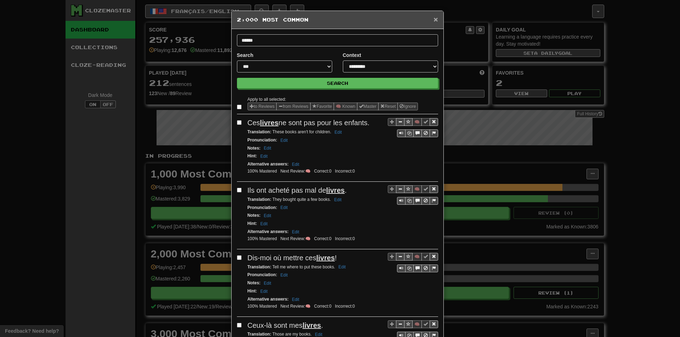
click at [433, 20] on span "×" at bounding box center [435, 19] width 4 height 8
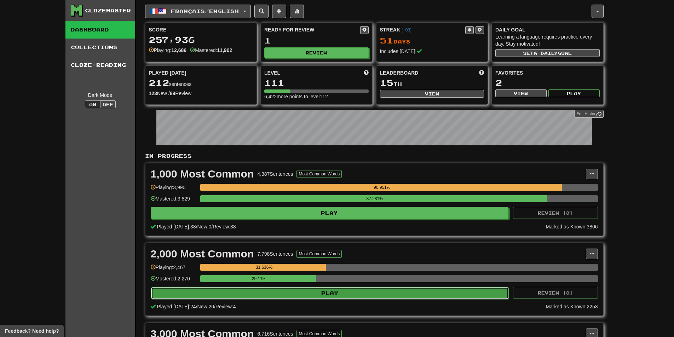
click at [221, 296] on button "Play" at bounding box center [330, 293] width 358 height 12
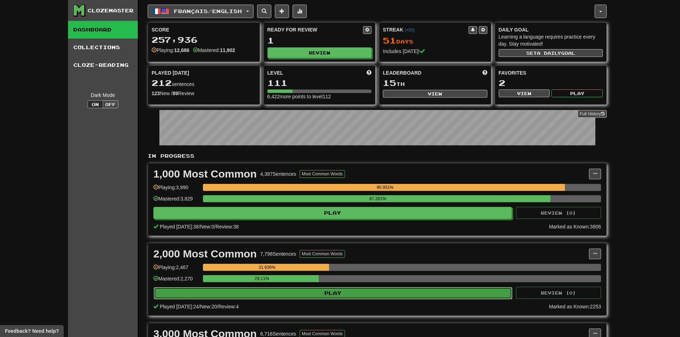
select select "**"
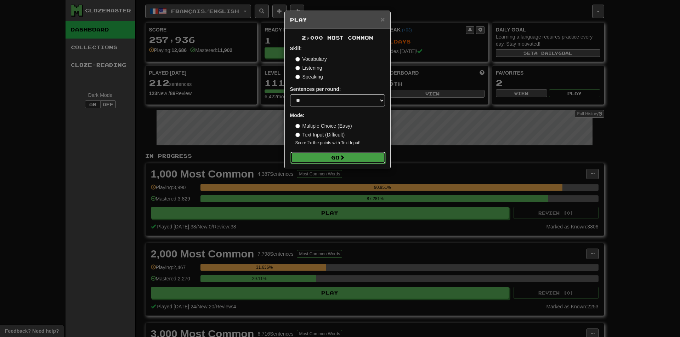
click at [317, 156] on button "Go" at bounding box center [337, 158] width 95 height 12
click at [239, 121] on div "× Play 2,000 Most Common Skill: Vocabulary Listening Speaking Sentences per rou…" at bounding box center [340, 168] width 680 height 337
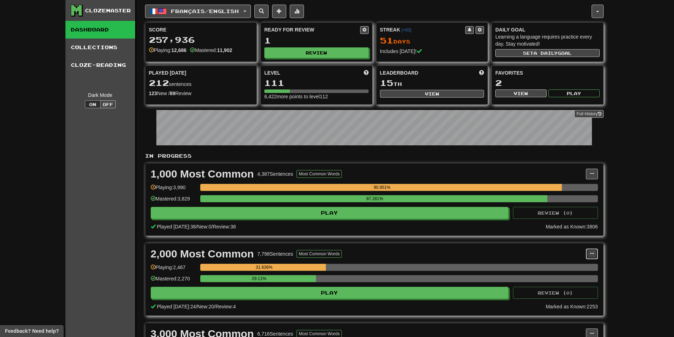
click at [587, 256] on button at bounding box center [592, 254] width 12 height 11
click at [572, 268] on span "Manage Sentences" at bounding box center [562, 267] width 43 height 6
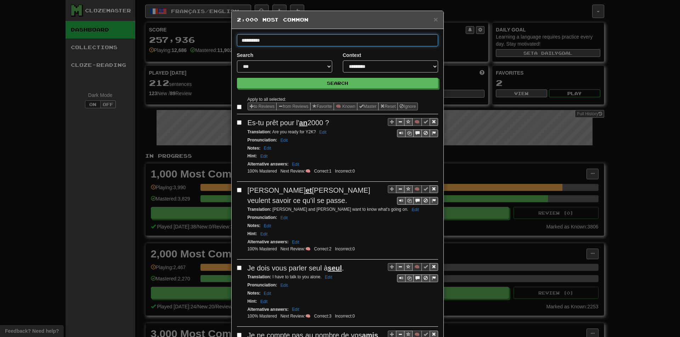
type input "**********"
click at [237, 78] on button "Search" at bounding box center [337, 83] width 201 height 11
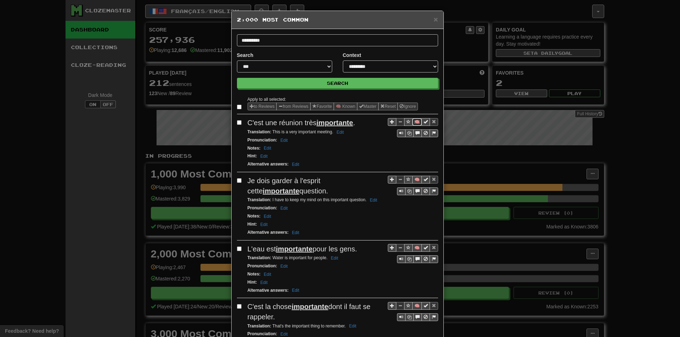
click at [412, 124] on button "🧠" at bounding box center [417, 122] width 10 height 8
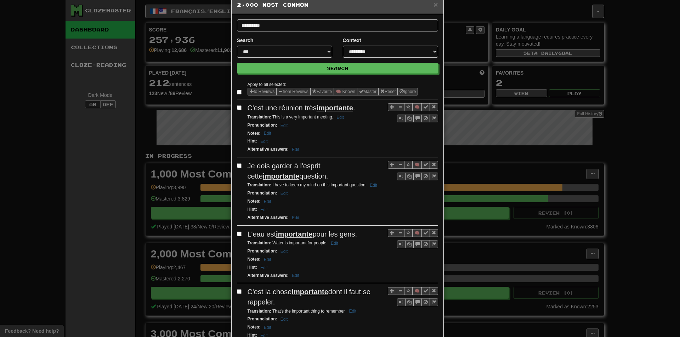
scroll to position [35, 0]
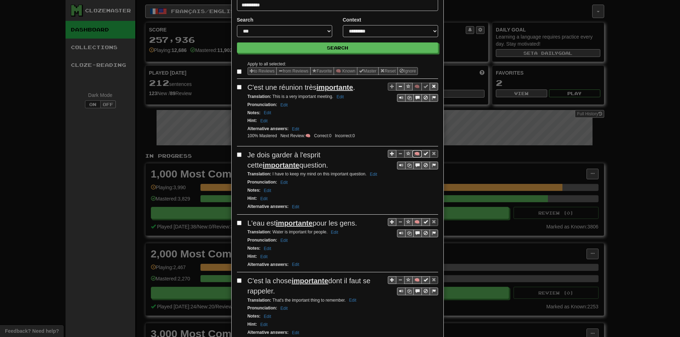
drag, startPoint x: 412, startPoint y: 156, endPoint x: 405, endPoint y: 156, distance: 6.7
click at [413, 156] on button "🧠" at bounding box center [417, 154] width 10 height 8
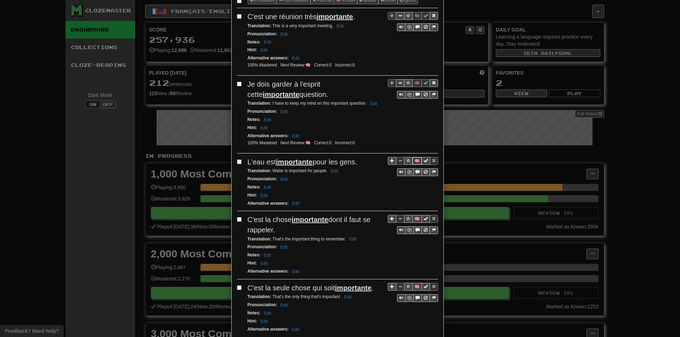
click at [412, 161] on button "🧠" at bounding box center [417, 161] width 10 height 8
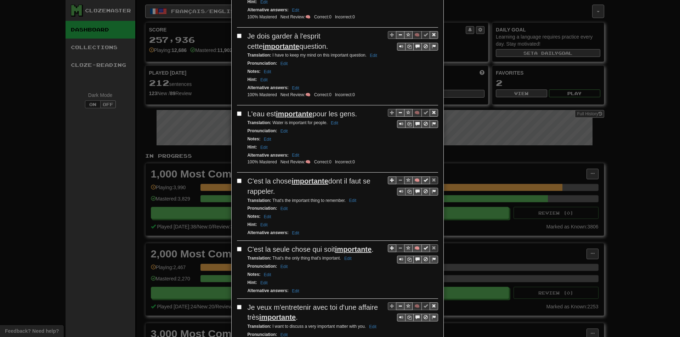
scroll to position [177, 0]
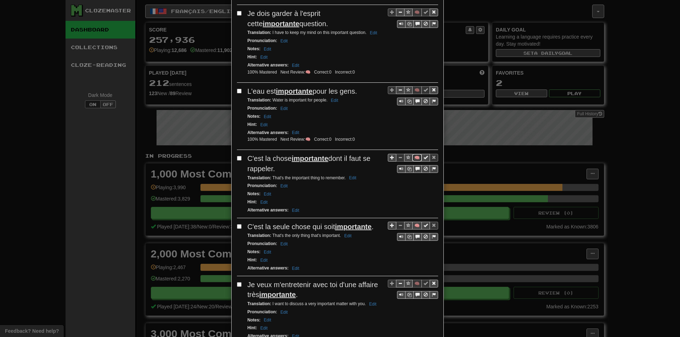
click at [412, 157] on button "🧠" at bounding box center [417, 158] width 10 height 8
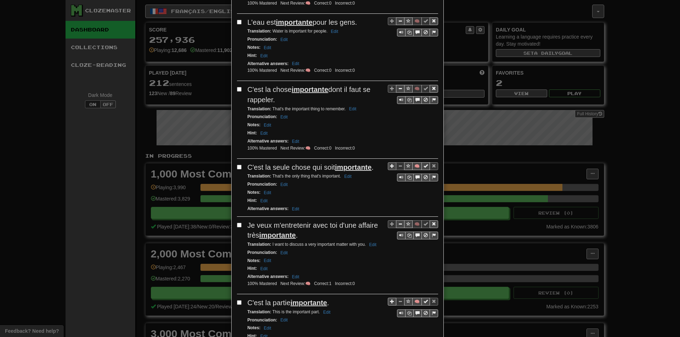
scroll to position [248, 0]
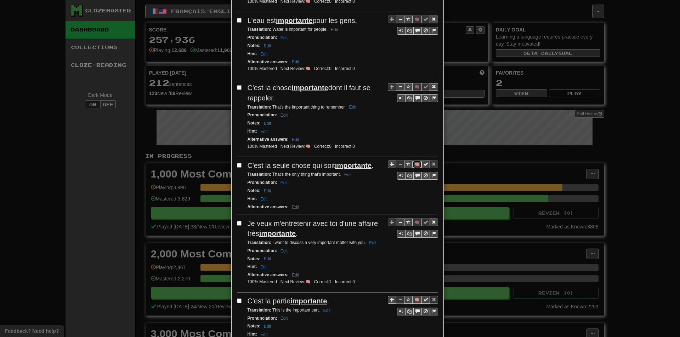
click at [413, 164] on button "🧠" at bounding box center [417, 165] width 10 height 8
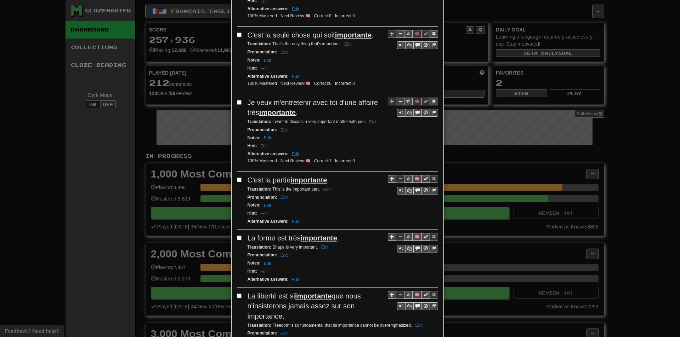
scroll to position [389, 0]
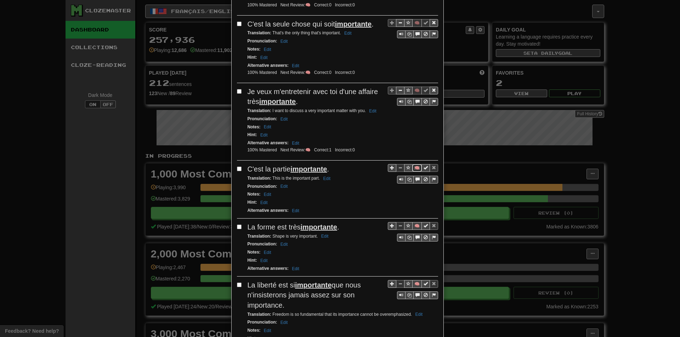
click at [413, 167] on button "🧠" at bounding box center [417, 168] width 10 height 8
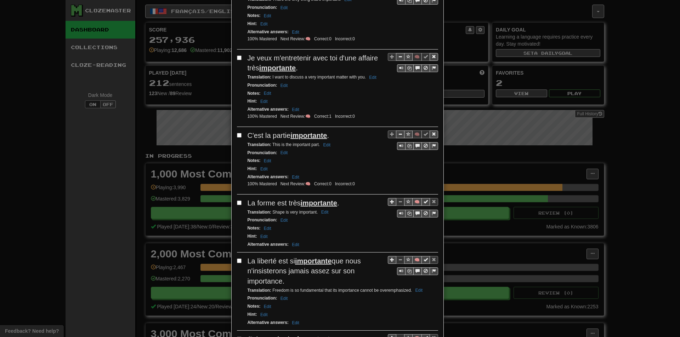
scroll to position [425, 0]
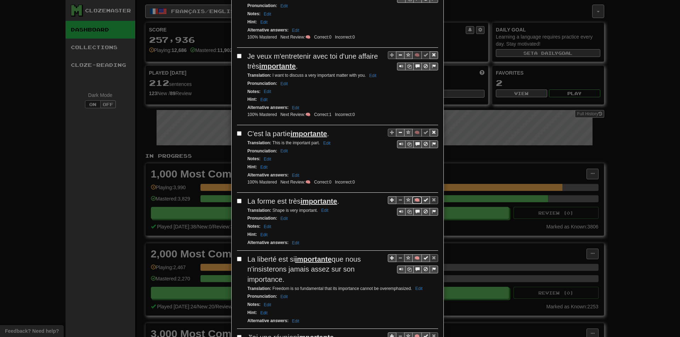
click at [412, 201] on button "🧠" at bounding box center [417, 200] width 10 height 8
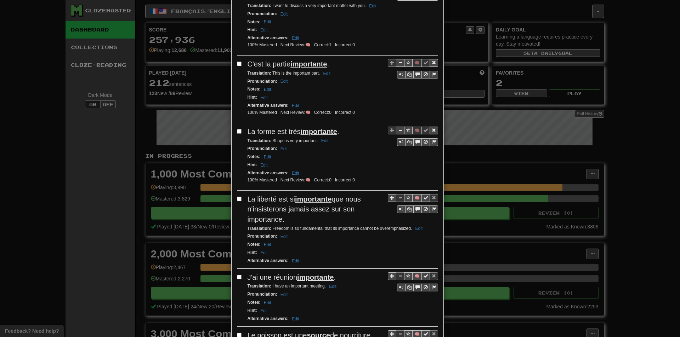
scroll to position [496, 0]
click at [413, 197] on button "🧠" at bounding box center [417, 197] width 10 height 8
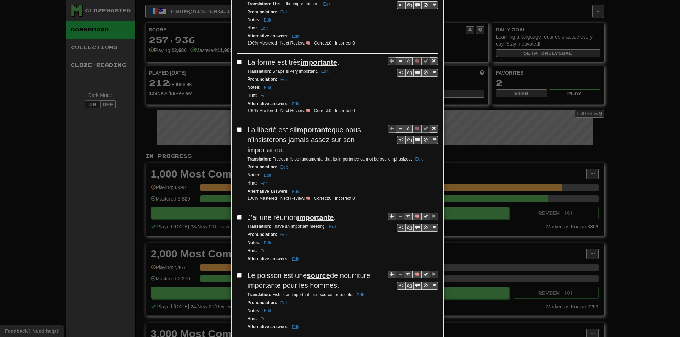
scroll to position [566, 0]
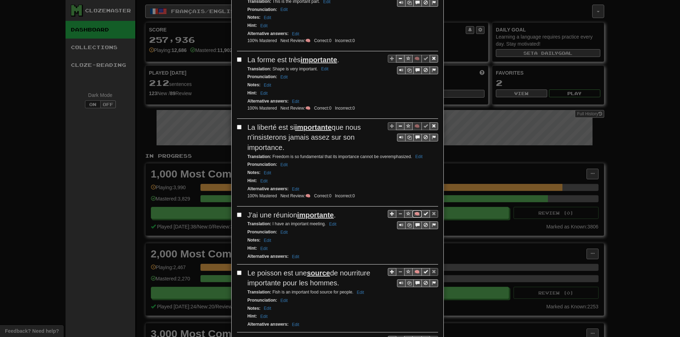
click at [416, 214] on button "🧠" at bounding box center [417, 214] width 10 height 8
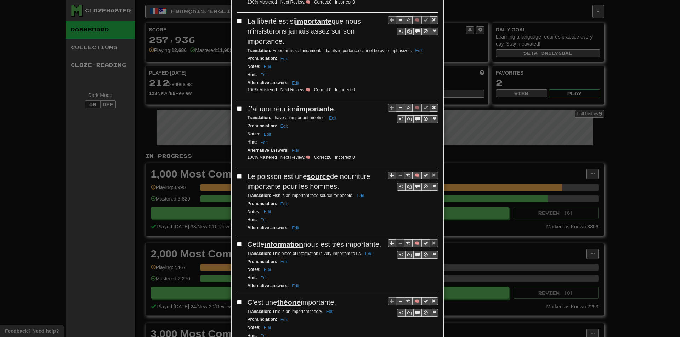
drag, startPoint x: 374, startPoint y: 210, endPoint x: 444, endPoint y: 44, distance: 180.0
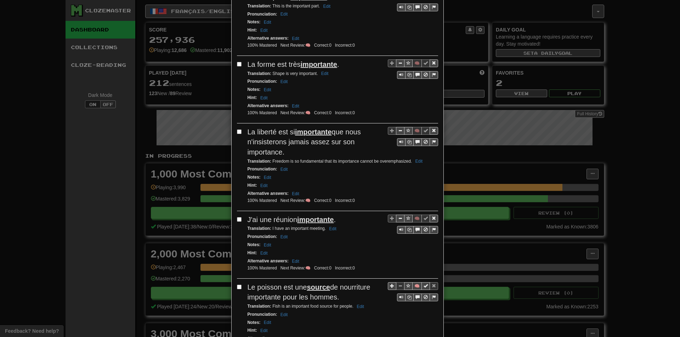
scroll to position [0, 0]
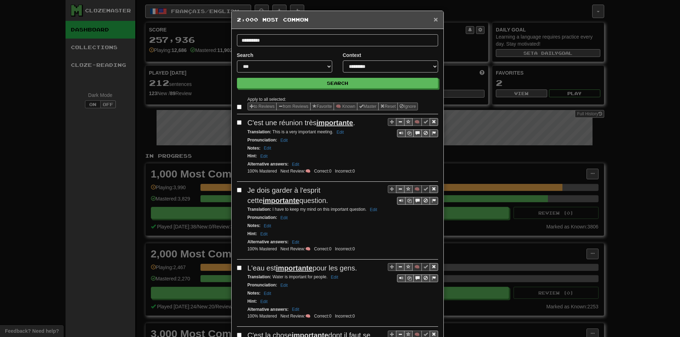
drag, startPoint x: 429, startPoint y: 17, endPoint x: 434, endPoint y: 18, distance: 5.0
click at [432, 17] on div "× 2,000 Most Common" at bounding box center [337, 20] width 212 height 18
click at [435, 18] on span "×" at bounding box center [435, 19] width 4 height 8
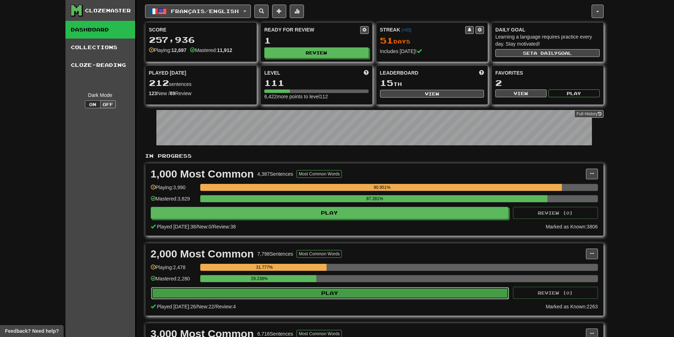
click at [248, 290] on button "Play" at bounding box center [330, 293] width 358 height 12
select select "**"
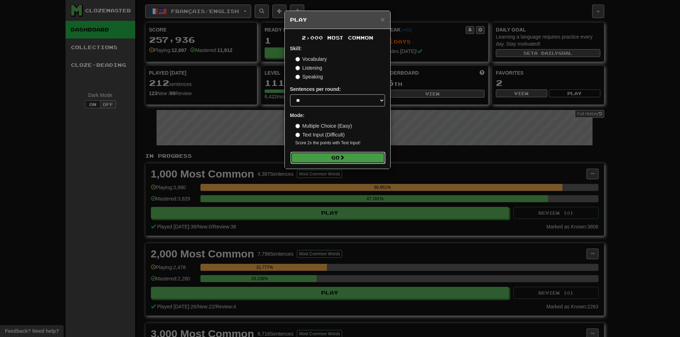
click at [310, 155] on button "Go" at bounding box center [337, 158] width 95 height 12
click at [281, 219] on div "× Play 2,000 Most Common Skill: Vocabulary Listening Speaking Sentences per rou…" at bounding box center [340, 168] width 680 height 337
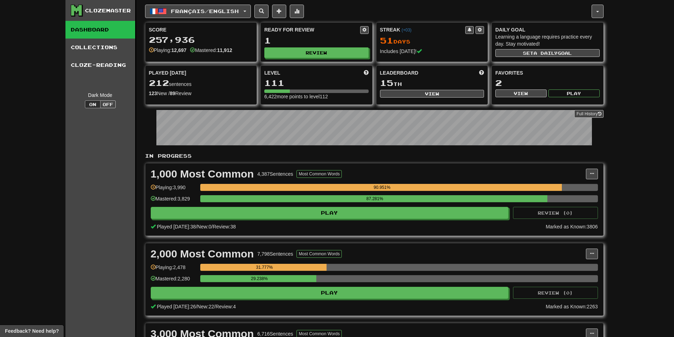
click at [589, 260] on div "2,000 Most Common 7,798 Sentences Most Common Words Manage Sentences Unpin from…" at bounding box center [374, 280] width 458 height 72
click at [591, 253] on span at bounding box center [592, 254] width 4 height 4
click at [576, 264] on span "Manage Sentences" at bounding box center [562, 267] width 43 height 6
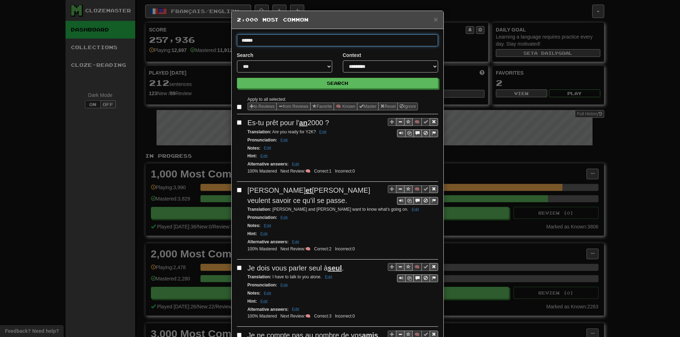
type input "******"
click at [237, 78] on button "Search" at bounding box center [337, 83] width 201 height 11
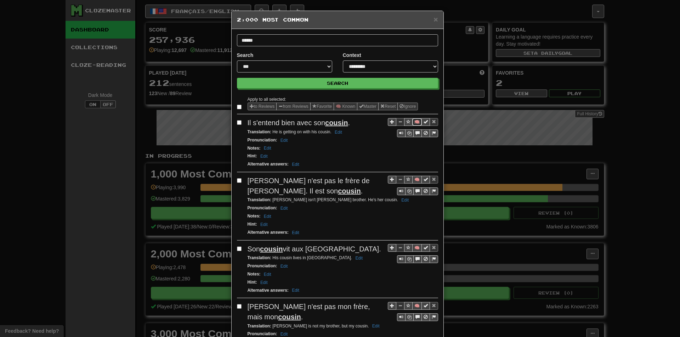
click at [414, 124] on button "🧠" at bounding box center [417, 122] width 10 height 8
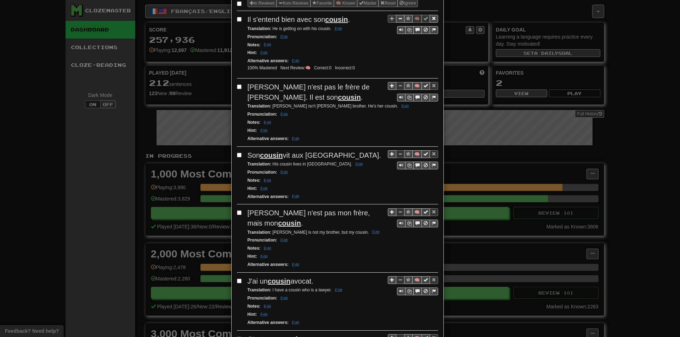
scroll to position [106, 0]
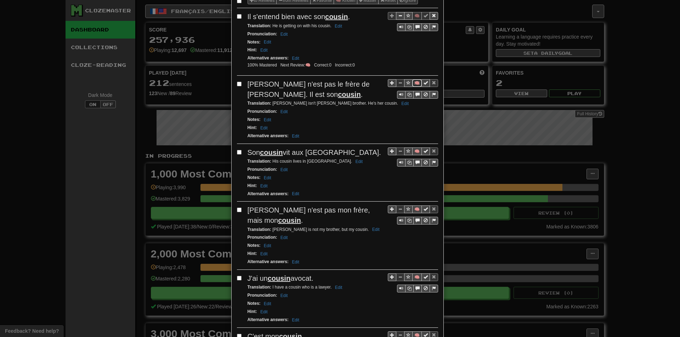
click at [415, 82] on button "🧠" at bounding box center [417, 83] width 10 height 8
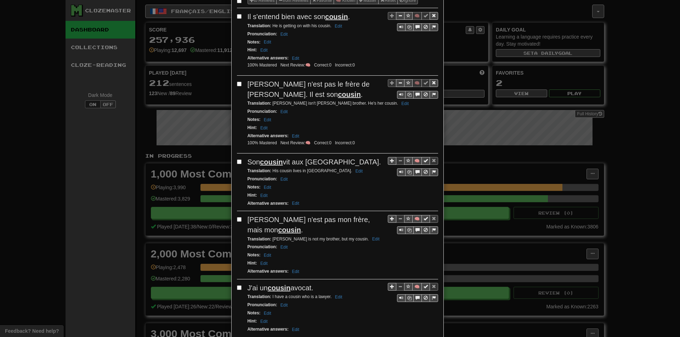
click at [343, 131] on div "Hint : Edit" at bounding box center [342, 128] width 190 height 8
click at [414, 159] on button "🧠" at bounding box center [417, 161] width 10 height 8
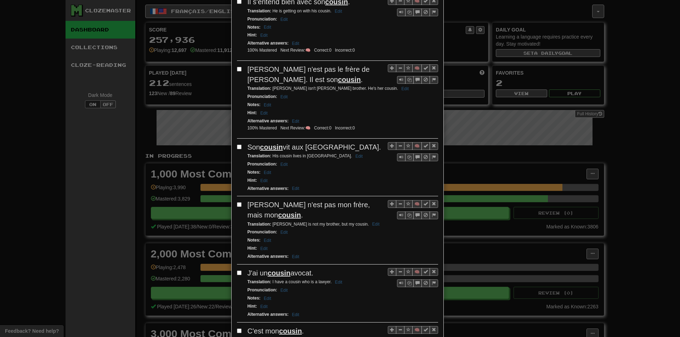
scroll to position [177, 0]
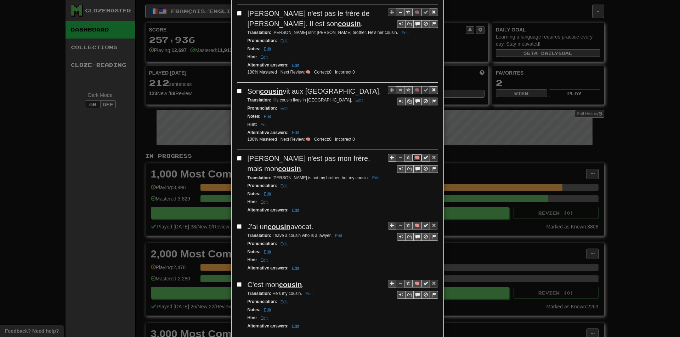
click at [413, 156] on button "🧠" at bounding box center [417, 158] width 10 height 8
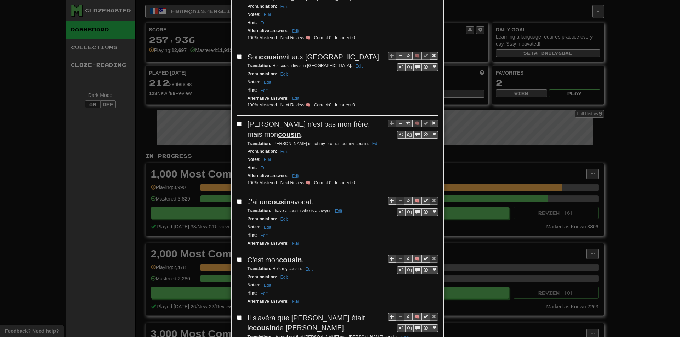
scroll to position [212, 0]
click at [415, 197] on button "🧠" at bounding box center [417, 200] width 10 height 8
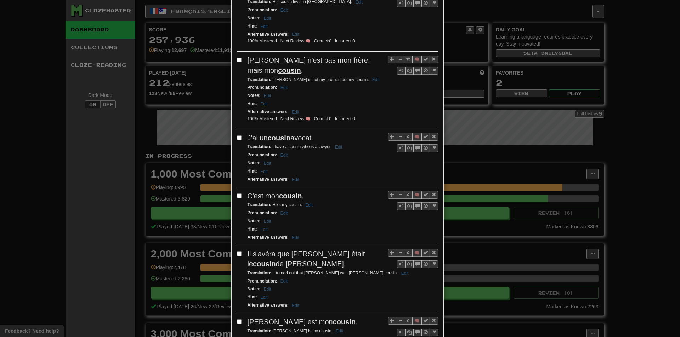
scroll to position [283, 0]
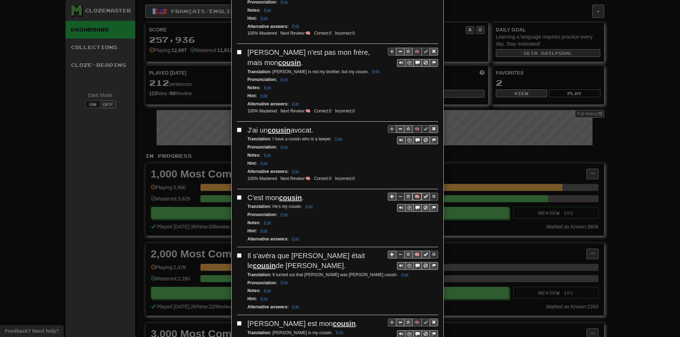
click at [412, 195] on button "🧠" at bounding box center [417, 197] width 10 height 8
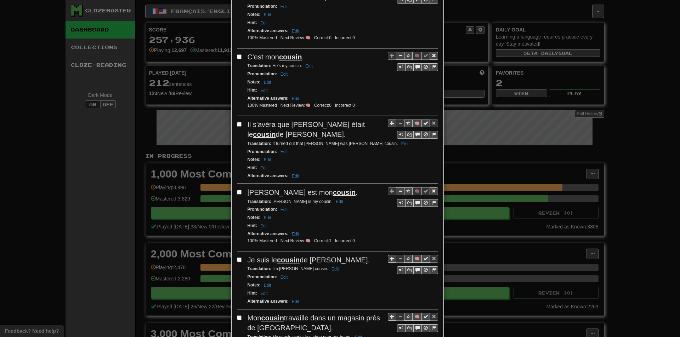
scroll to position [425, 0]
click at [416, 121] on button "🧠" at bounding box center [417, 123] width 10 height 8
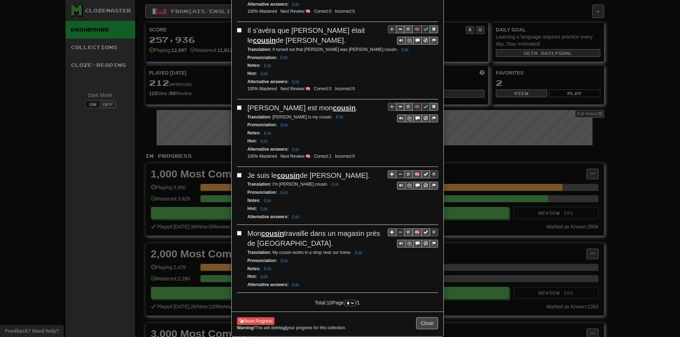
scroll to position [520, 0]
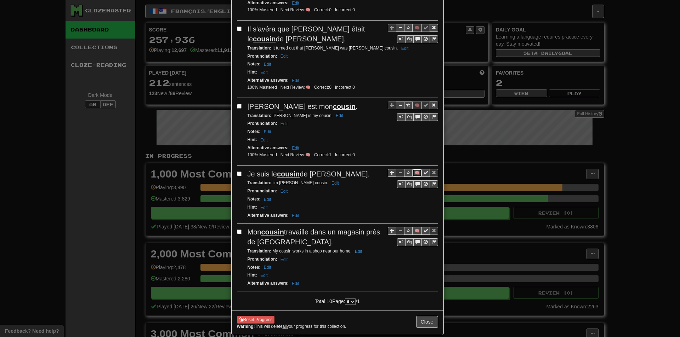
click at [413, 169] on button "🧠" at bounding box center [417, 173] width 10 height 8
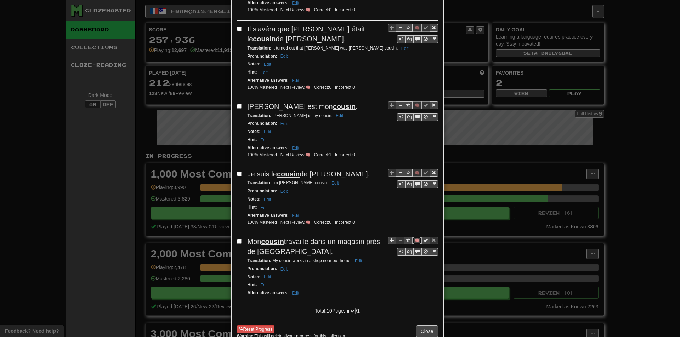
click at [413, 237] on button "🧠" at bounding box center [417, 241] width 10 height 8
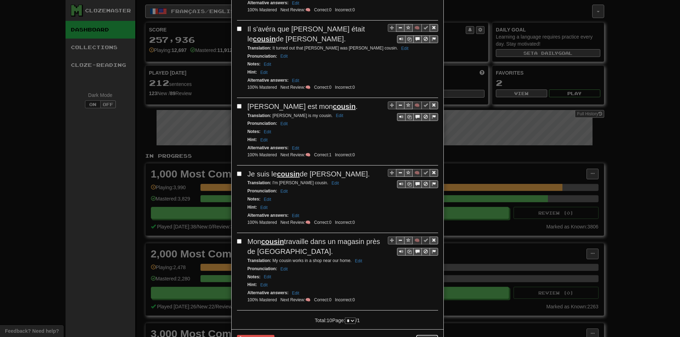
click at [424, 335] on button "Close" at bounding box center [427, 341] width 22 height 12
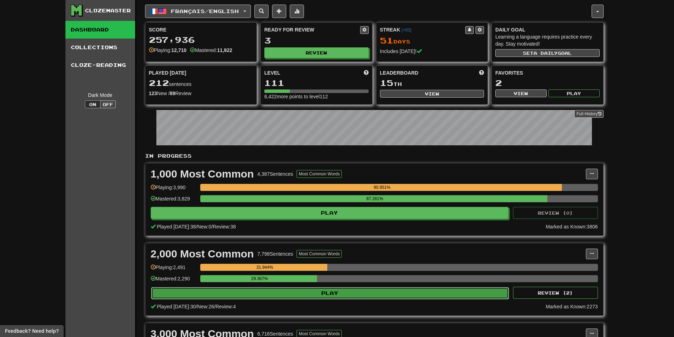
click at [232, 295] on button "Play" at bounding box center [330, 293] width 358 height 12
select select "**"
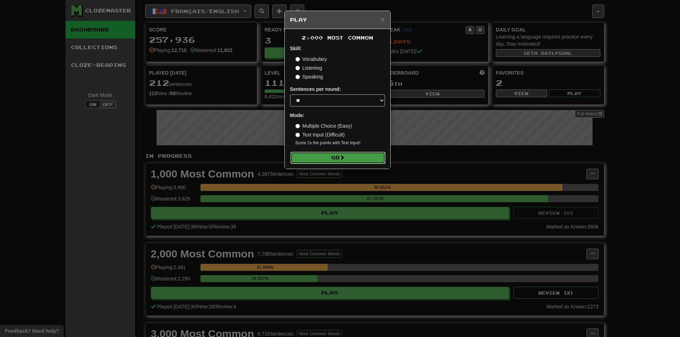
click at [311, 158] on button "Go" at bounding box center [337, 158] width 95 height 12
drag, startPoint x: 221, startPoint y: 200, endPoint x: 308, endPoint y: 177, distance: 90.1
click at [221, 200] on div "× Play 2,000 Most Common Skill: Vocabulary Listening Speaking Sentences per rou…" at bounding box center [340, 168] width 680 height 337
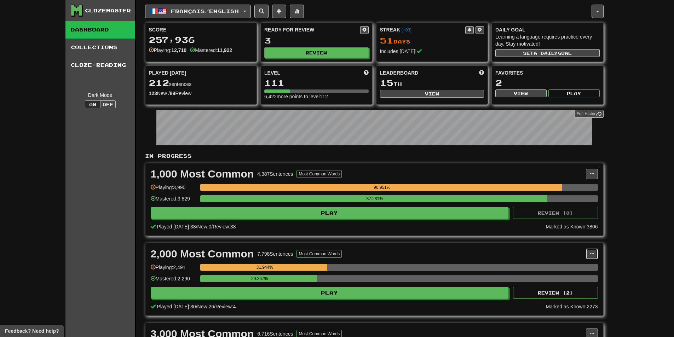
click at [594, 251] on button at bounding box center [592, 254] width 12 height 11
click at [581, 265] on span "Manage Sentences" at bounding box center [562, 267] width 43 height 6
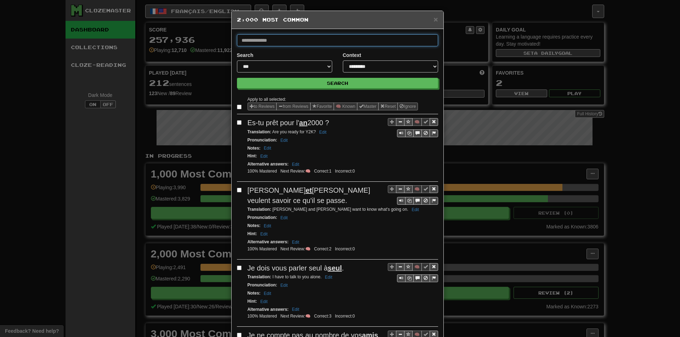
click at [283, 39] on input "text" at bounding box center [337, 40] width 201 height 12
type input "*"
click at [237, 78] on button "Search" at bounding box center [337, 83] width 201 height 11
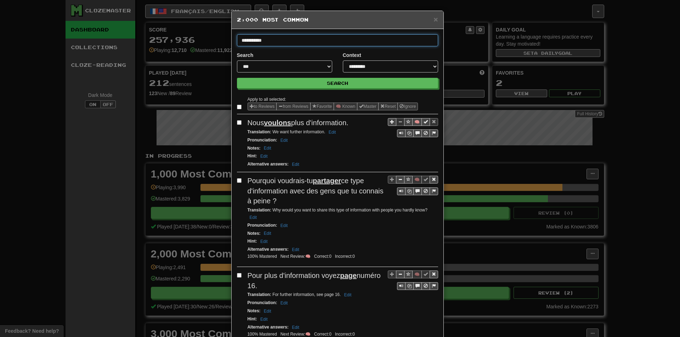
click at [283, 41] on input "**********" at bounding box center [337, 40] width 201 height 12
type input "**********"
click at [237, 78] on button "Search" at bounding box center [337, 83] width 201 height 11
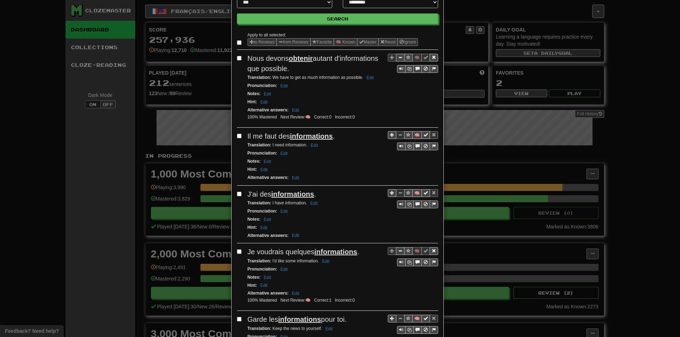
scroll to position [71, 0]
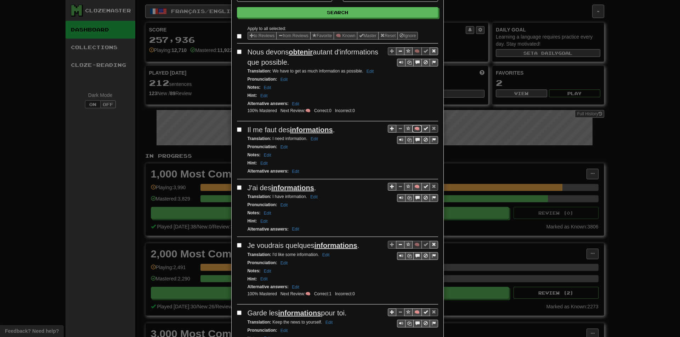
click at [413, 128] on button "🧠" at bounding box center [417, 129] width 10 height 8
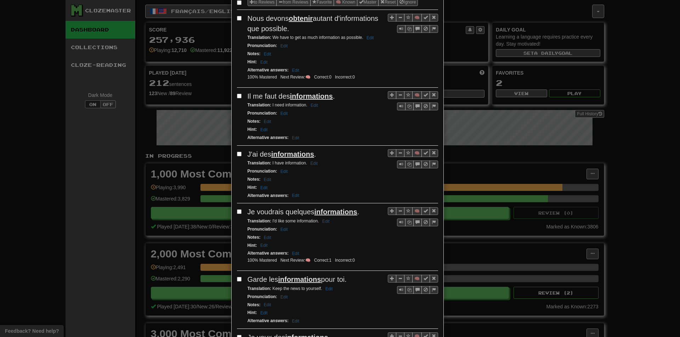
scroll to position [106, 0]
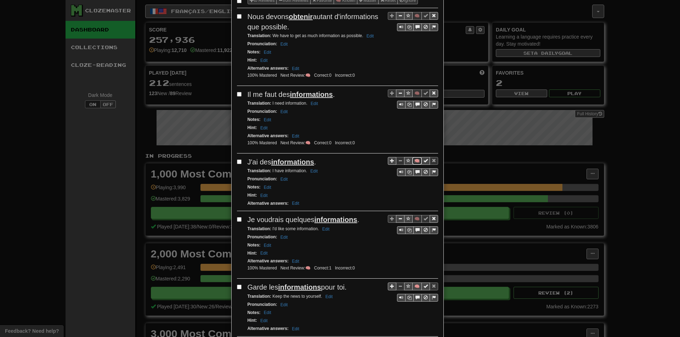
click at [413, 161] on button "🧠" at bounding box center [417, 161] width 10 height 8
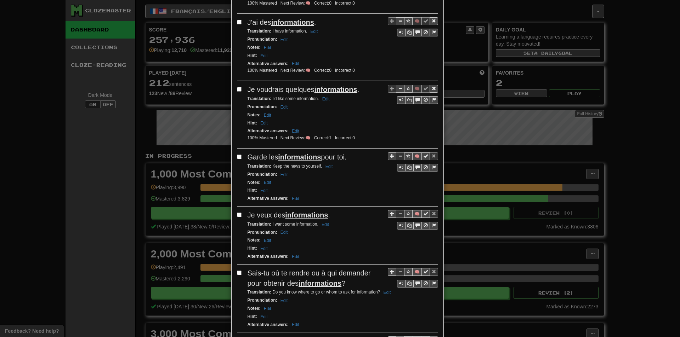
scroll to position [248, 0]
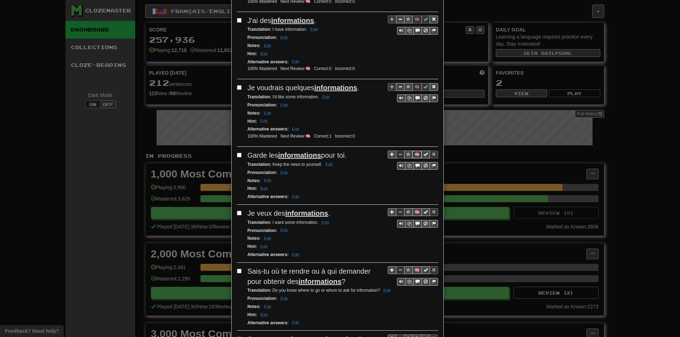
drag, startPoint x: 415, startPoint y: 153, endPoint x: 388, endPoint y: 150, distance: 27.0
click at [415, 153] on button "🧠" at bounding box center [417, 155] width 10 height 8
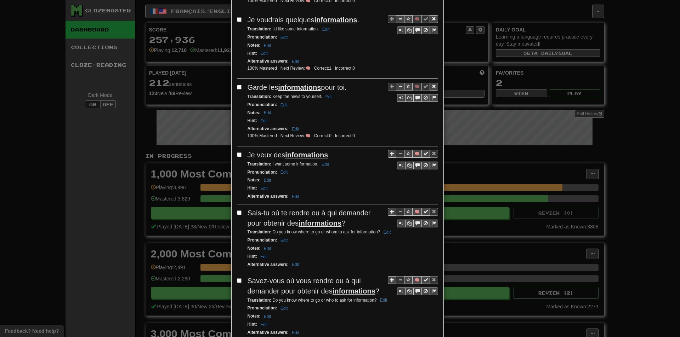
scroll to position [319, 0]
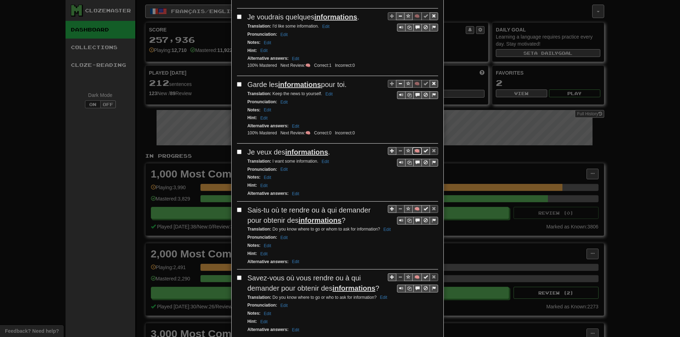
click at [417, 151] on button "🧠" at bounding box center [417, 151] width 10 height 8
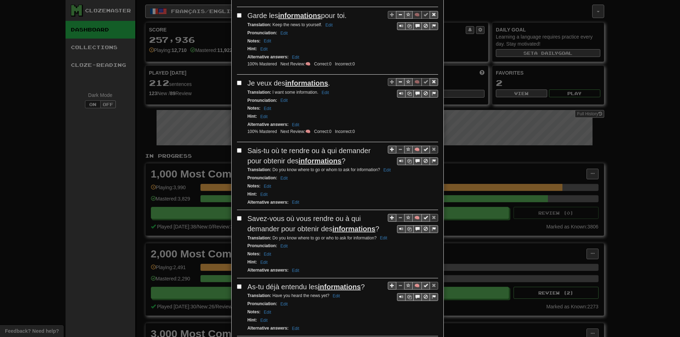
scroll to position [389, 0]
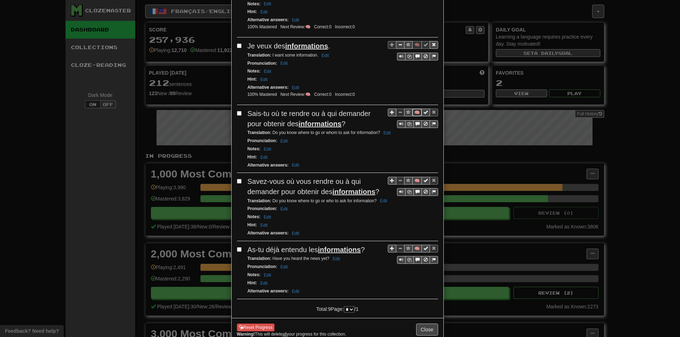
click at [412, 113] on button "🧠" at bounding box center [417, 113] width 10 height 8
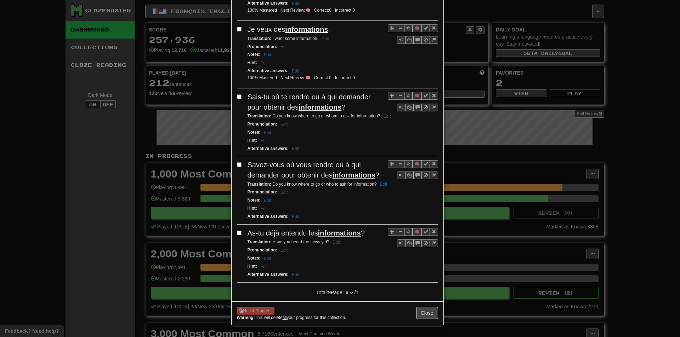
scroll to position [442, 0]
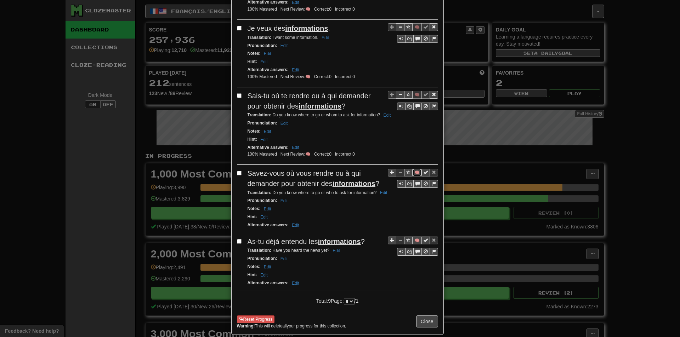
click at [414, 172] on button "🧠" at bounding box center [417, 173] width 10 height 8
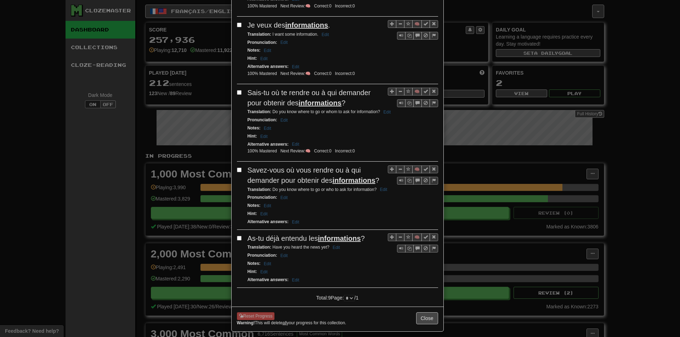
scroll to position [452, 0]
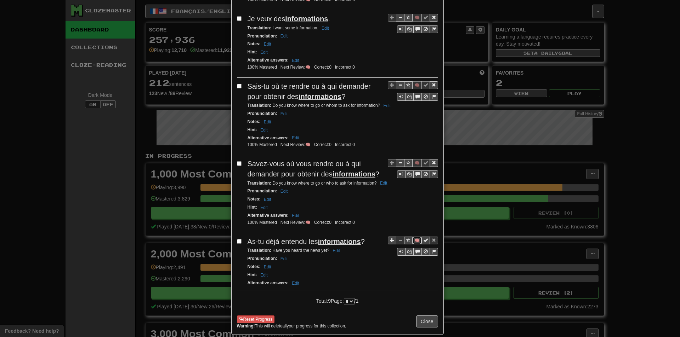
click at [416, 243] on button "🧠" at bounding box center [417, 241] width 10 height 8
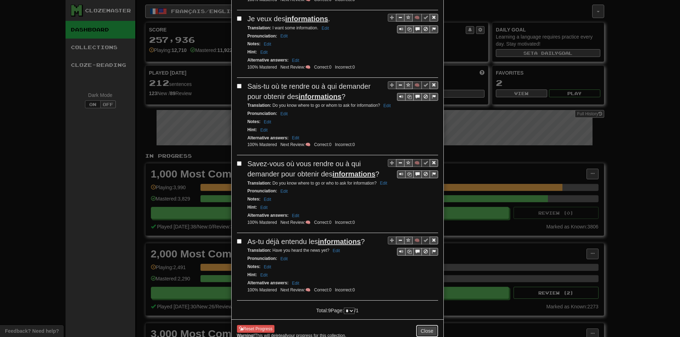
click at [431, 328] on button "Close" at bounding box center [427, 331] width 22 height 12
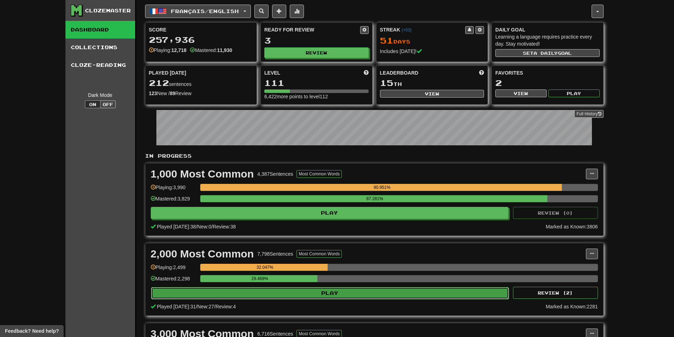
click at [269, 292] on button "Play" at bounding box center [330, 293] width 358 height 12
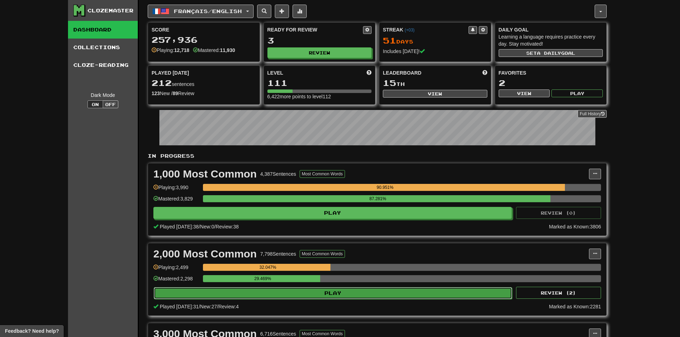
select select "**"
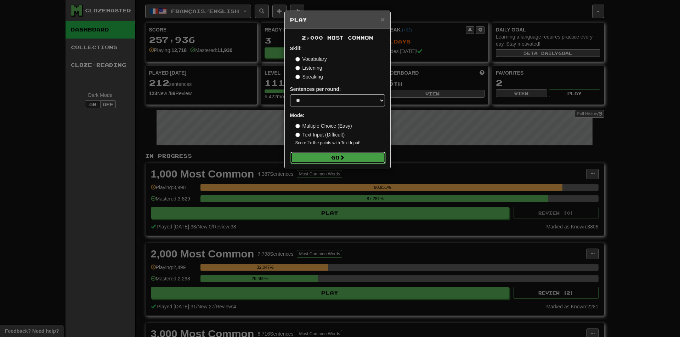
click at [318, 161] on button "Go" at bounding box center [337, 158] width 95 height 12
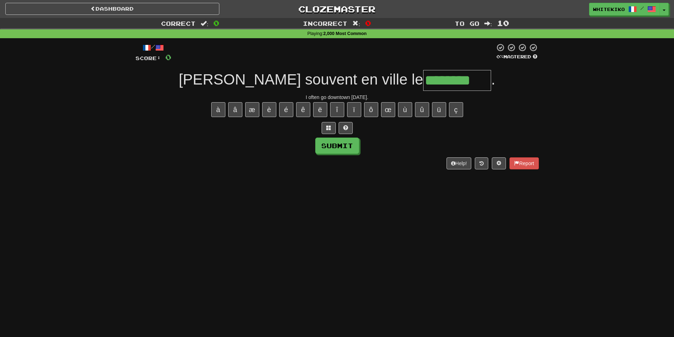
type input "********"
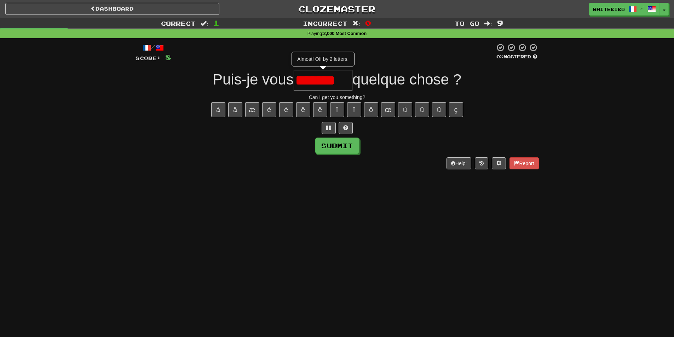
type input "*******"
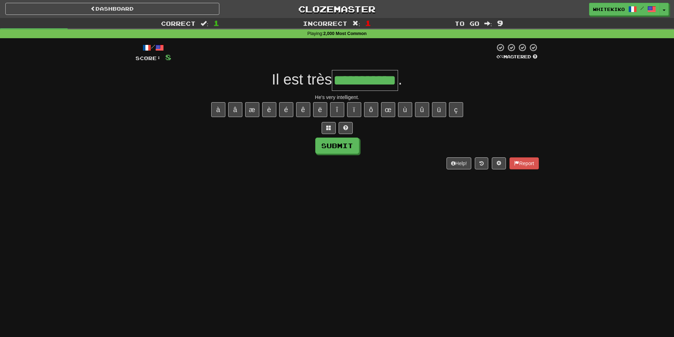
type input "**********"
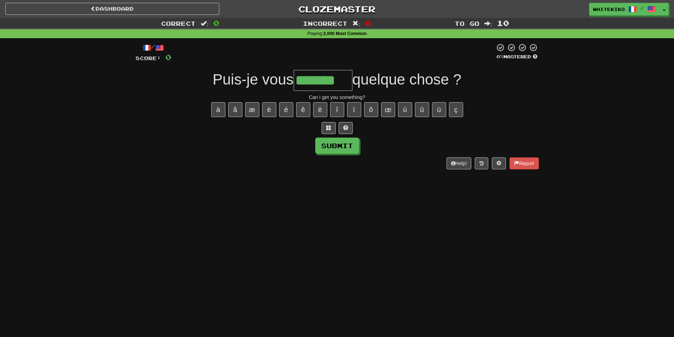
type input "*******"
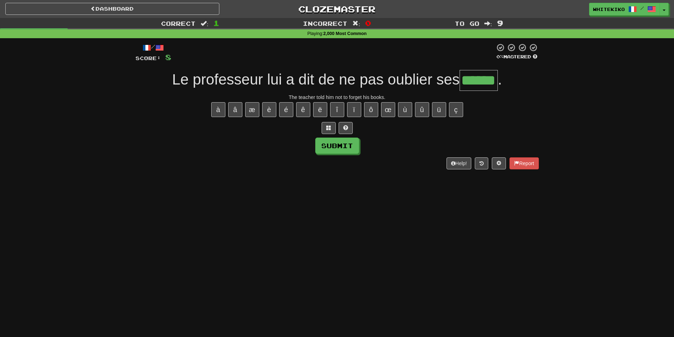
type input "******"
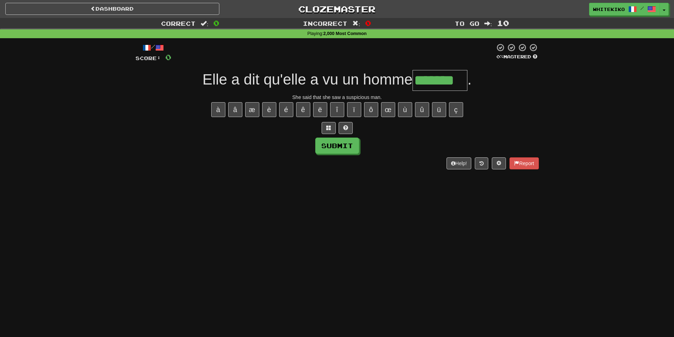
type input "*******"
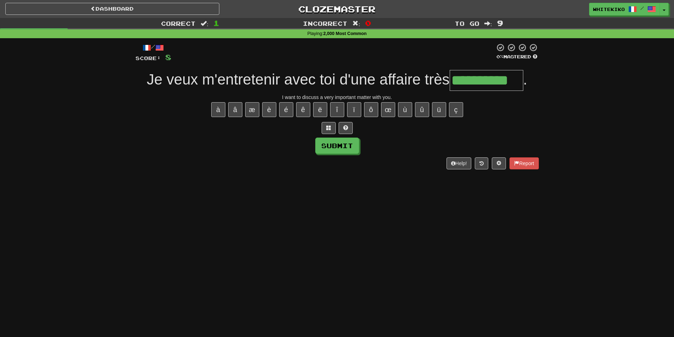
type input "**********"
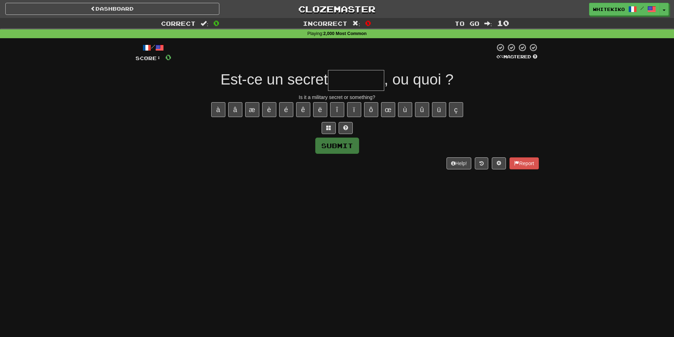
type input "*"
type input "*******"
type input "*"
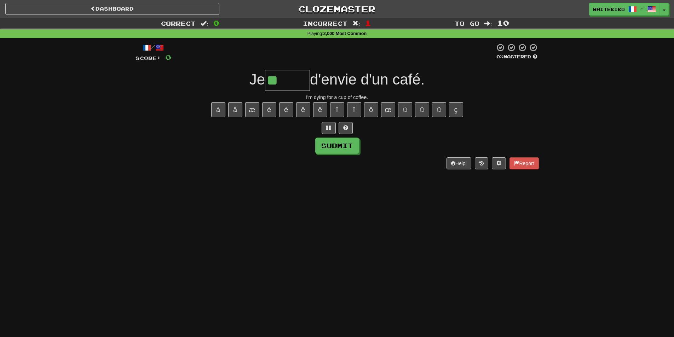
type input "*****"
type input "****"
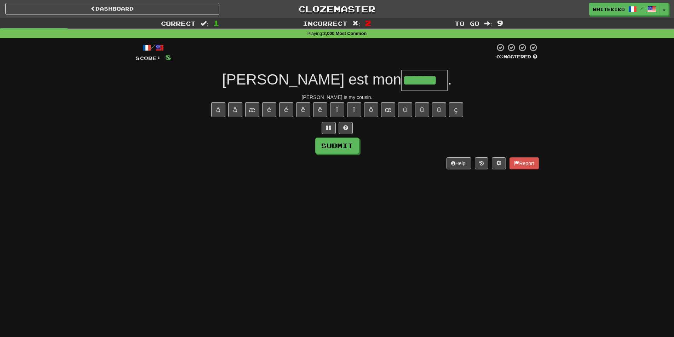
type input "******"
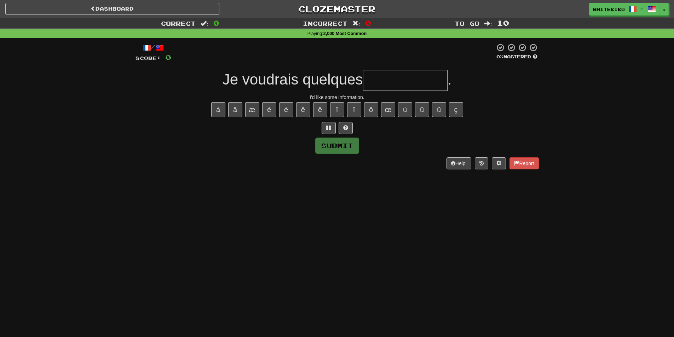
type input "*"
type input "**********"
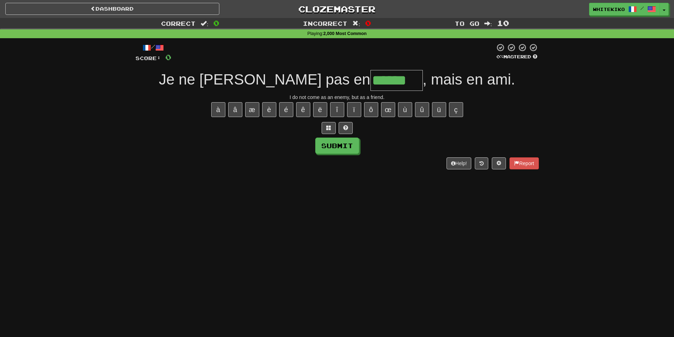
type input "******"
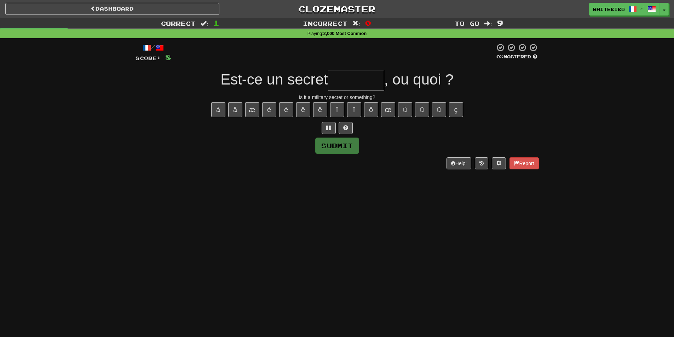
type input "*"
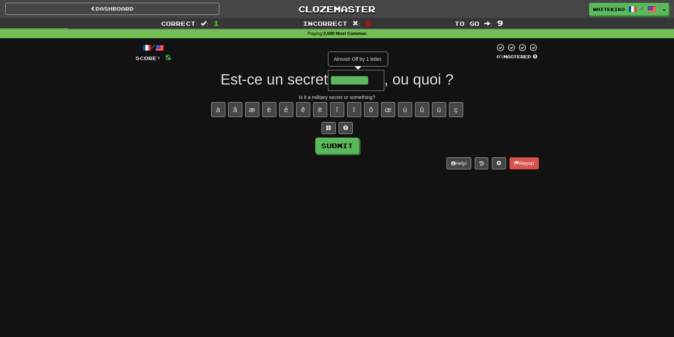
type input "*******"
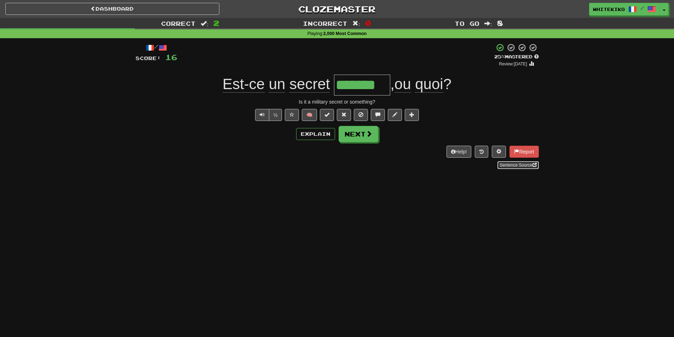
click at [506, 164] on link "Sentence Source" at bounding box center [518, 165] width 41 height 8
click at [180, 257] on div "Dashboard Clozemaster whitekiko / Toggle Dropdown Dashboard Leaderboard Activit…" at bounding box center [337, 168] width 674 height 337
